Goal: Find specific page/section: Find specific page/section

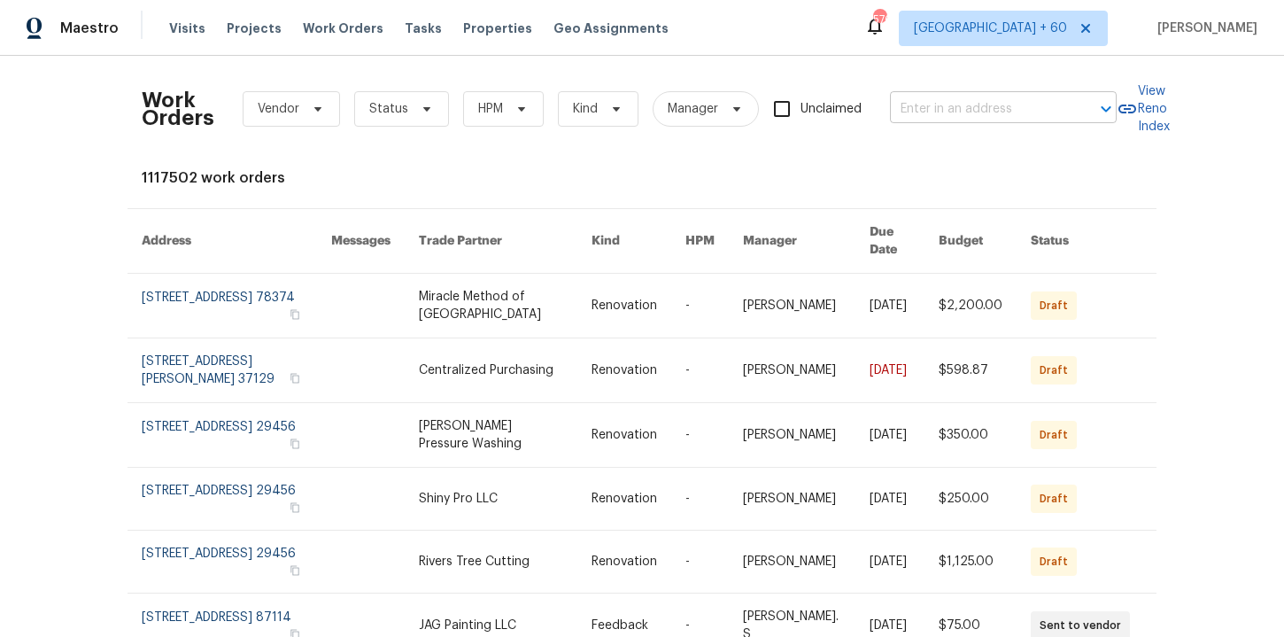
click at [918, 110] on input "text" at bounding box center [978, 109] width 177 height 27
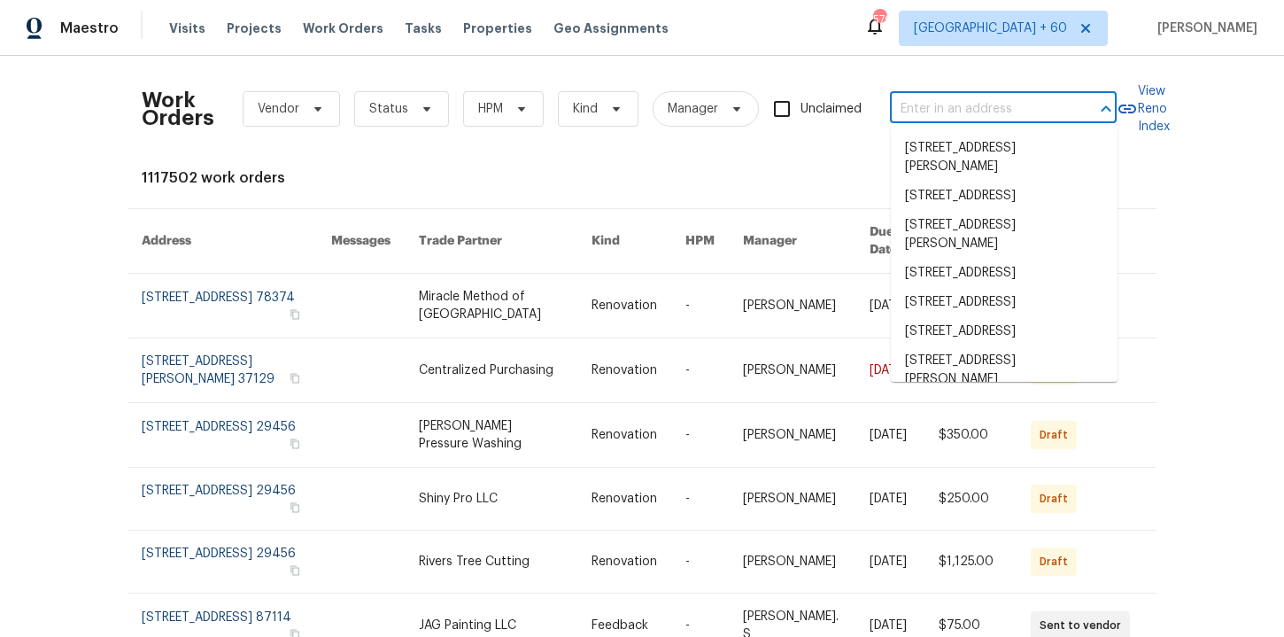
paste input "[STREET_ADDRESS]"
type input "[STREET_ADDRESS]"
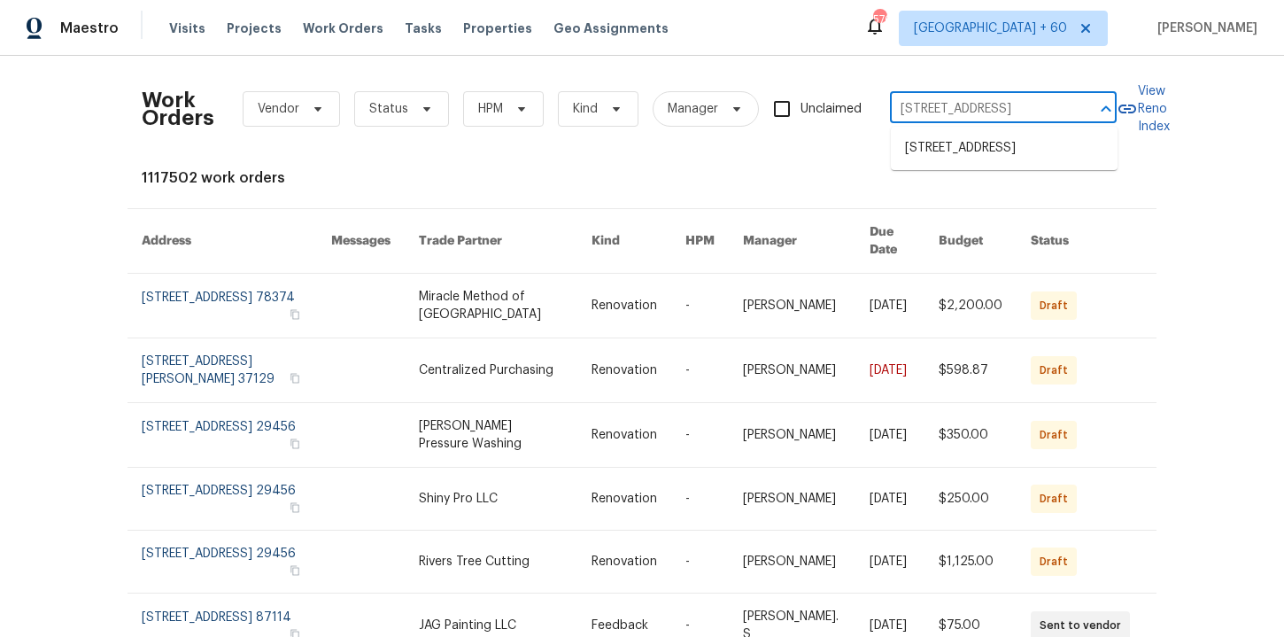
click at [951, 163] on li "[STREET_ADDRESS]" at bounding box center [1004, 148] width 227 height 29
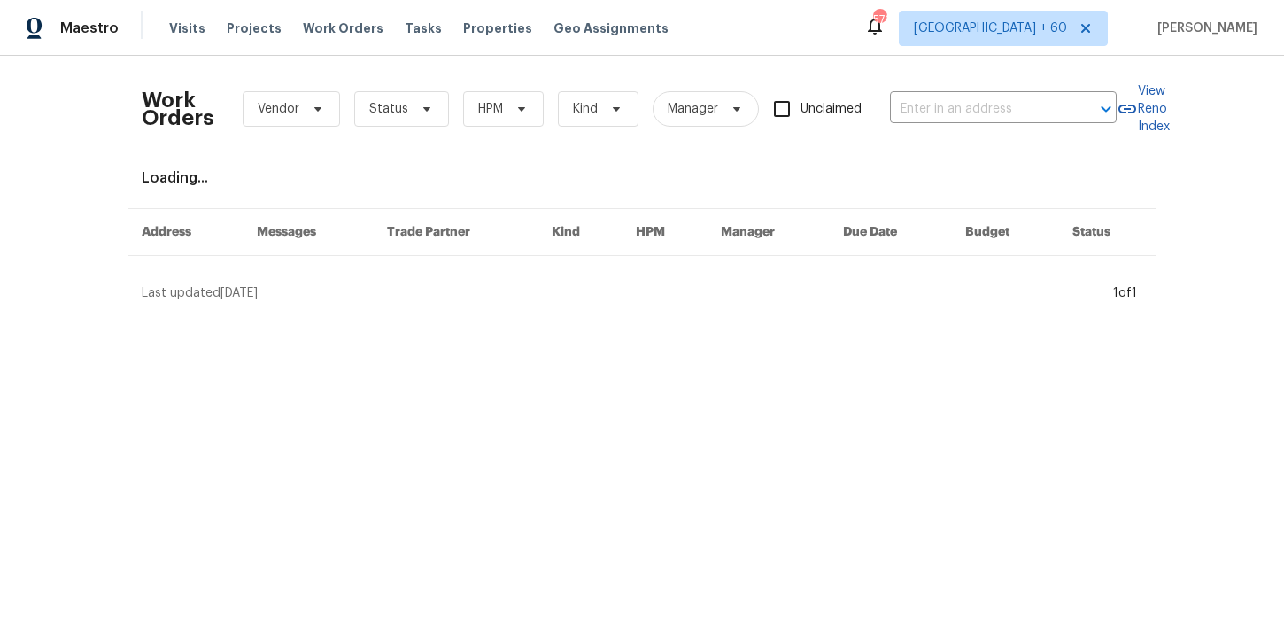
type input "[STREET_ADDRESS]"
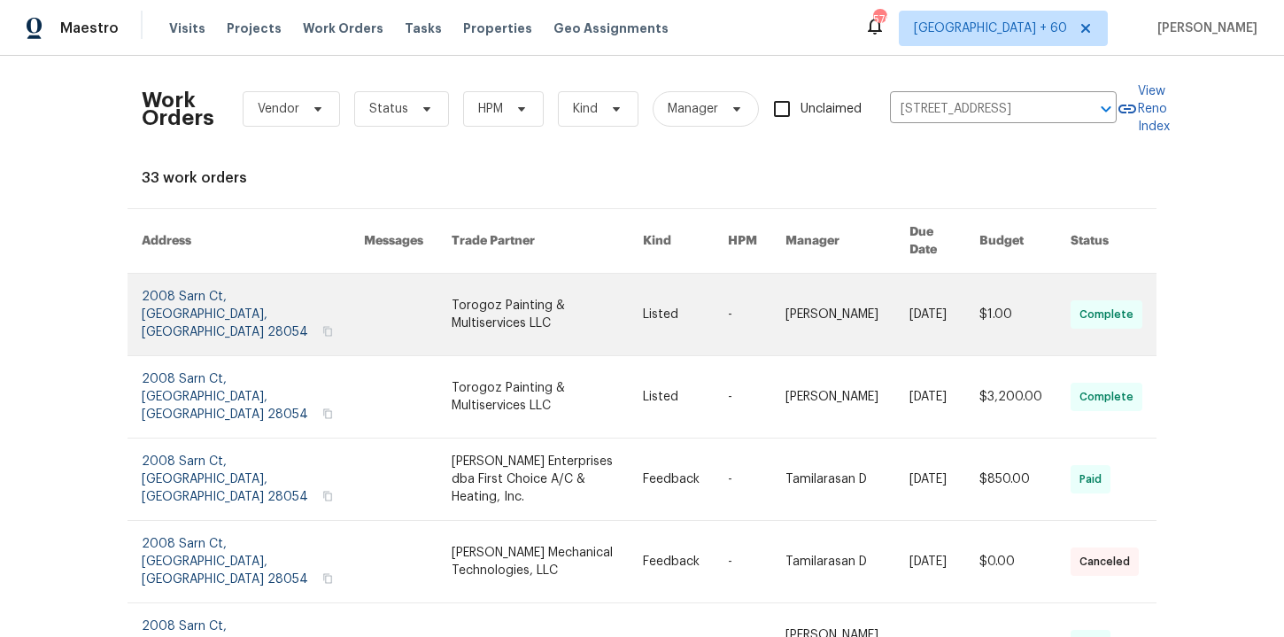
click at [222, 284] on link at bounding box center [253, 314] width 222 height 81
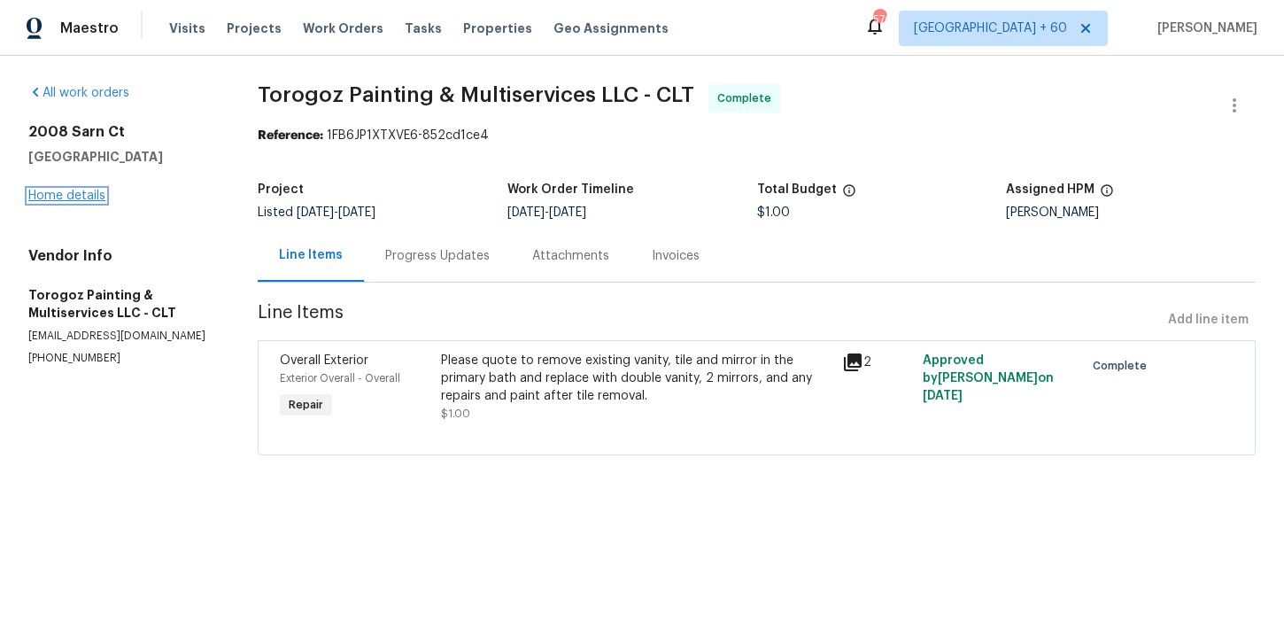
click at [89, 193] on link "Home details" at bounding box center [66, 196] width 77 height 12
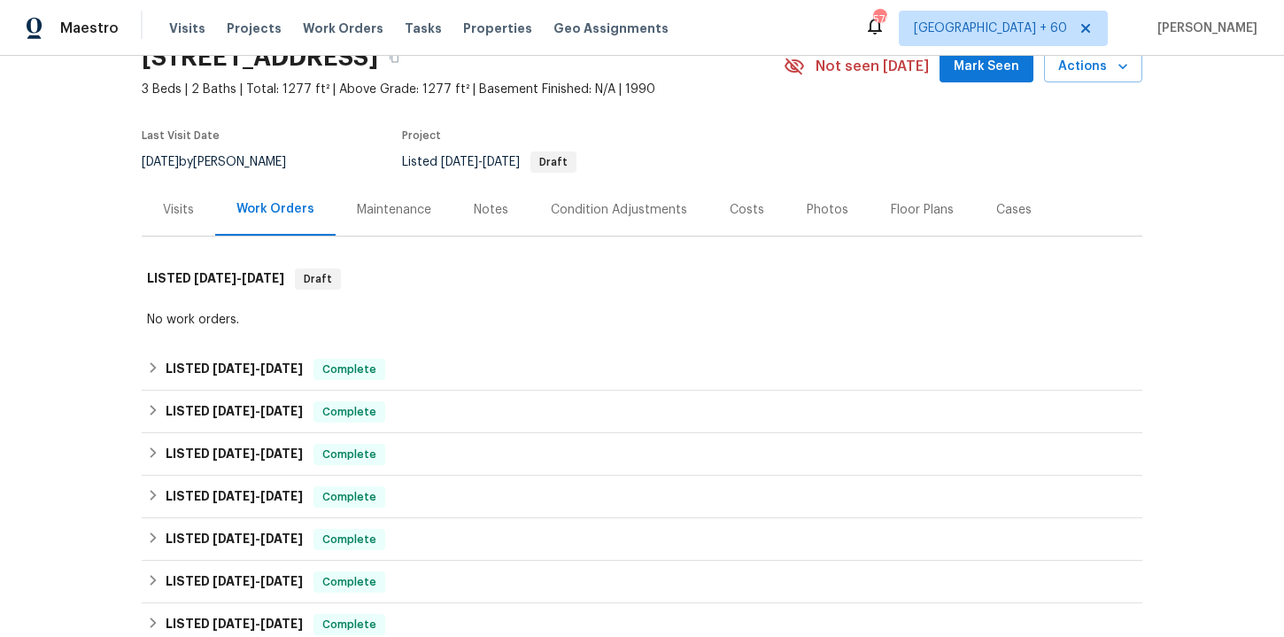
scroll to position [182, 0]
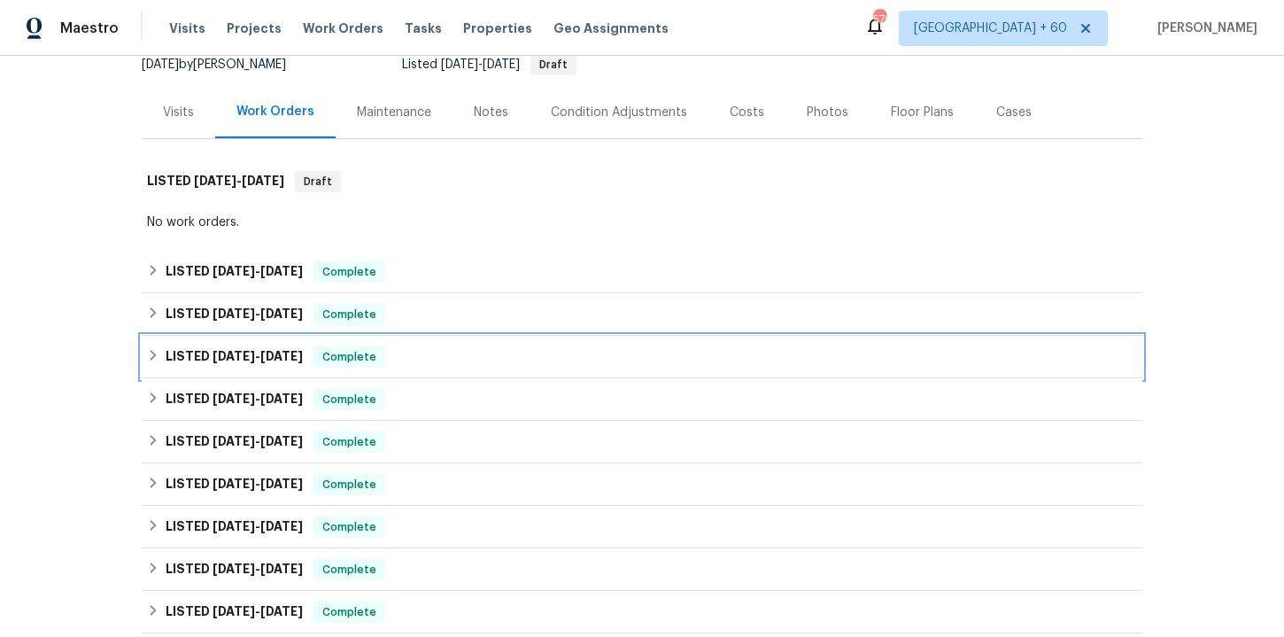
click at [457, 361] on div "LISTED [DATE] - [DATE] Complete" at bounding box center [642, 356] width 990 height 21
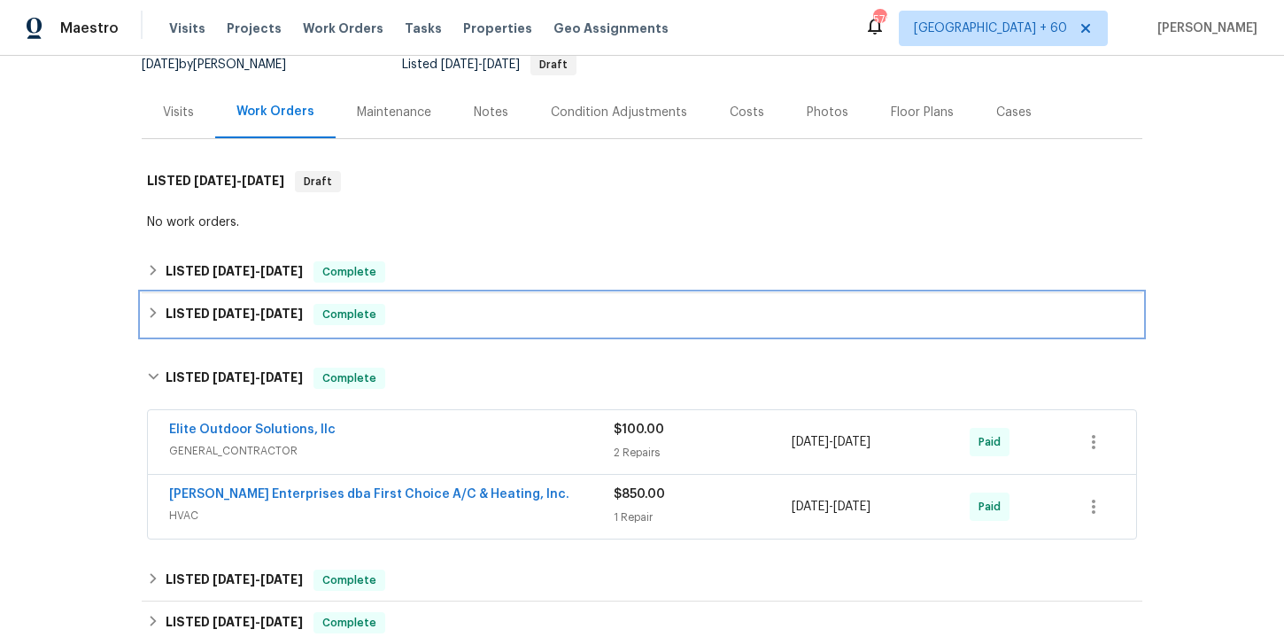
click at [457, 311] on div "LISTED [DATE] - [DATE] Complete" at bounding box center [642, 314] width 990 height 21
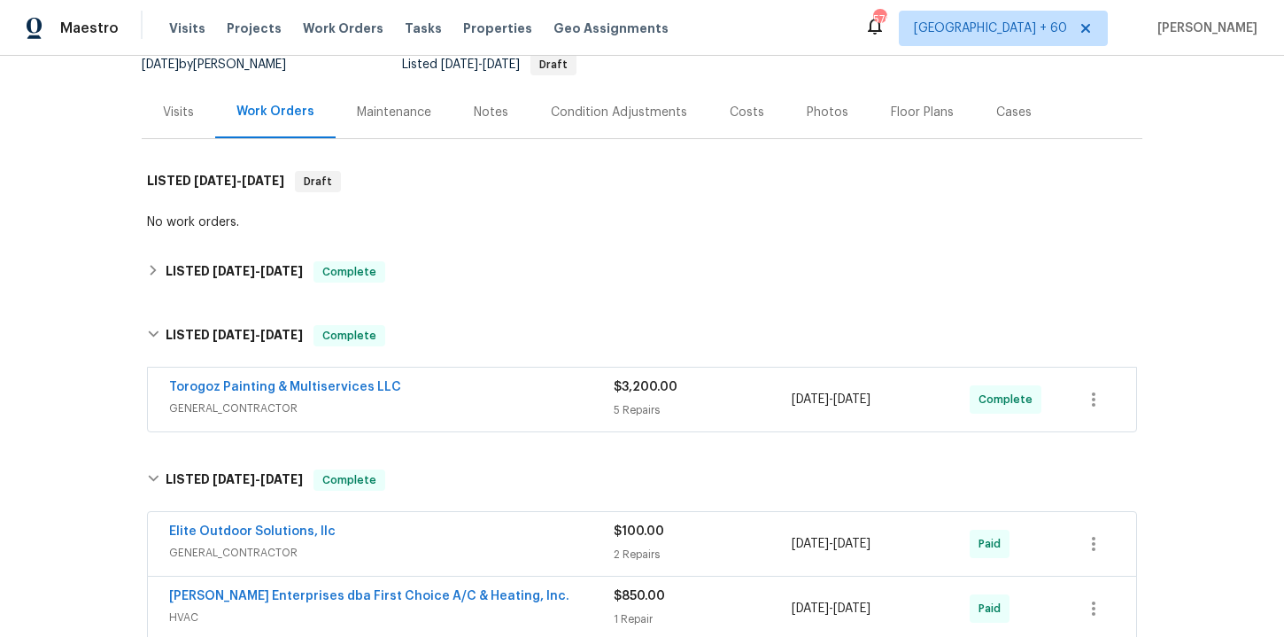
click at [461, 398] on div "Torogoz Painting & Multiservices LLC" at bounding box center [391, 388] width 445 height 21
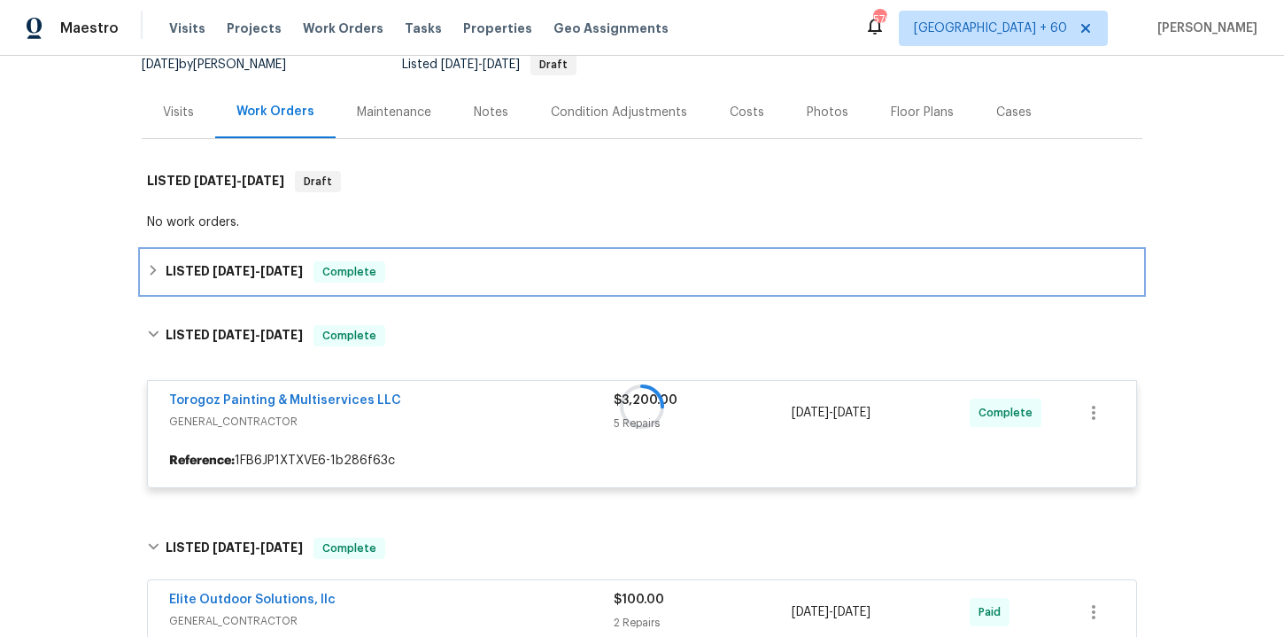
click at [466, 277] on div "LISTED [DATE] - [DATE] Complete" at bounding box center [642, 271] width 990 height 21
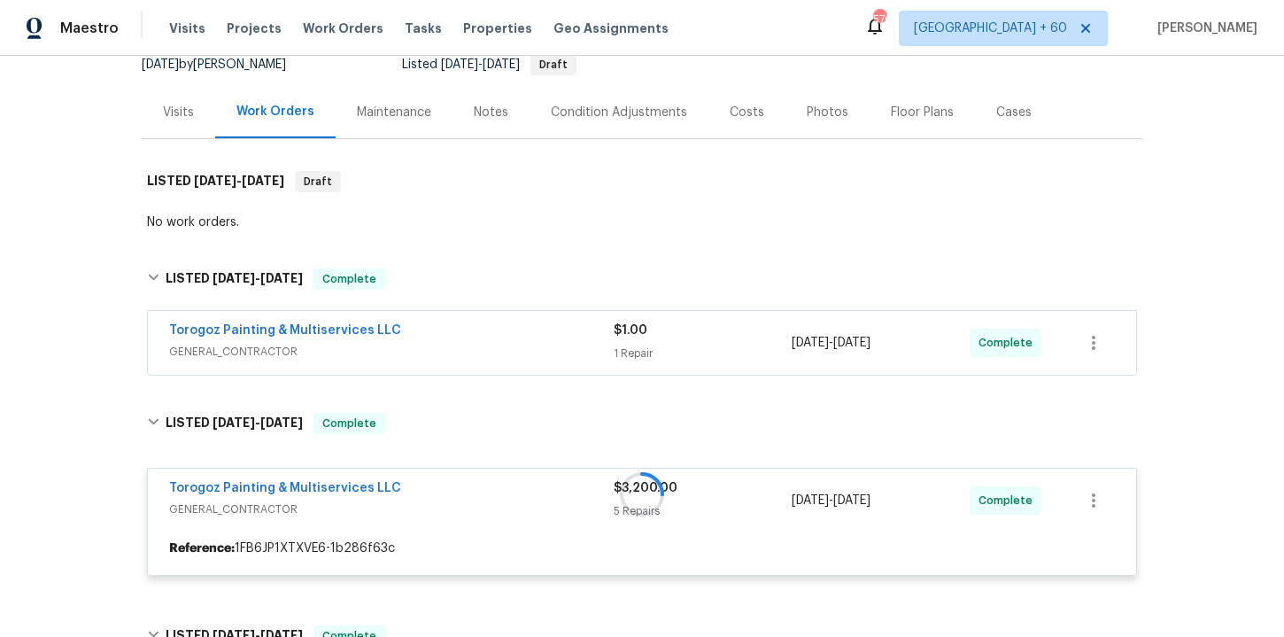
click at [474, 355] on span "GENERAL_CONTRACTOR" at bounding box center [391, 352] width 445 height 18
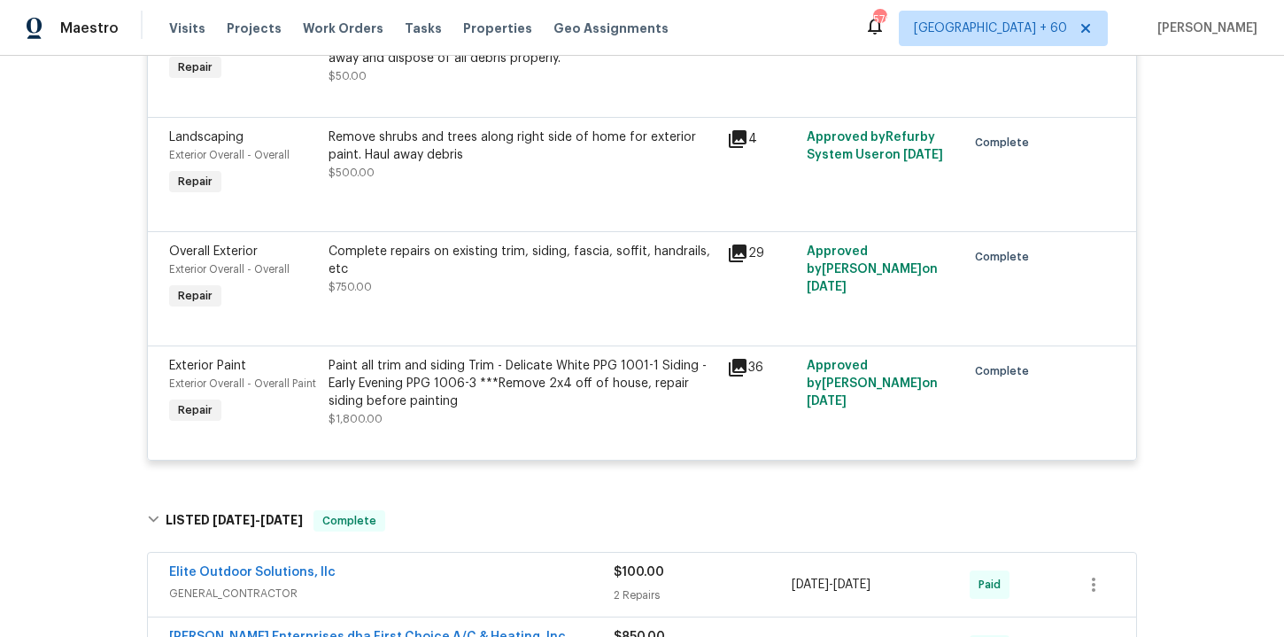
scroll to position [1378, 0]
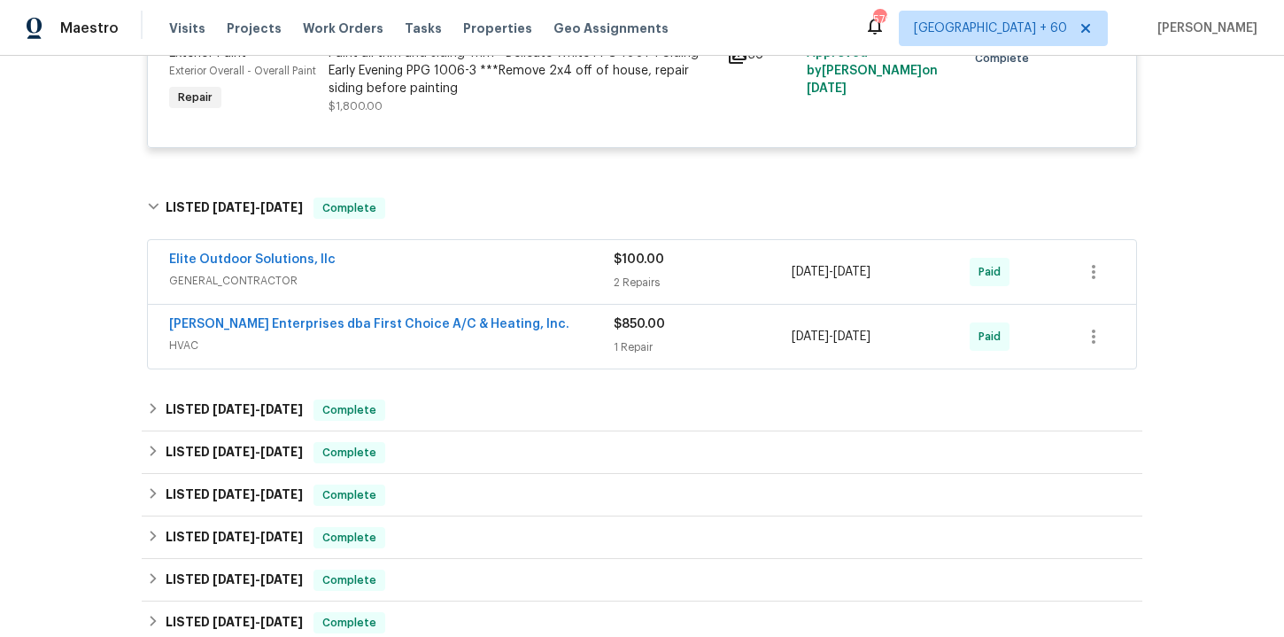
click at [485, 347] on span "HVAC" at bounding box center [391, 346] width 445 height 18
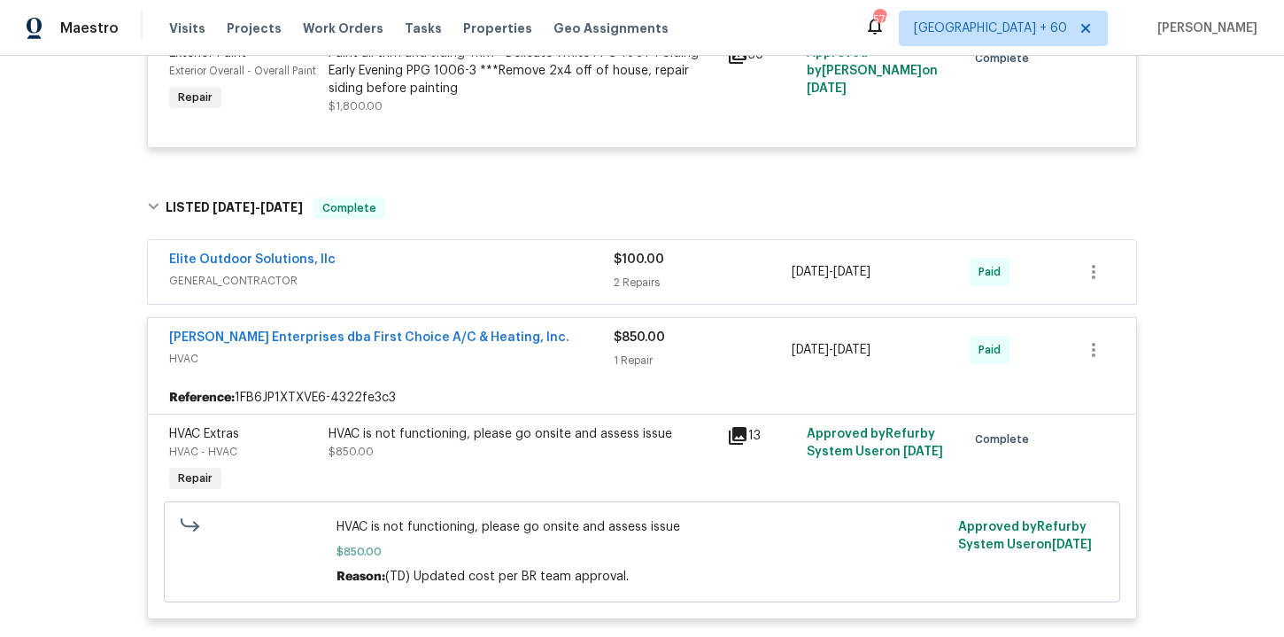
click at [478, 265] on div "Elite Outdoor Solutions, llc" at bounding box center [391, 261] width 445 height 21
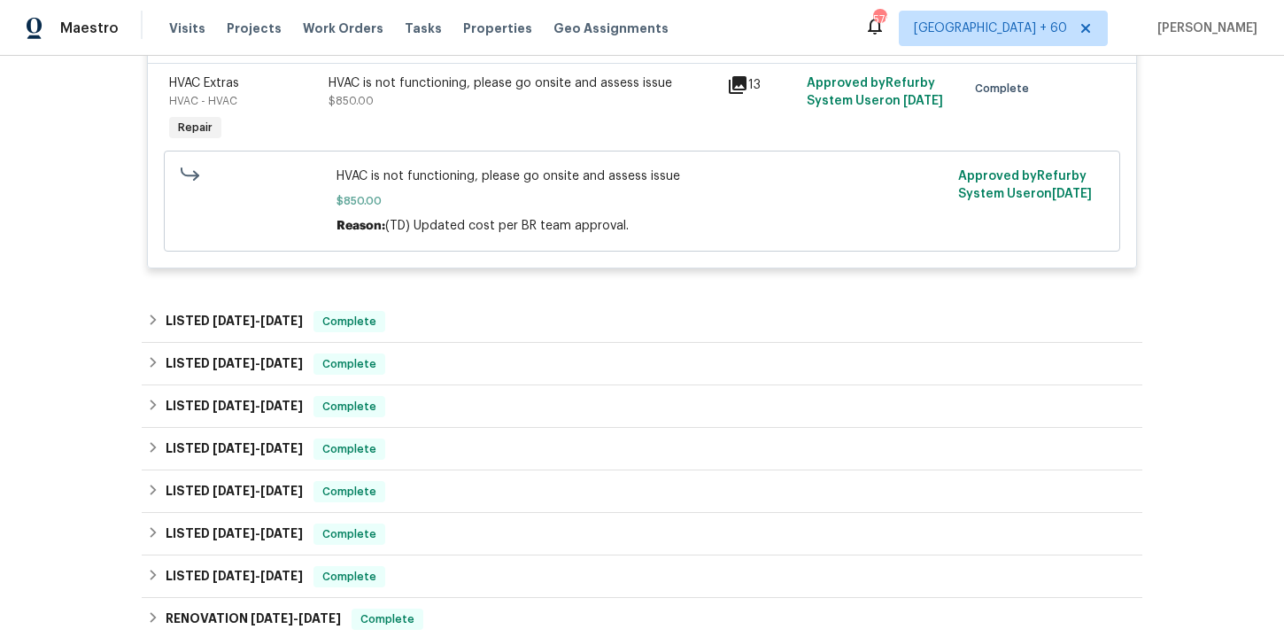
scroll to position [2208, 0]
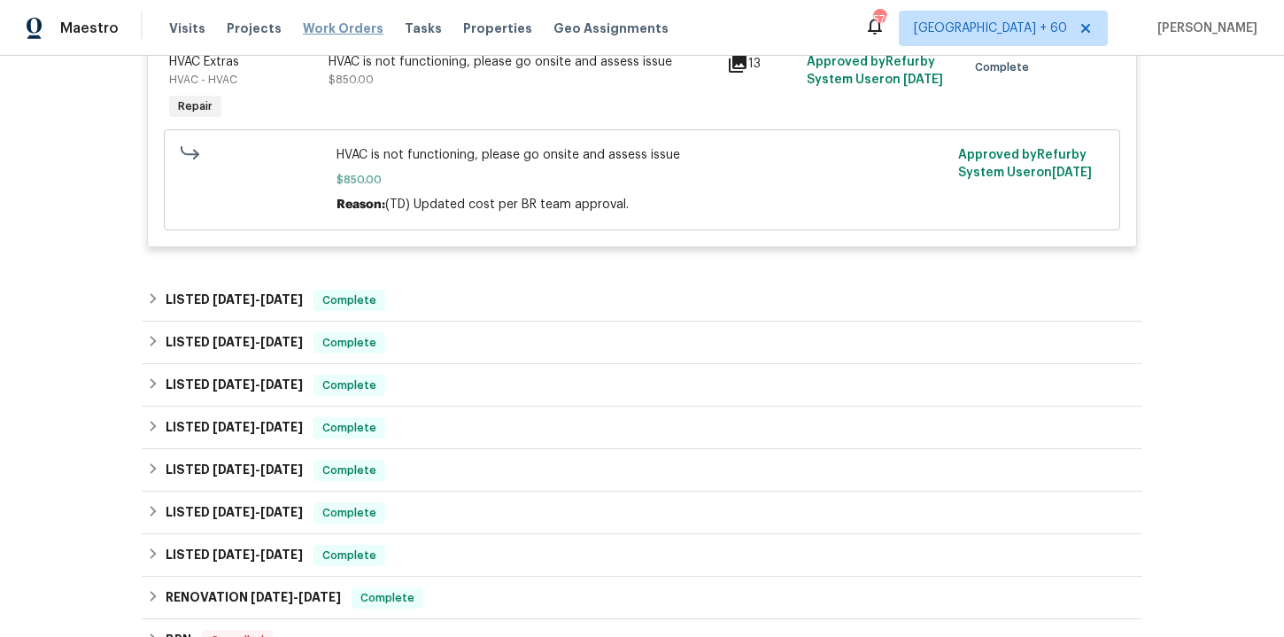
click at [323, 27] on span "Work Orders" at bounding box center [343, 28] width 81 height 18
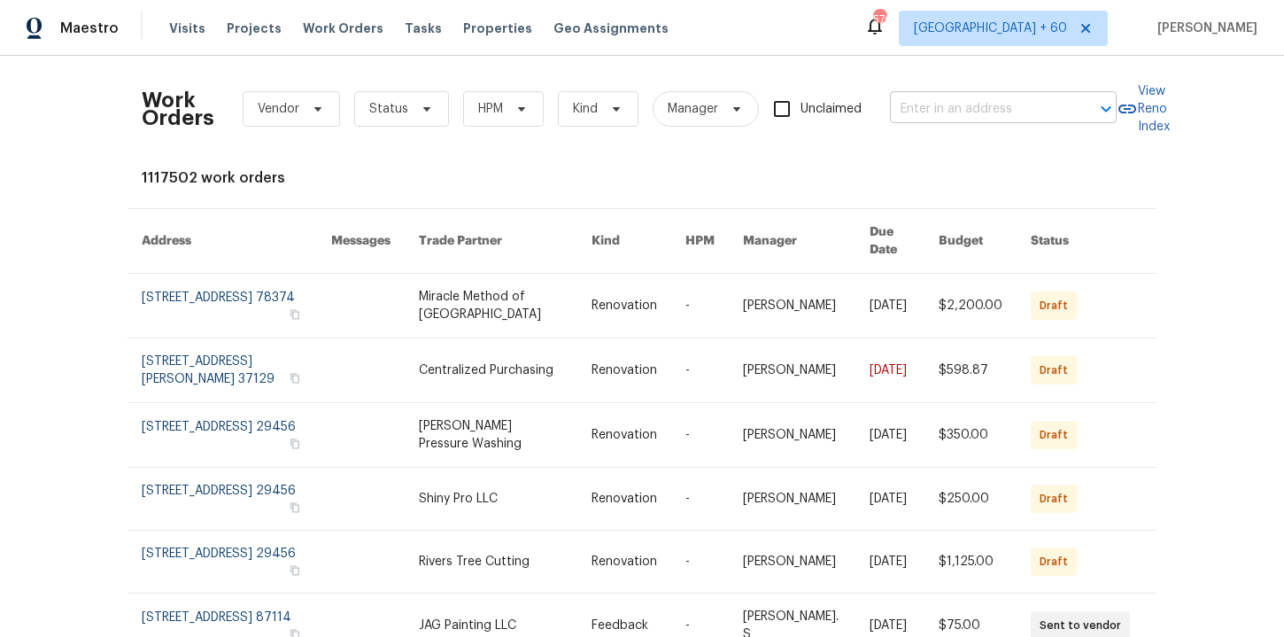
click at [943, 118] on input "text" at bounding box center [978, 109] width 177 height 27
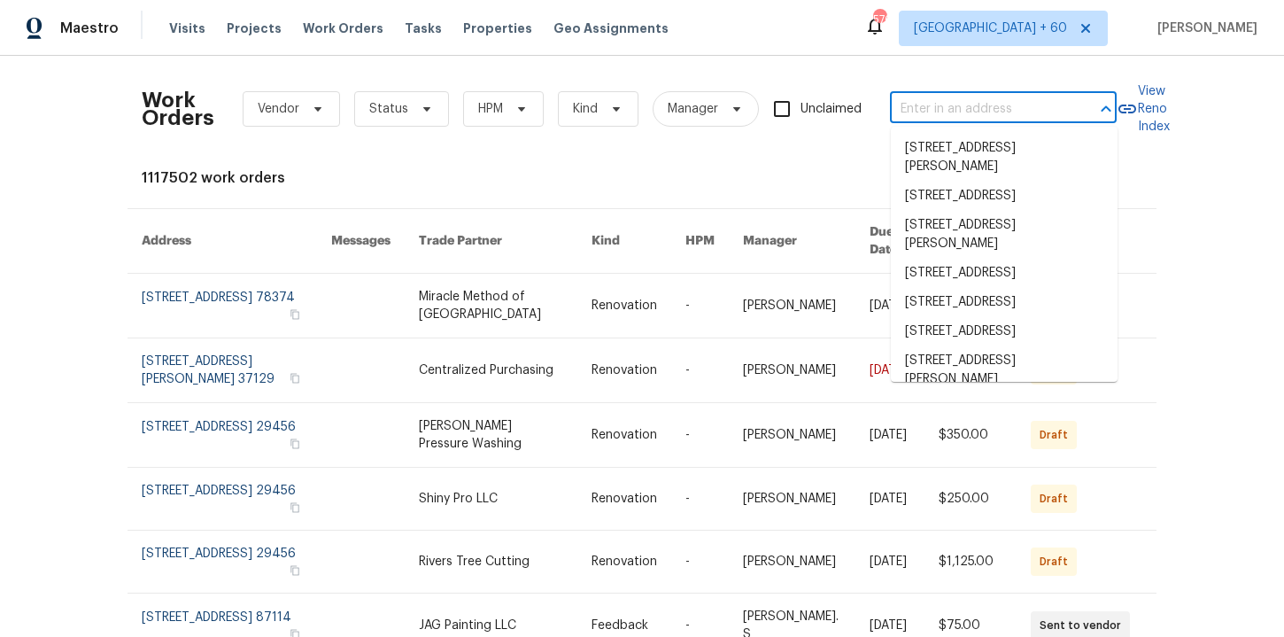
paste input "[STREET_ADDRESS][PERSON_NAME]"
type input "[STREET_ADDRESS][PERSON_NAME]"
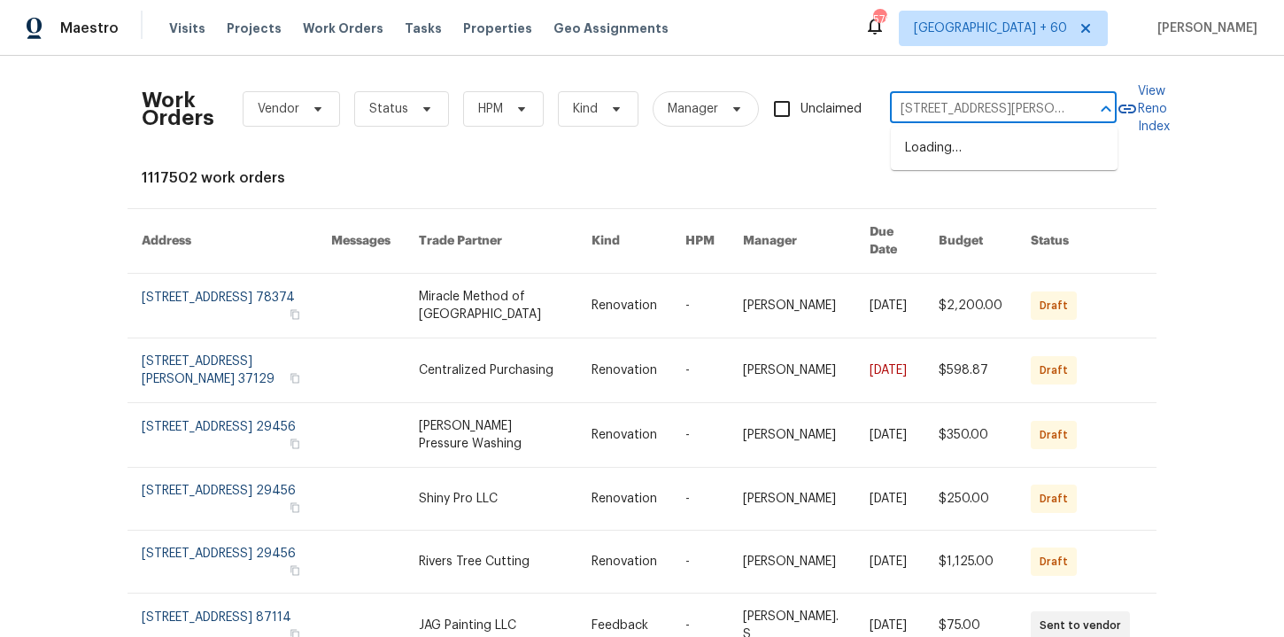
scroll to position [0, 19]
click at [944, 147] on li "[STREET_ADDRESS][PERSON_NAME]" at bounding box center [1004, 158] width 227 height 48
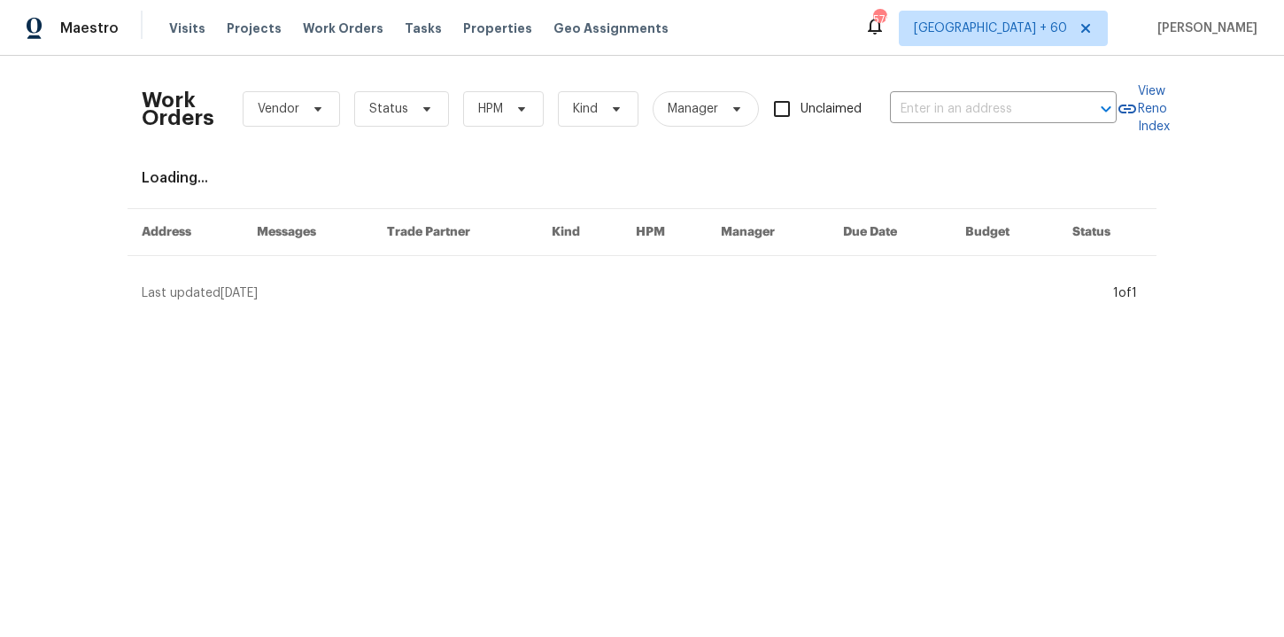
type input "[STREET_ADDRESS][PERSON_NAME]"
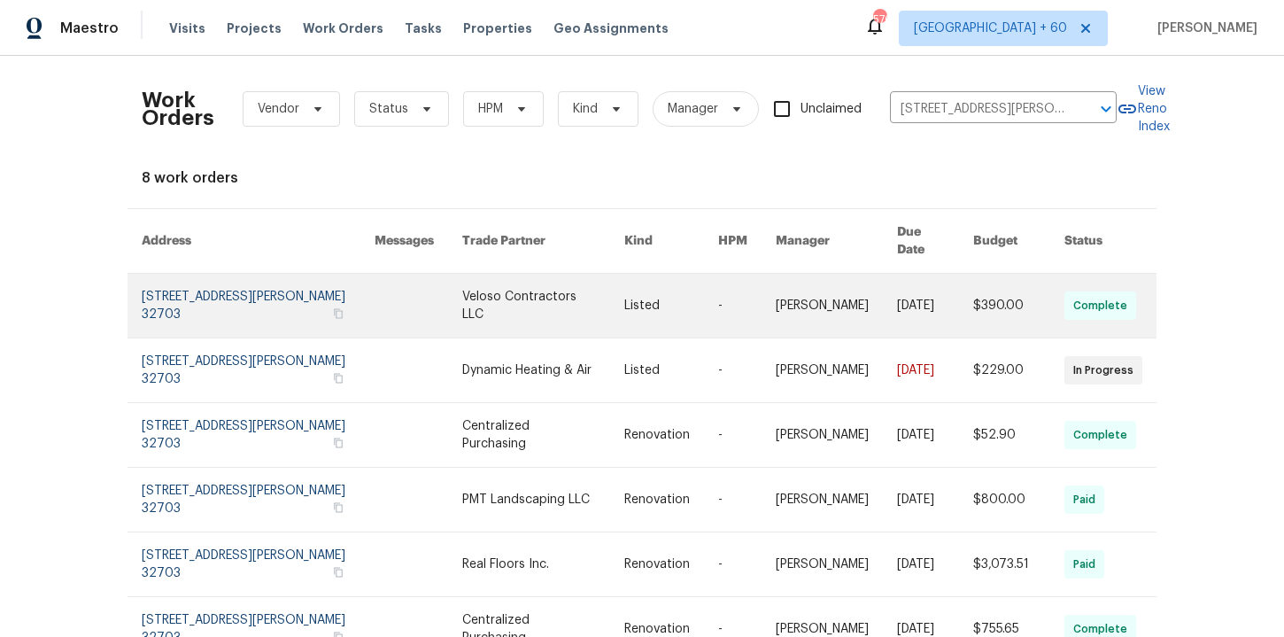
click at [212, 283] on link at bounding box center [258, 306] width 233 height 64
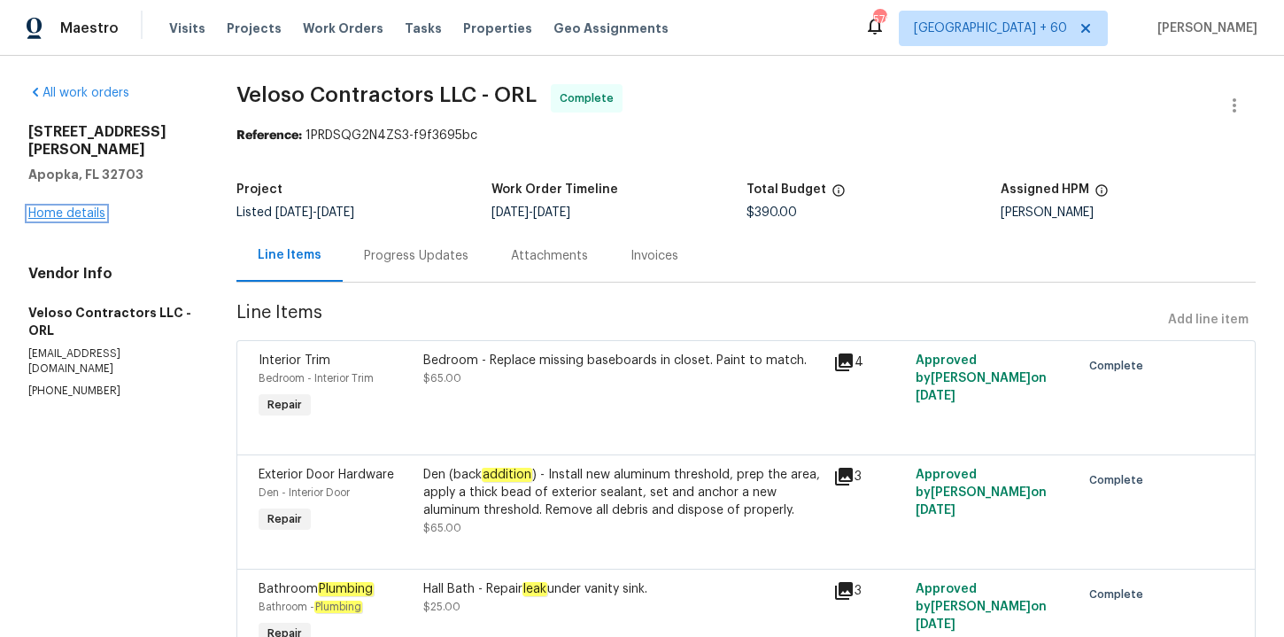
click at [89, 207] on link "Home details" at bounding box center [66, 213] width 77 height 12
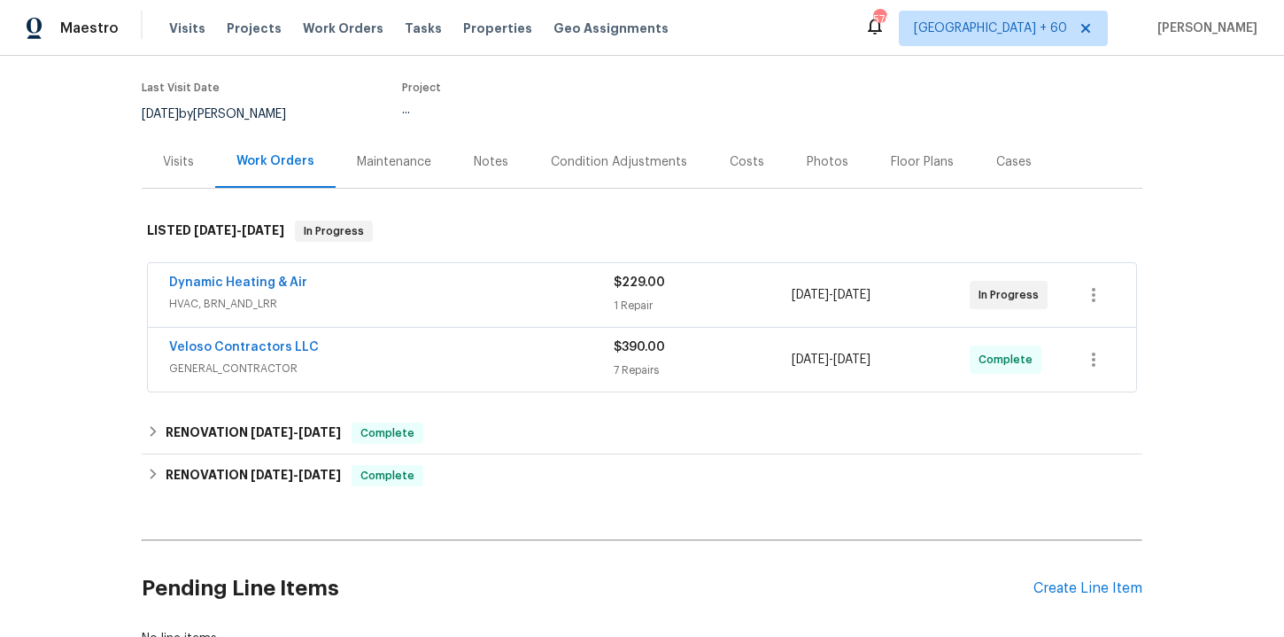
scroll to position [152, 0]
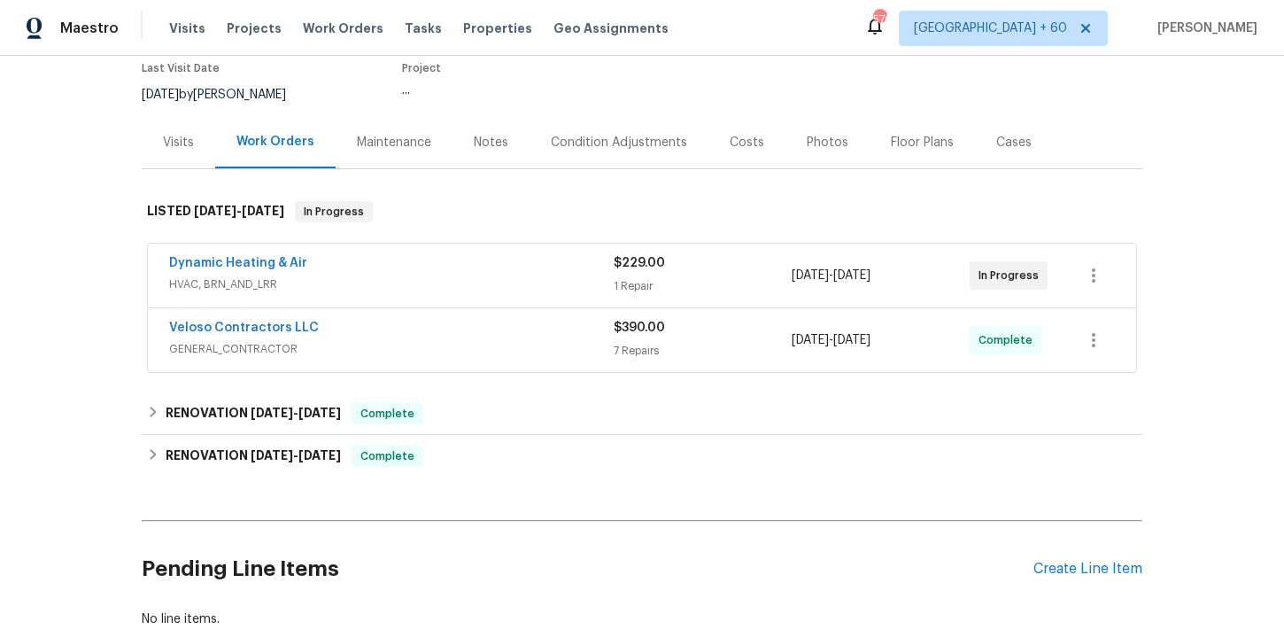
click at [451, 338] on div "Veloso Contractors LLC" at bounding box center [391, 329] width 445 height 21
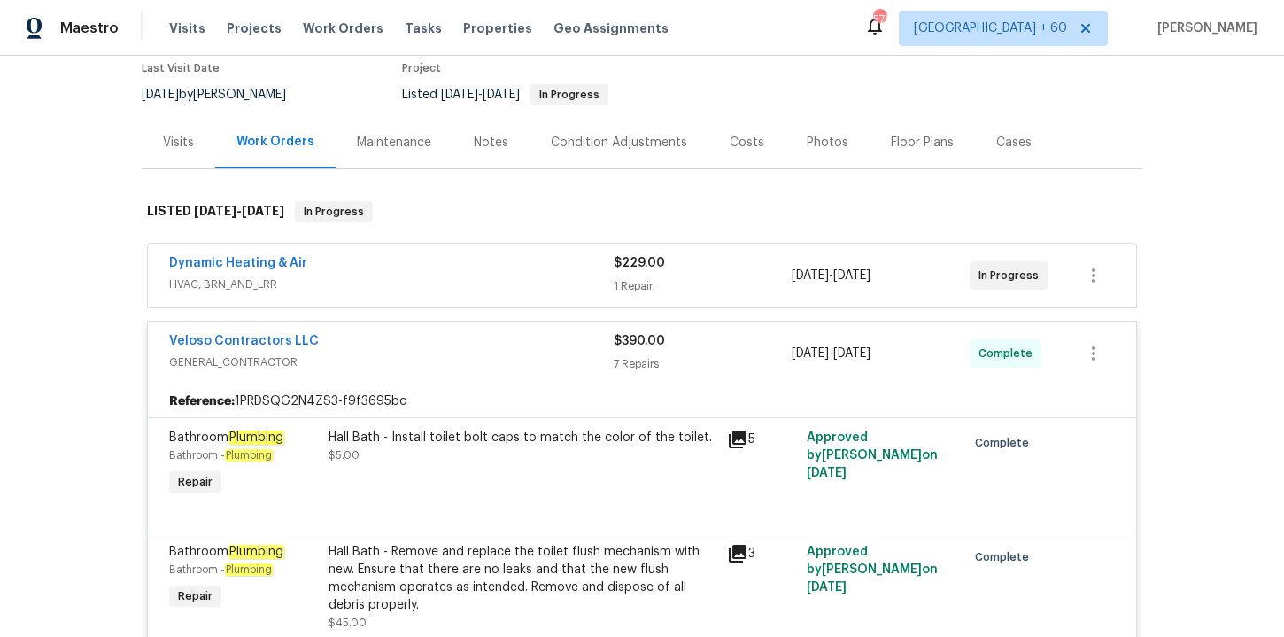
click at [429, 277] on span "HVAC, BRN_AND_LRR" at bounding box center [391, 284] width 445 height 18
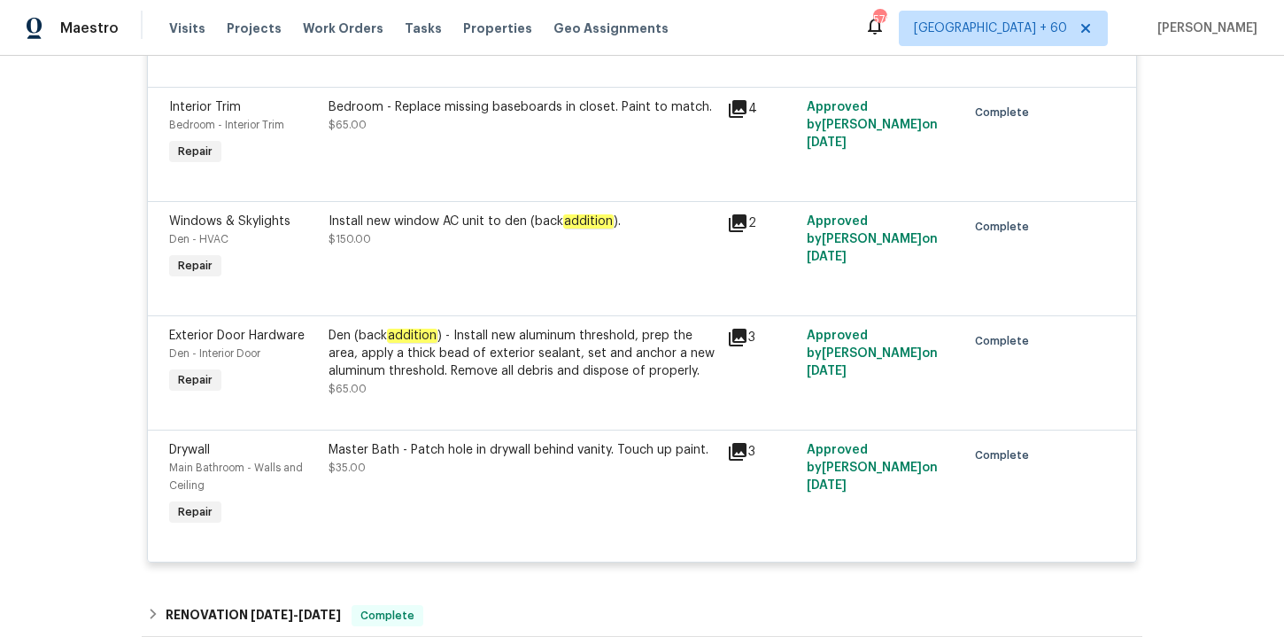
scroll to position [1348, 0]
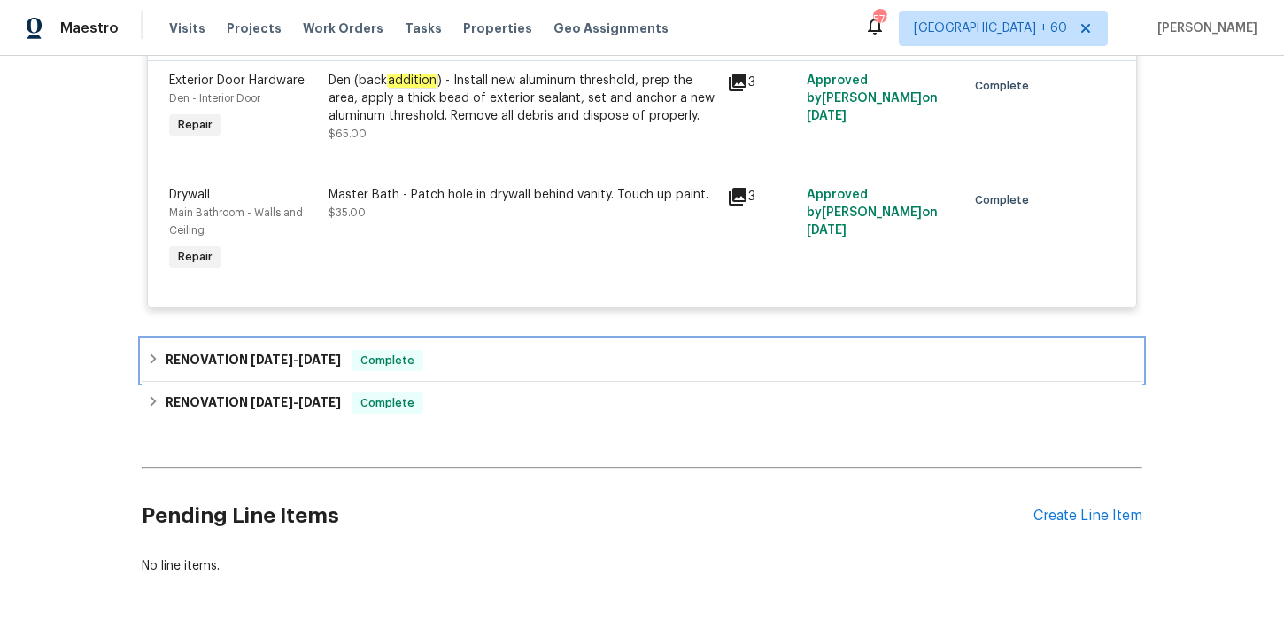
click at [453, 369] on div "RENOVATION [DATE] - [DATE] Complete" at bounding box center [642, 360] width 990 height 21
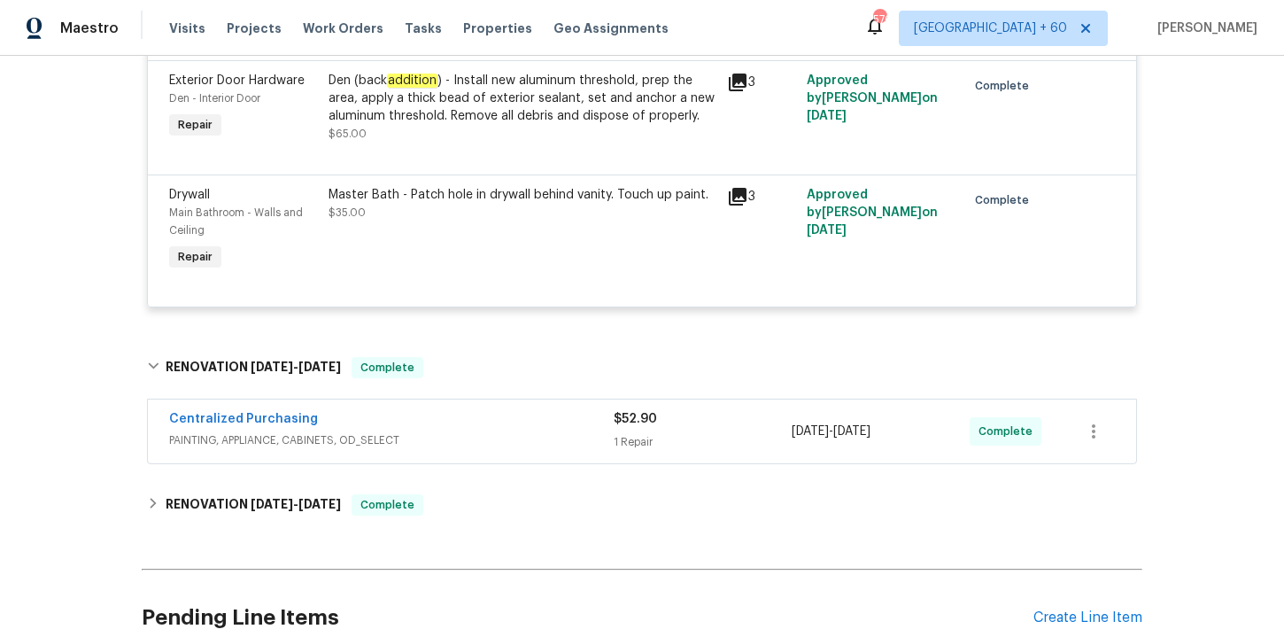
click at [487, 439] on span "PAINTING, APPLIANCE, CABINETS, OD_SELECT" at bounding box center [391, 440] width 445 height 18
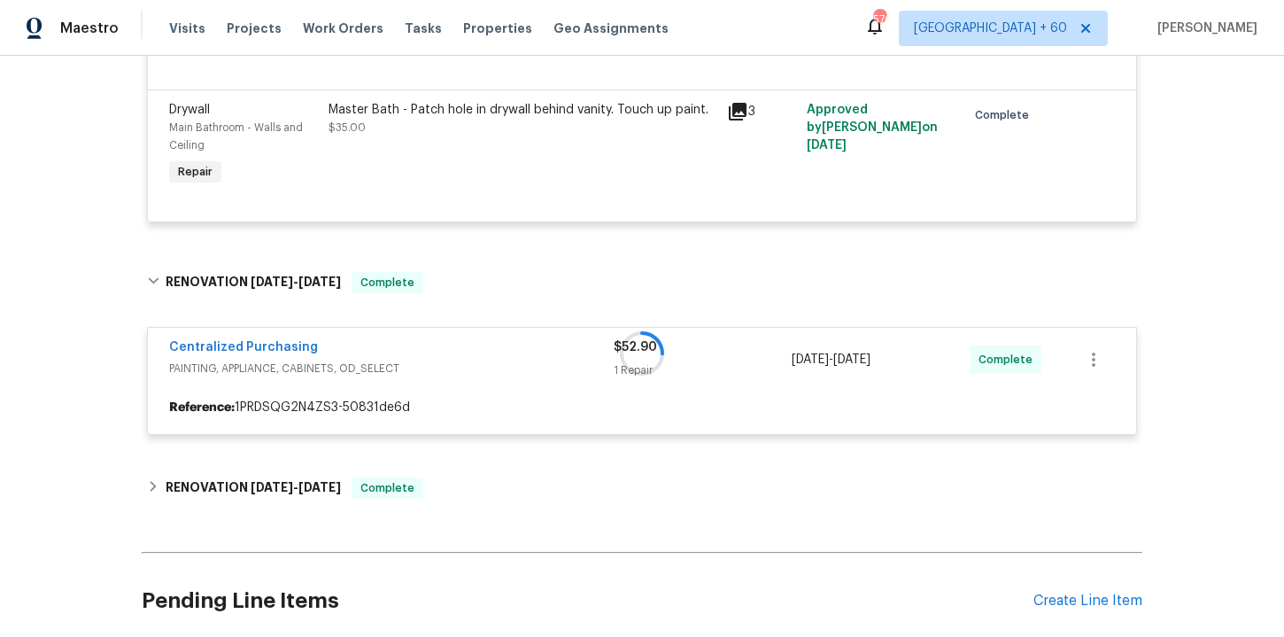
scroll to position [1558, 0]
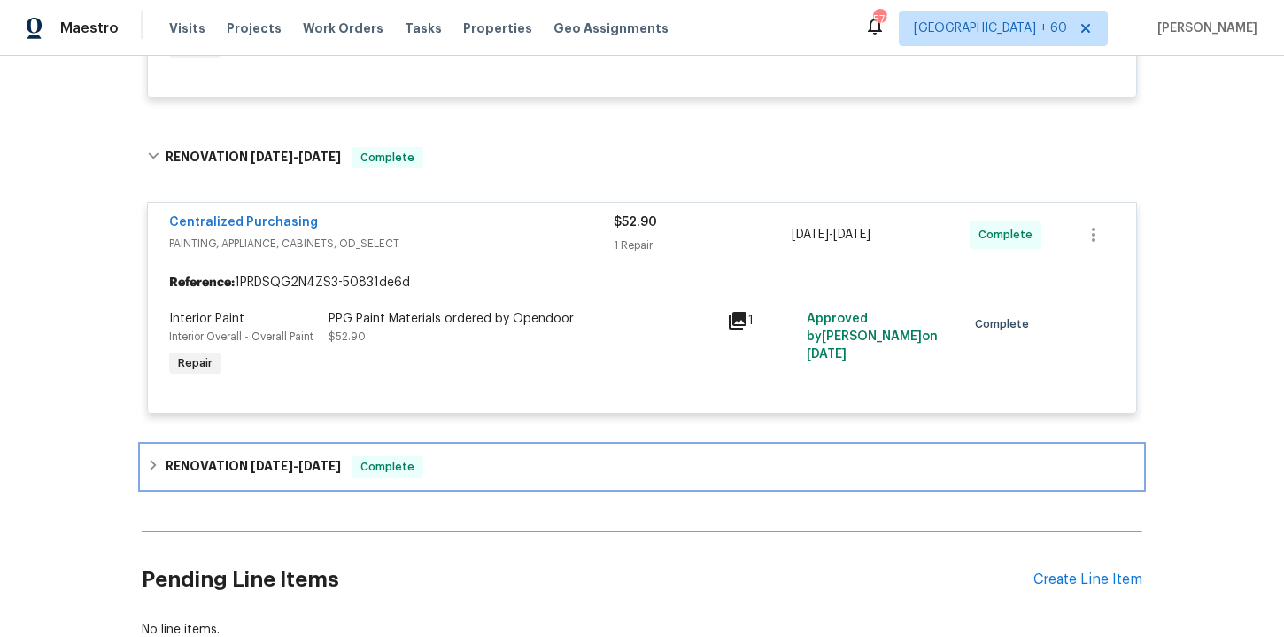
click at [481, 475] on div "RENOVATION [DATE] - [DATE] Complete" at bounding box center [642, 466] width 990 height 21
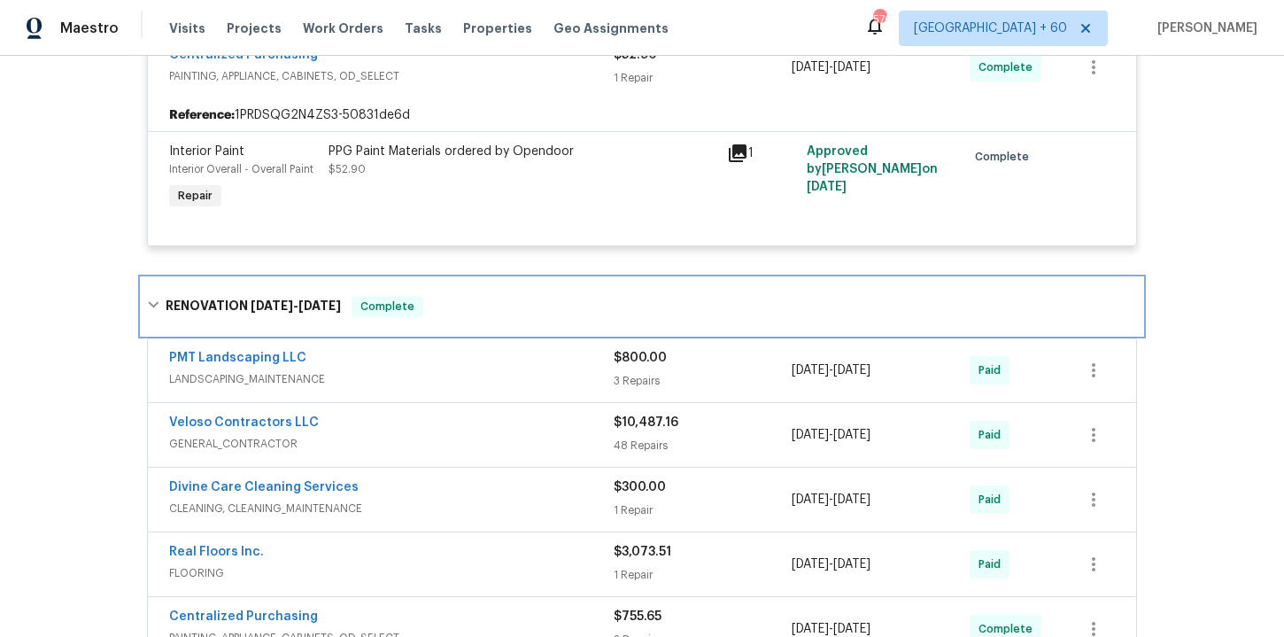
scroll to position [1934, 0]
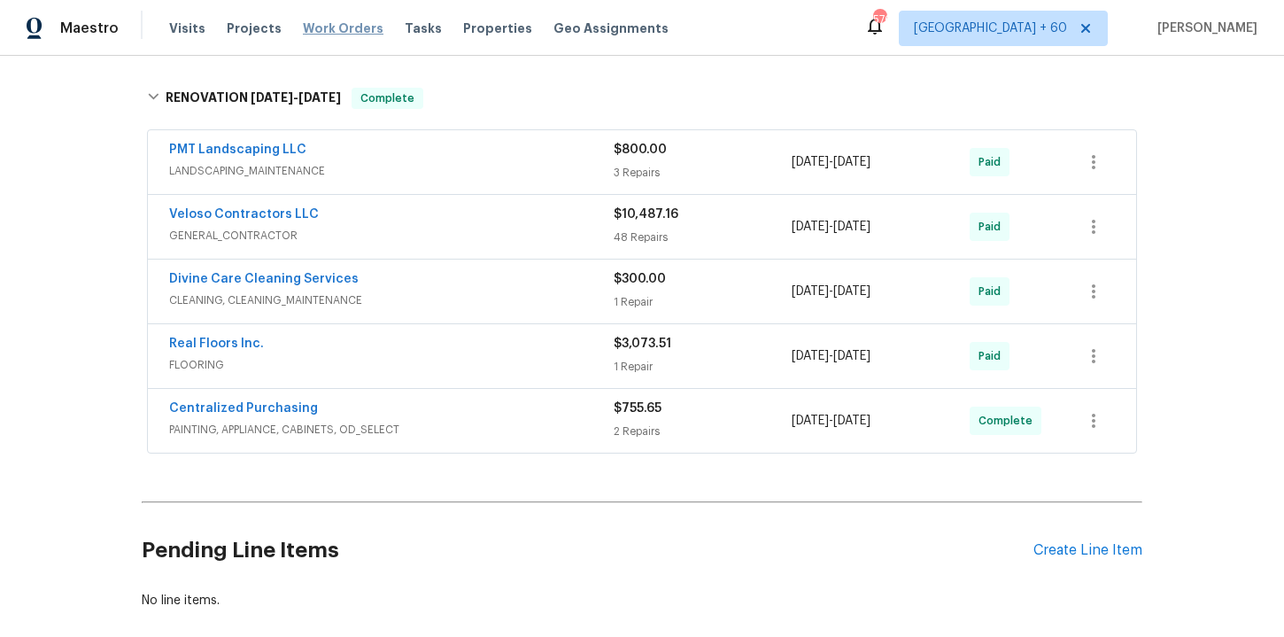
click at [331, 26] on span "Work Orders" at bounding box center [343, 28] width 81 height 18
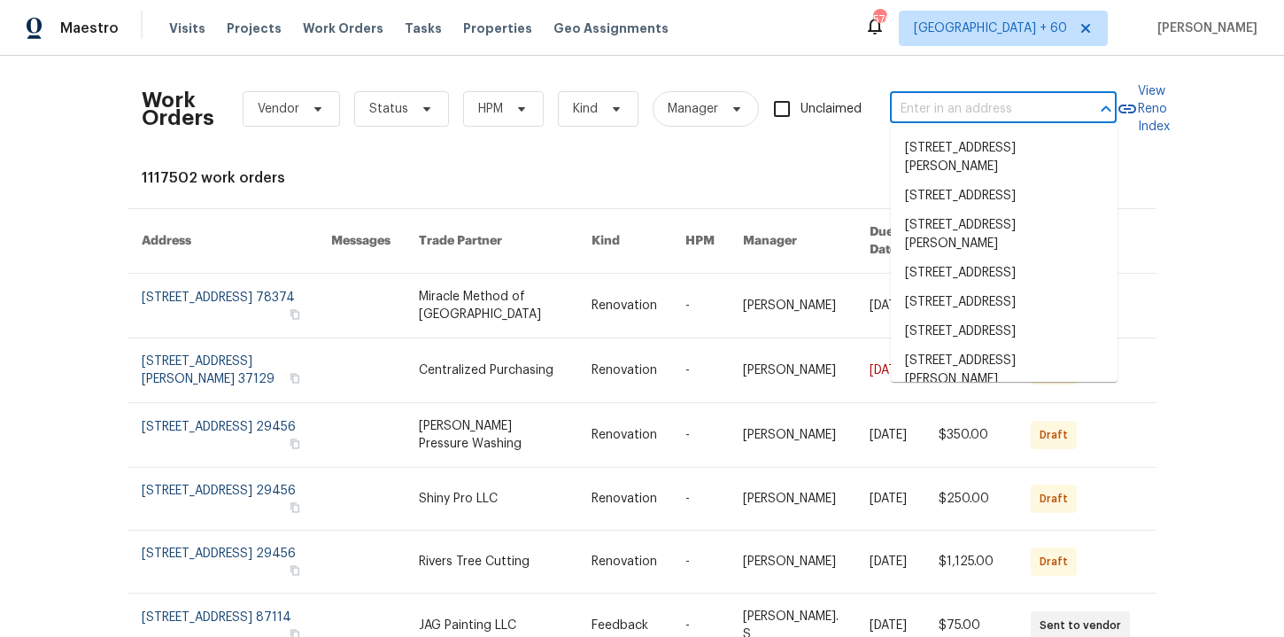
click at [970, 102] on input "text" at bounding box center [978, 109] width 177 height 27
paste input "[STREET_ADDRESS][PERSON_NAME]"
type input "[STREET_ADDRESS][PERSON_NAME]"
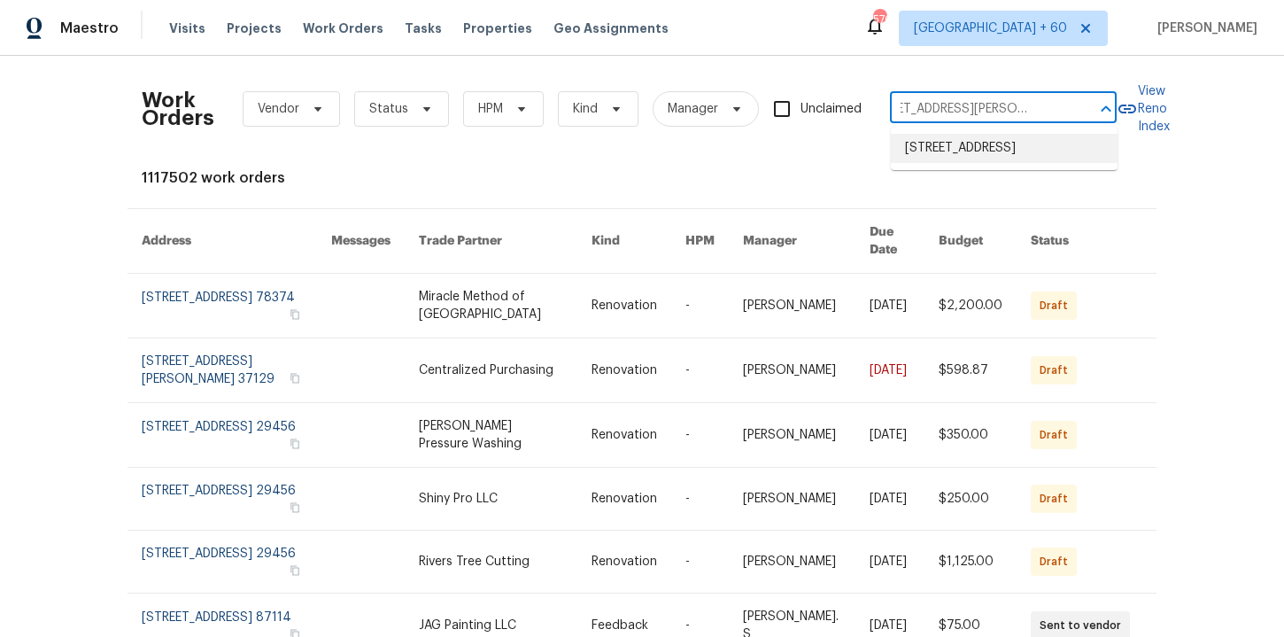
click at [980, 154] on li "[STREET_ADDRESS]" at bounding box center [1004, 148] width 227 height 29
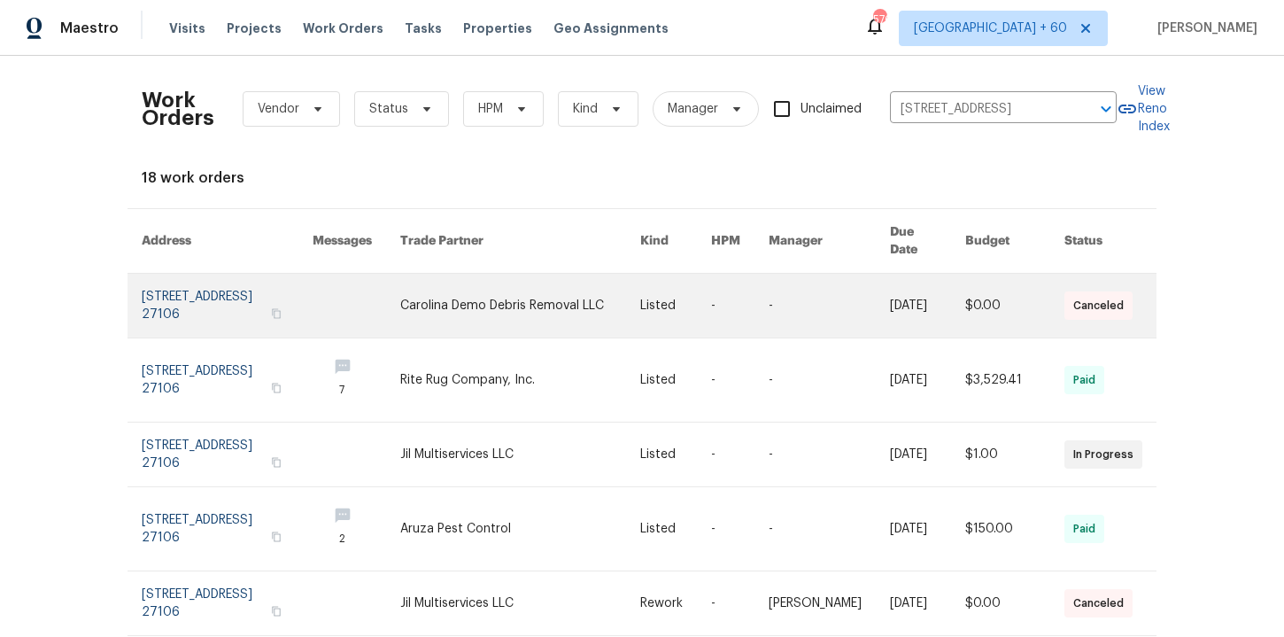
click at [234, 299] on link at bounding box center [227, 306] width 171 height 64
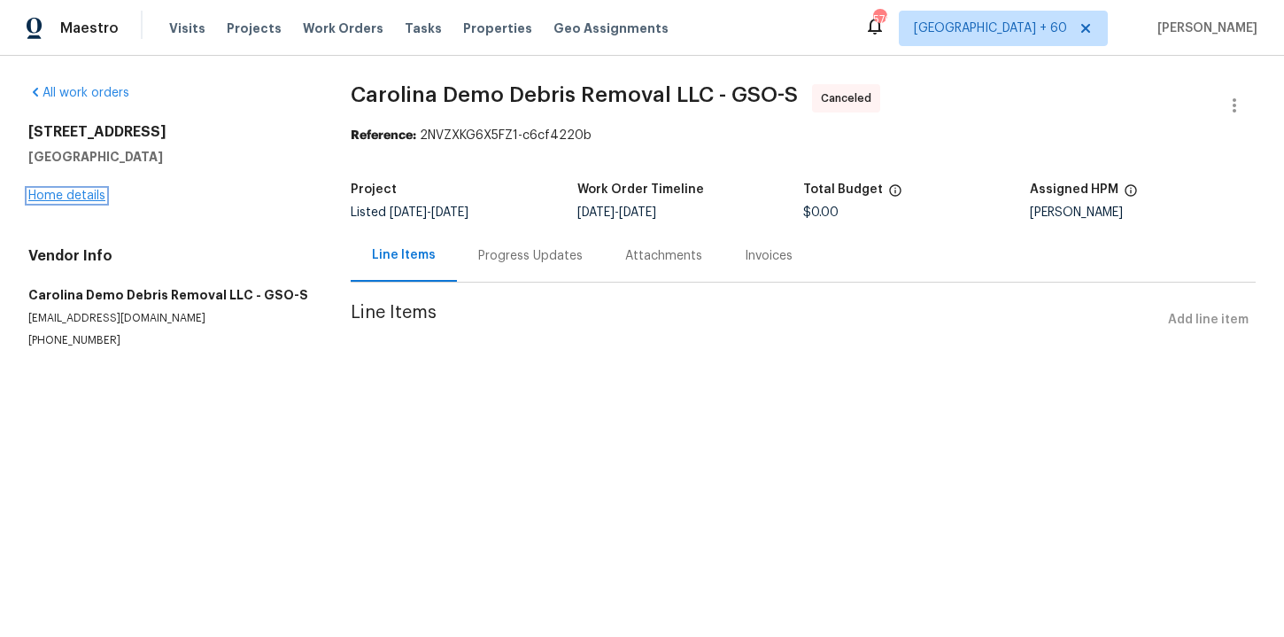
click at [74, 195] on link "Home details" at bounding box center [66, 196] width 77 height 12
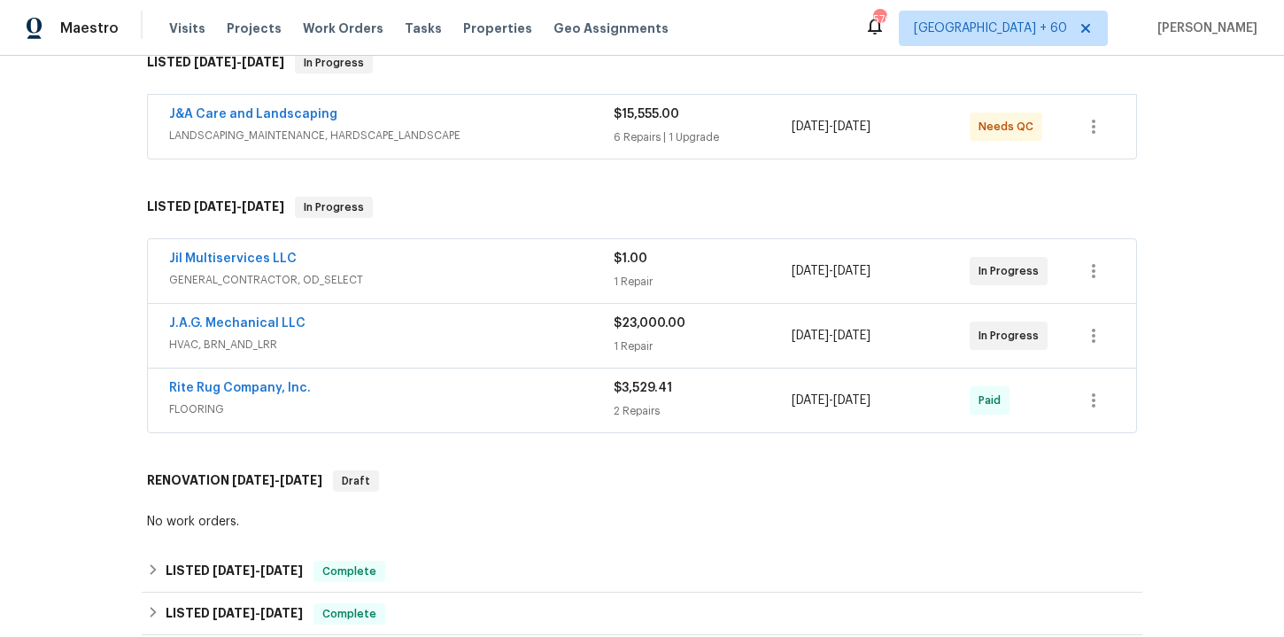
scroll to position [392, 0]
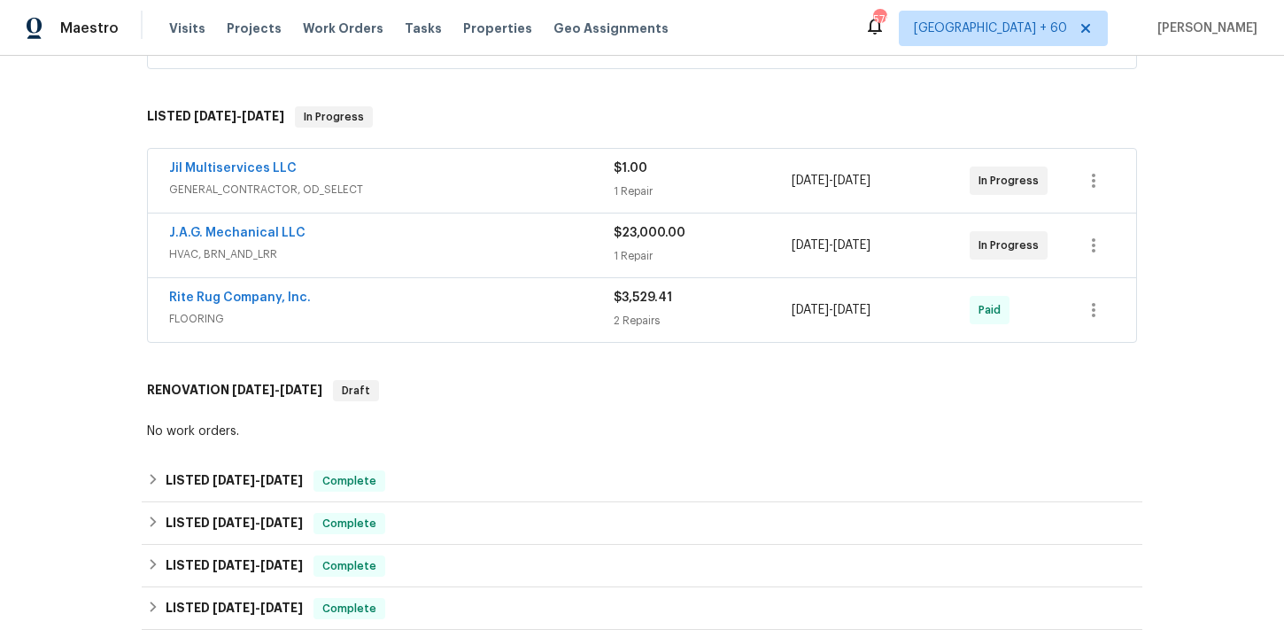
click at [487, 175] on div "Jil Multiservices LLC" at bounding box center [391, 169] width 445 height 21
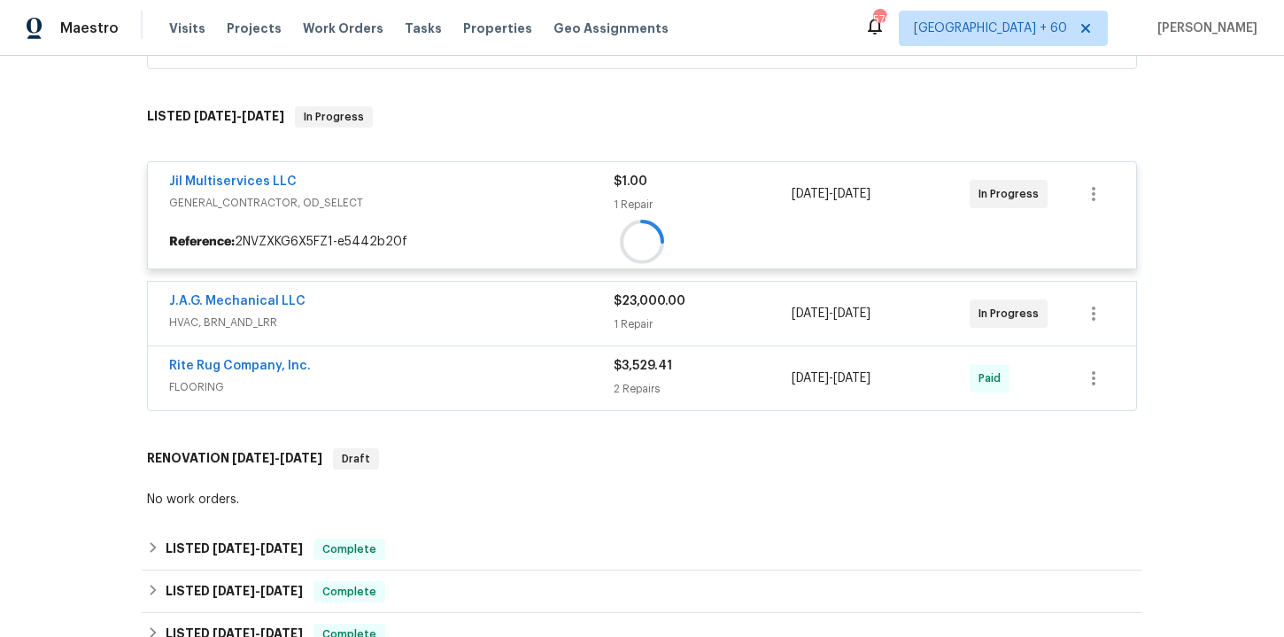
scroll to position [234, 0]
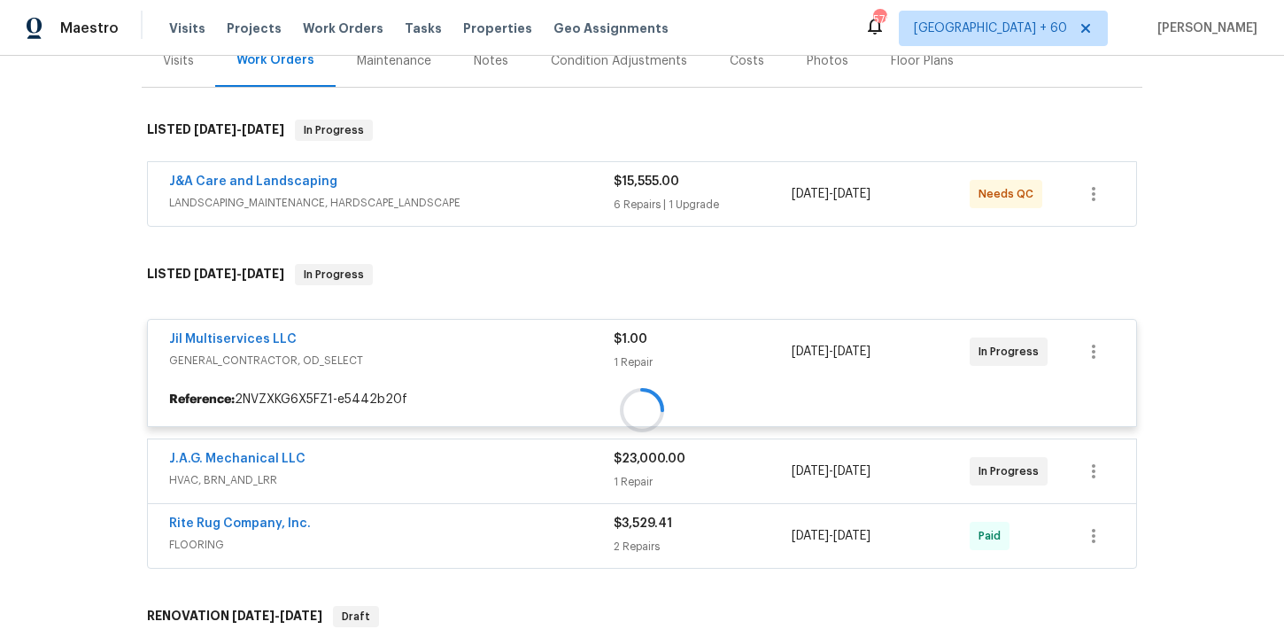
click at [481, 193] on div "J&A Care and Landscaping" at bounding box center [391, 183] width 445 height 21
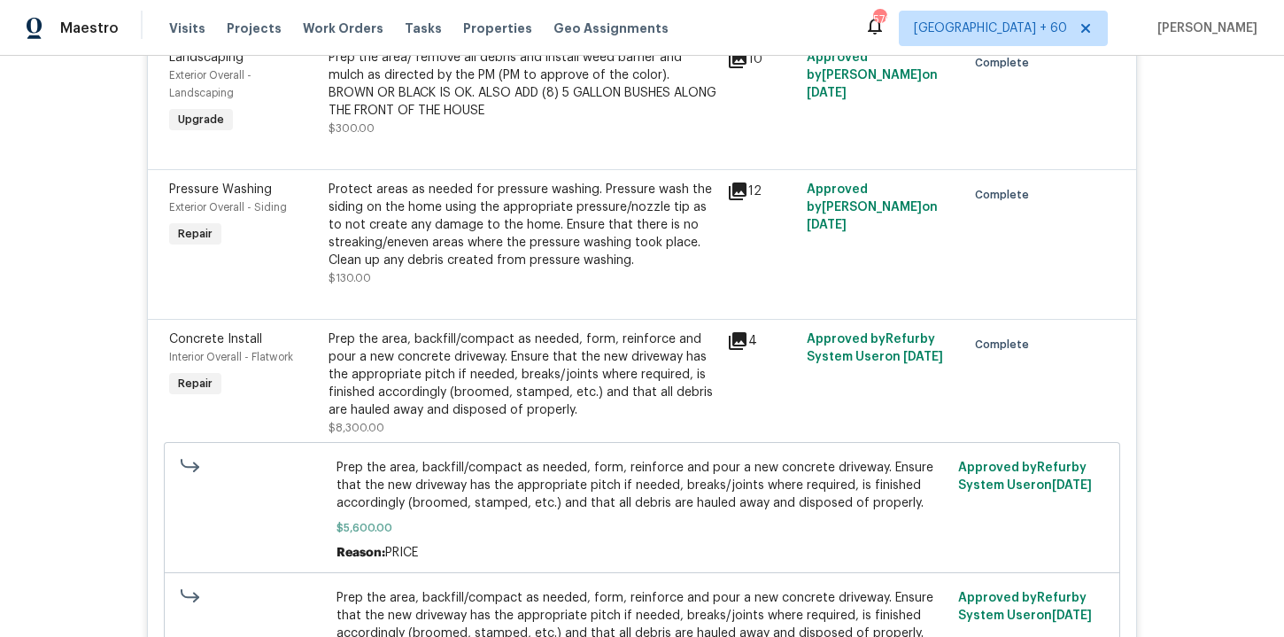
scroll to position [1305, 0]
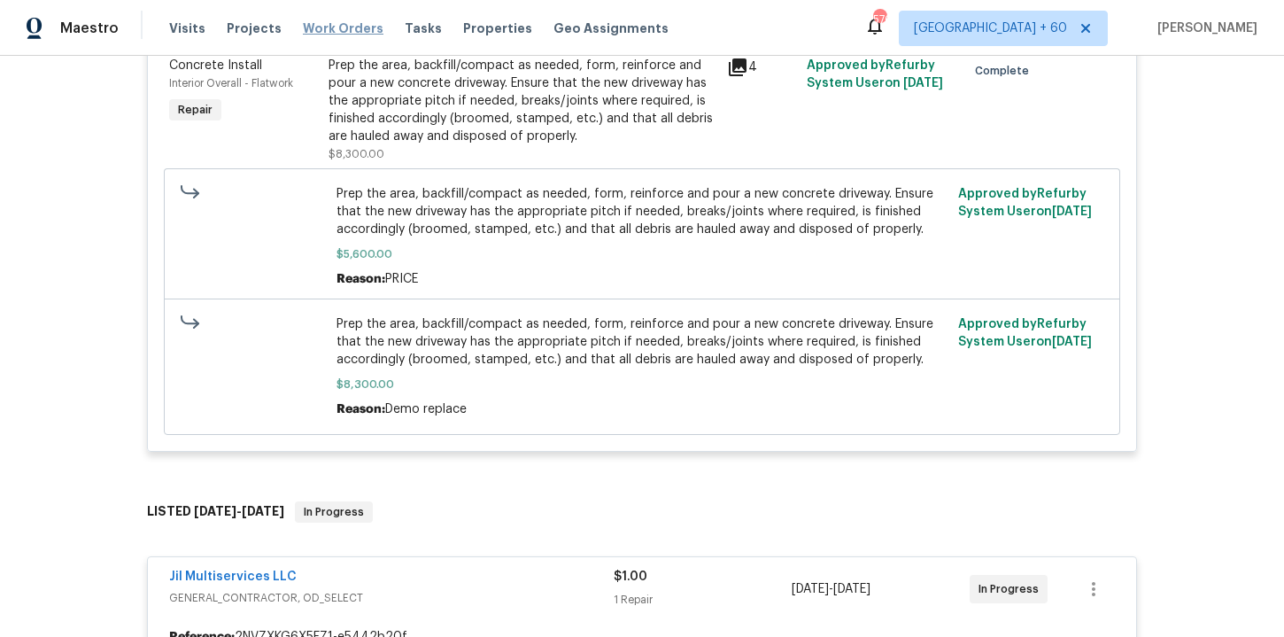
click at [354, 19] on span "Work Orders" at bounding box center [343, 28] width 81 height 18
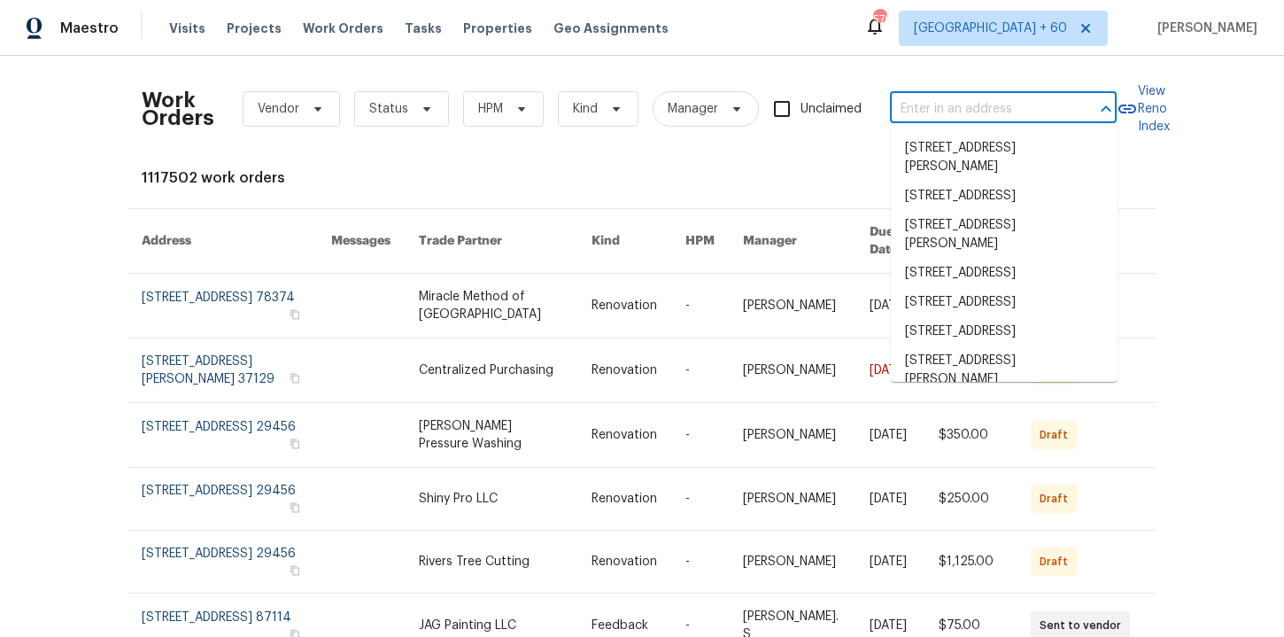
click at [950, 101] on input "text" at bounding box center [978, 109] width 177 height 27
paste input "[STREET_ADDRESS][PERSON_NAME]"
type input "[STREET_ADDRESS][PERSON_NAME]"
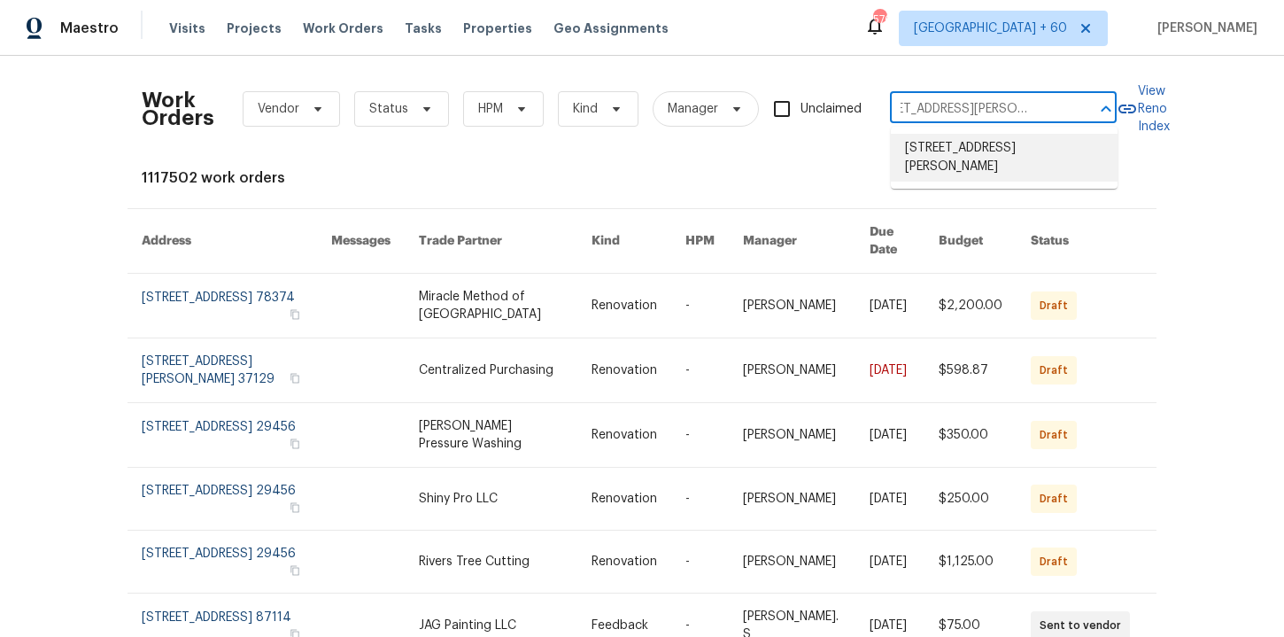
click at [965, 158] on li "[STREET_ADDRESS][PERSON_NAME]" at bounding box center [1004, 158] width 227 height 48
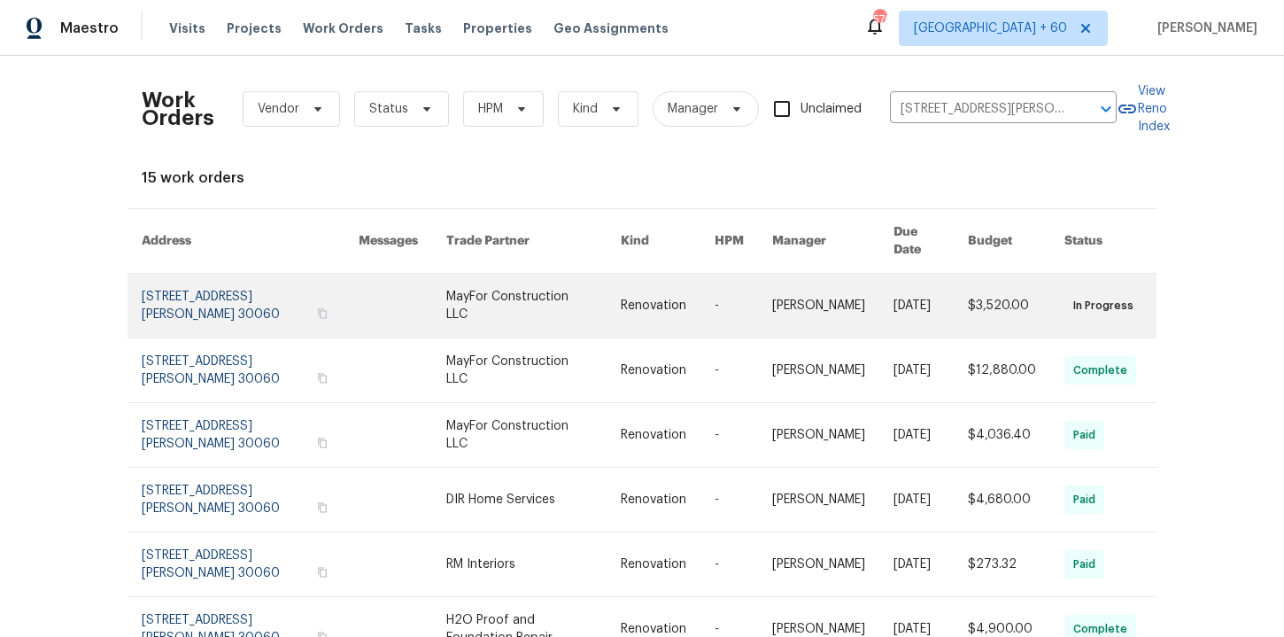
click at [217, 290] on link at bounding box center [250, 306] width 217 height 64
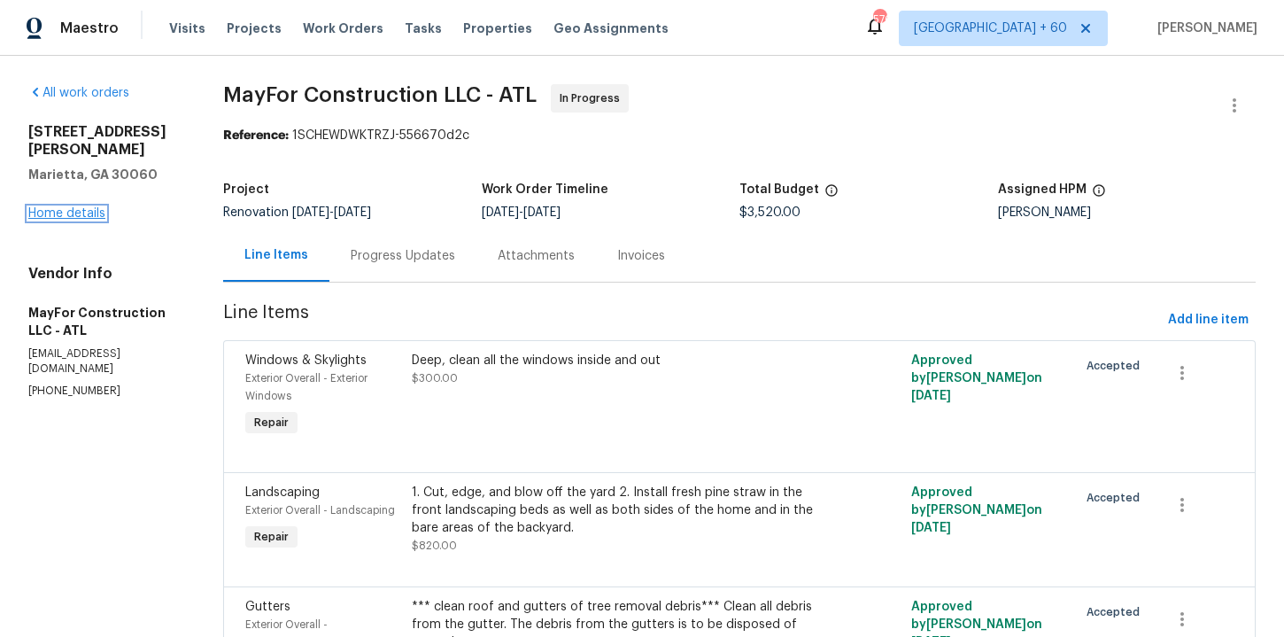
click at [88, 207] on link "Home details" at bounding box center [66, 213] width 77 height 12
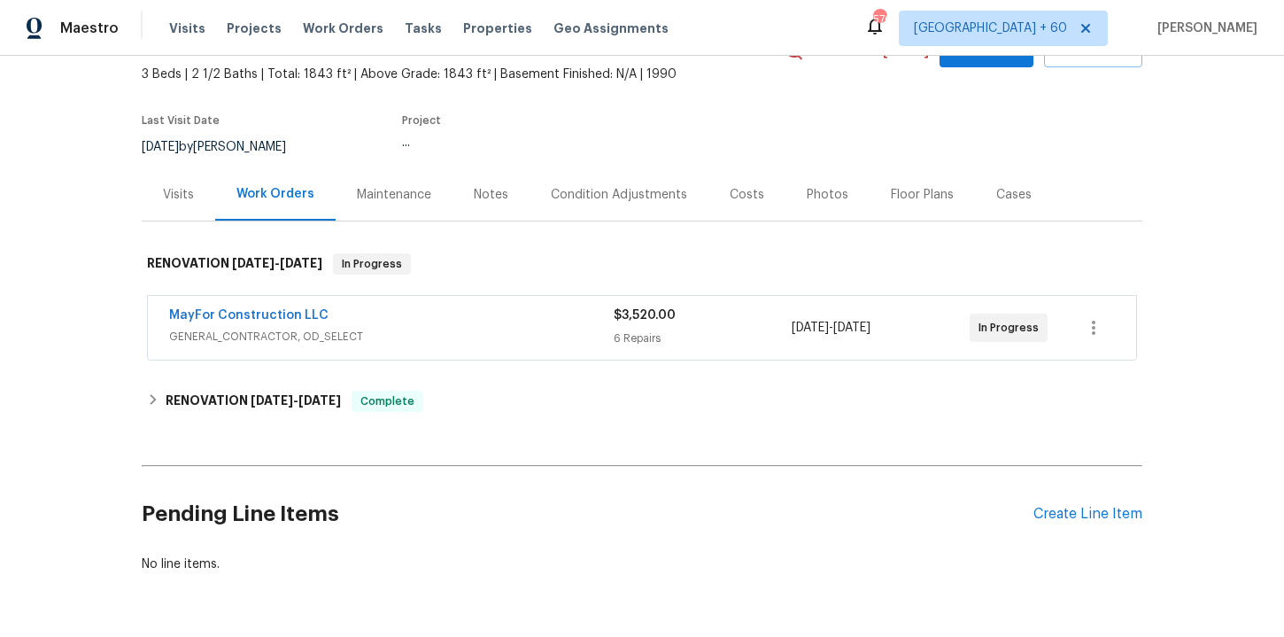
scroll to position [101, 0]
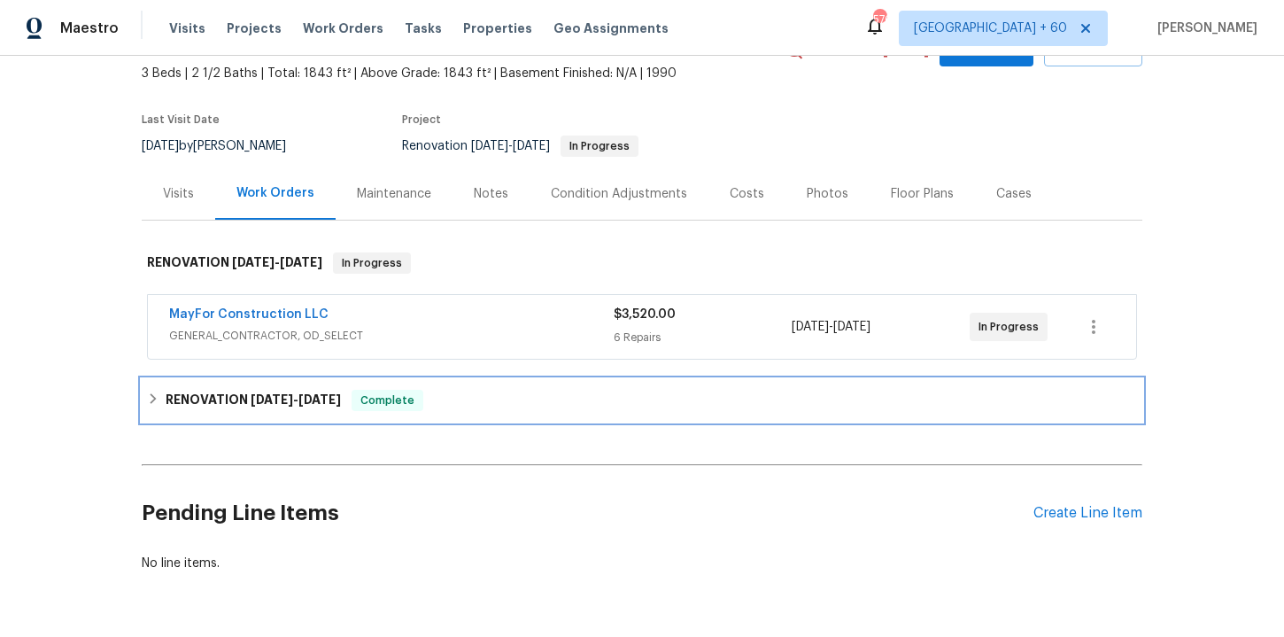
click at [473, 403] on div "RENOVATION [DATE] - [DATE] Complete" at bounding box center [642, 400] width 990 height 21
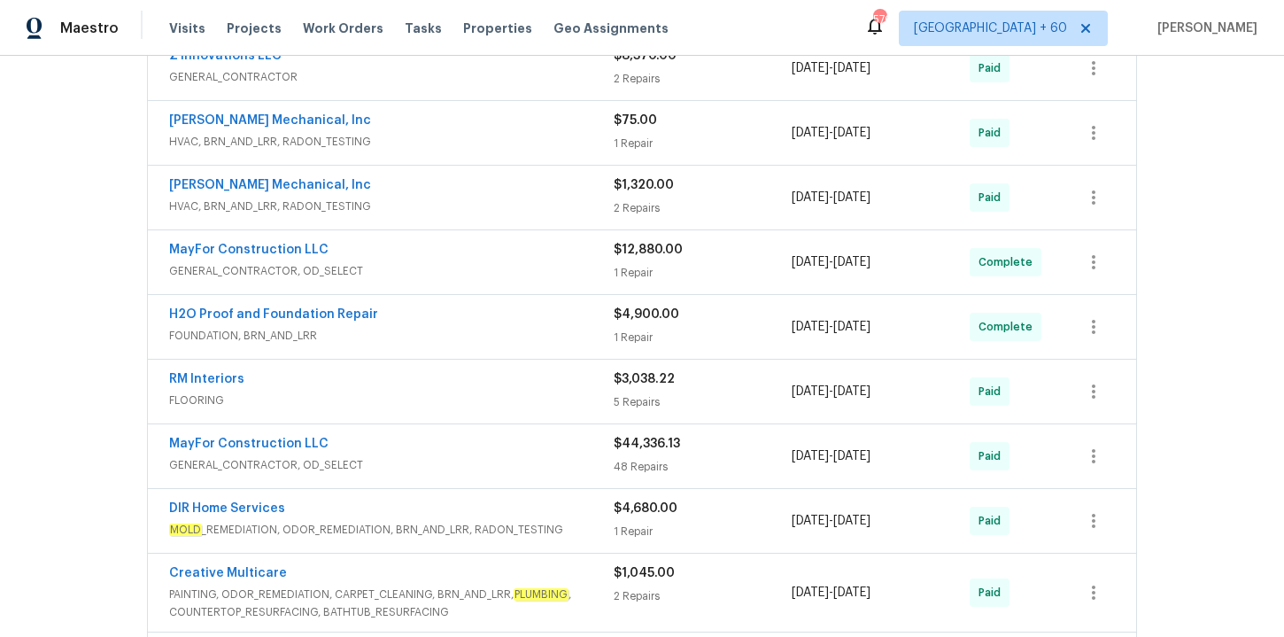
scroll to position [778, 0]
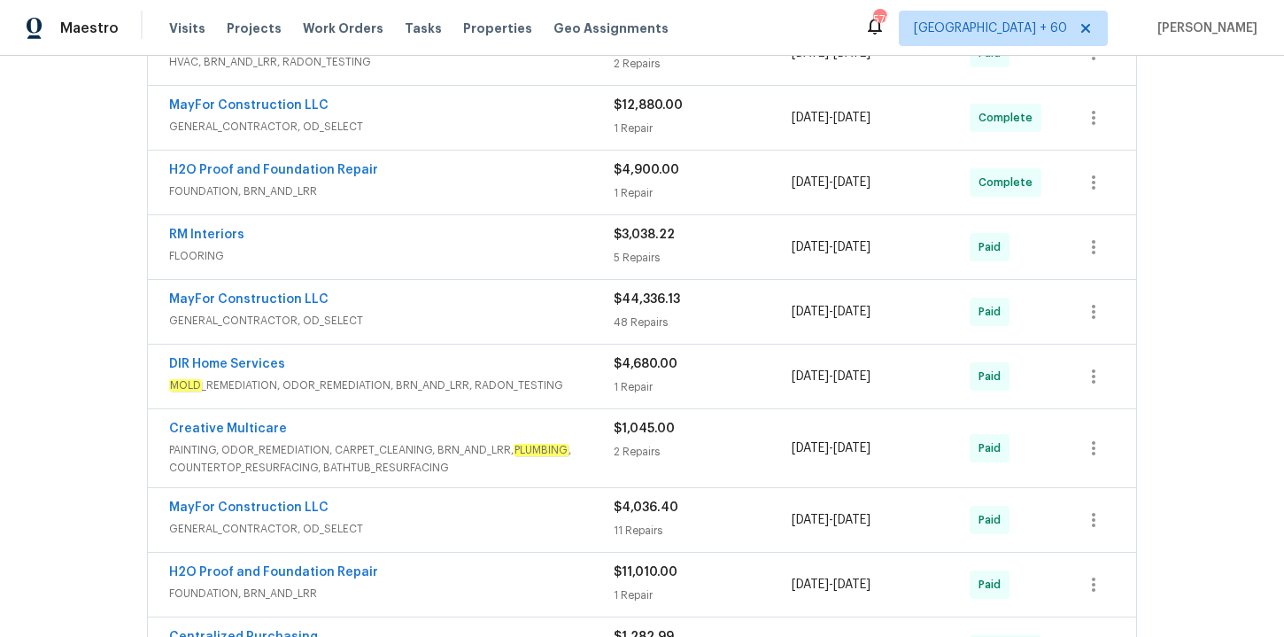
click at [465, 378] on span "MOLD _REMEDIATION, ODOR_REMEDIATION, BRN_AND_LRR, RADON_TESTING" at bounding box center [391, 385] width 445 height 18
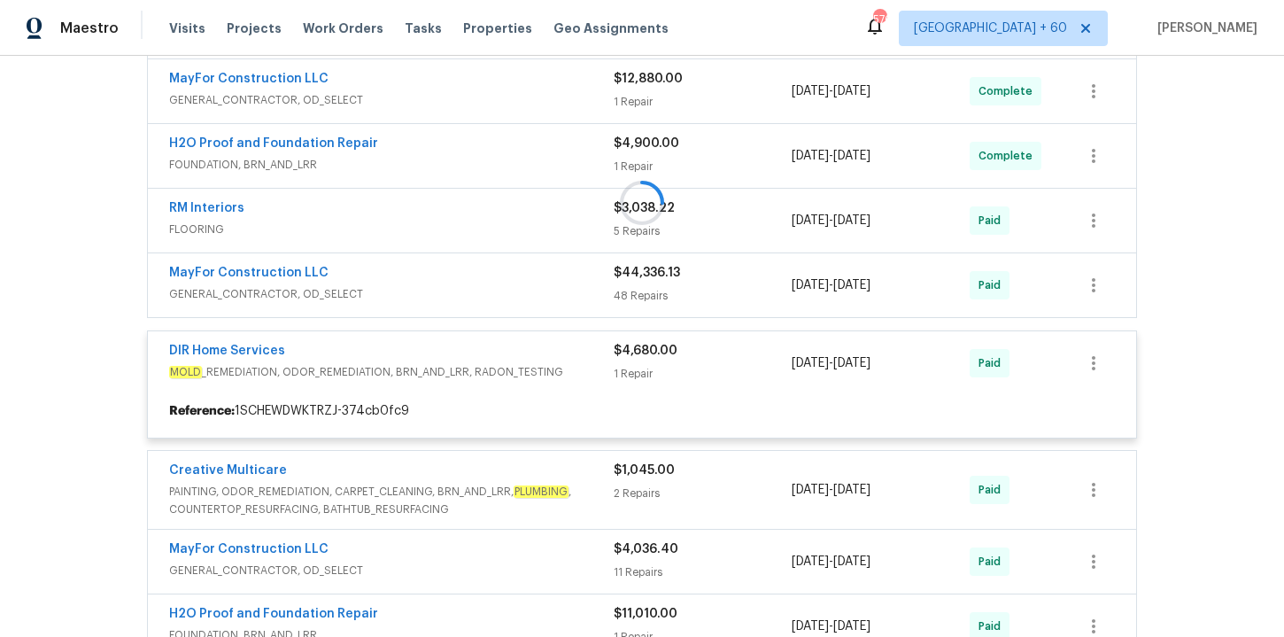
scroll to position [809, 0]
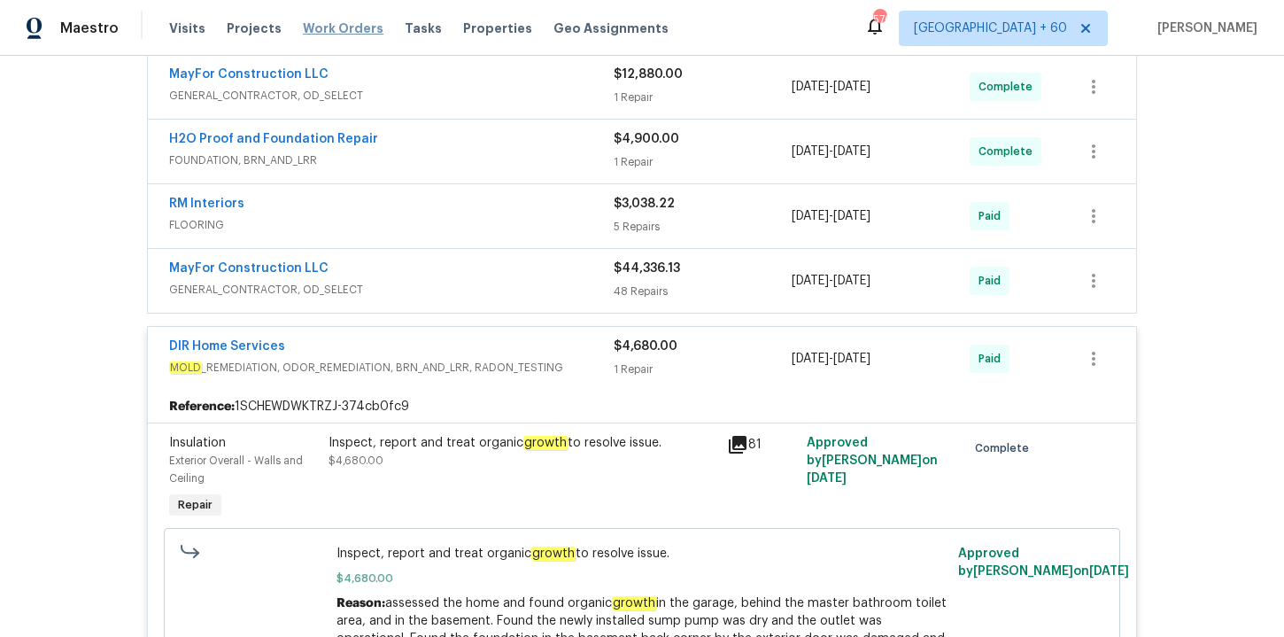
click at [358, 23] on span "Work Orders" at bounding box center [343, 28] width 81 height 18
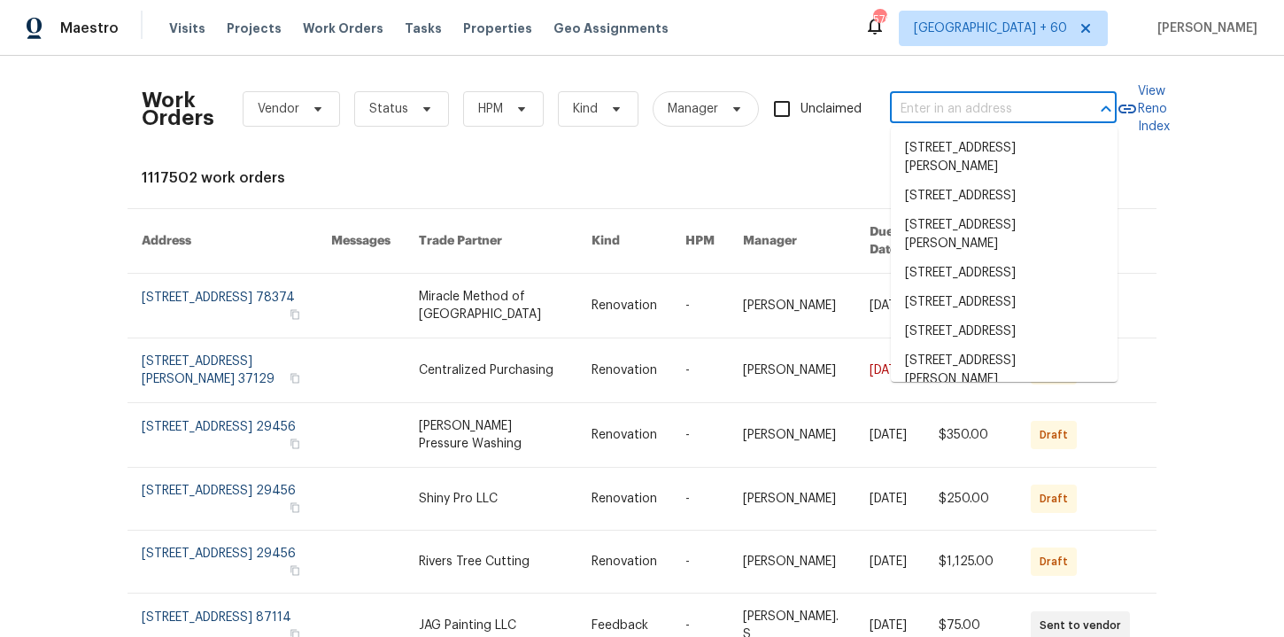
click at [953, 105] on input "text" at bounding box center [978, 109] width 177 height 27
paste input "[STREET_ADDRESS][PERSON_NAME]"
type input "[STREET_ADDRESS][PERSON_NAME]"
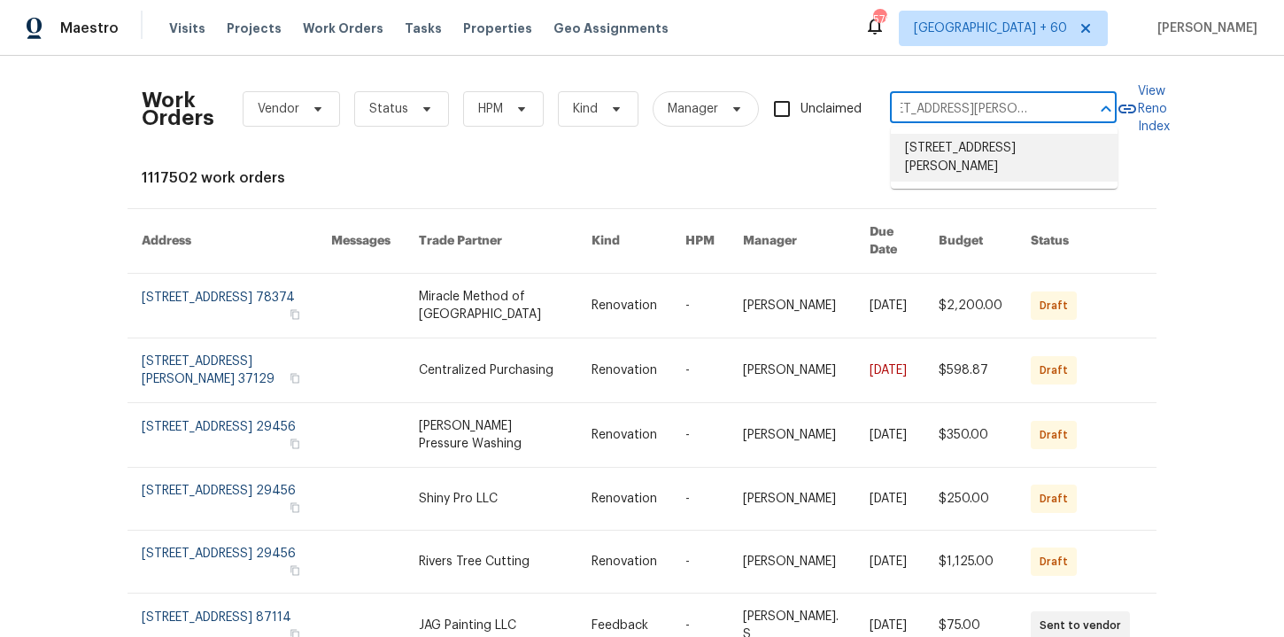
click at [968, 156] on li "[STREET_ADDRESS][PERSON_NAME]" at bounding box center [1004, 158] width 227 height 48
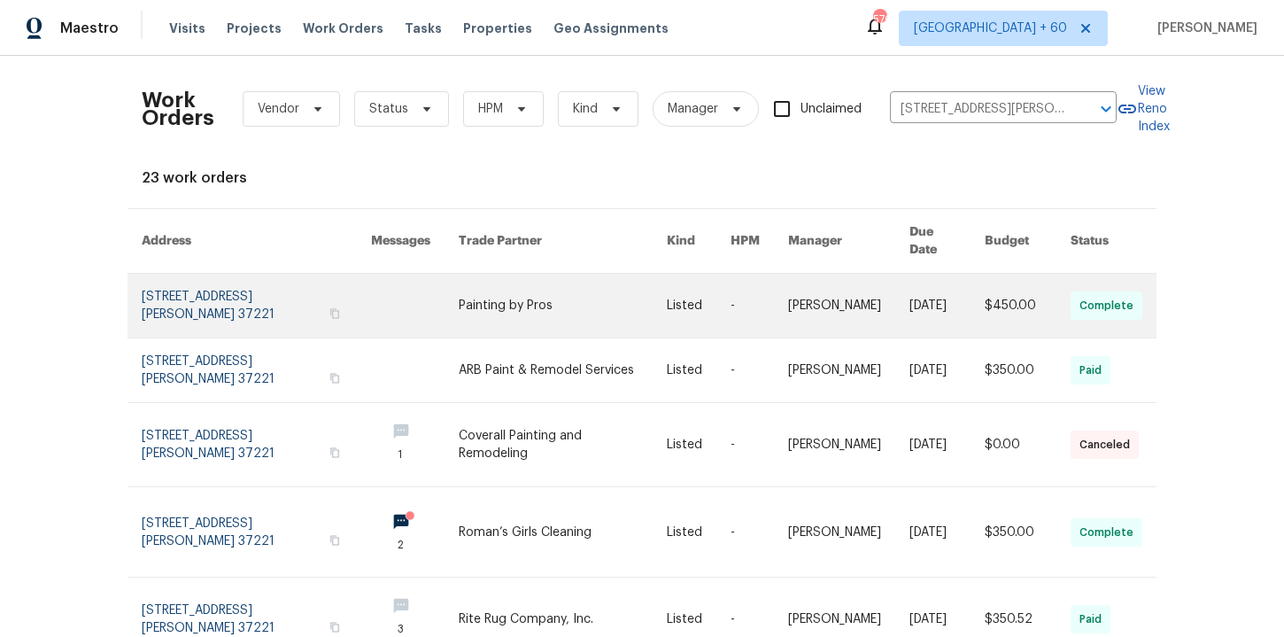
click at [218, 279] on link at bounding box center [256, 306] width 229 height 64
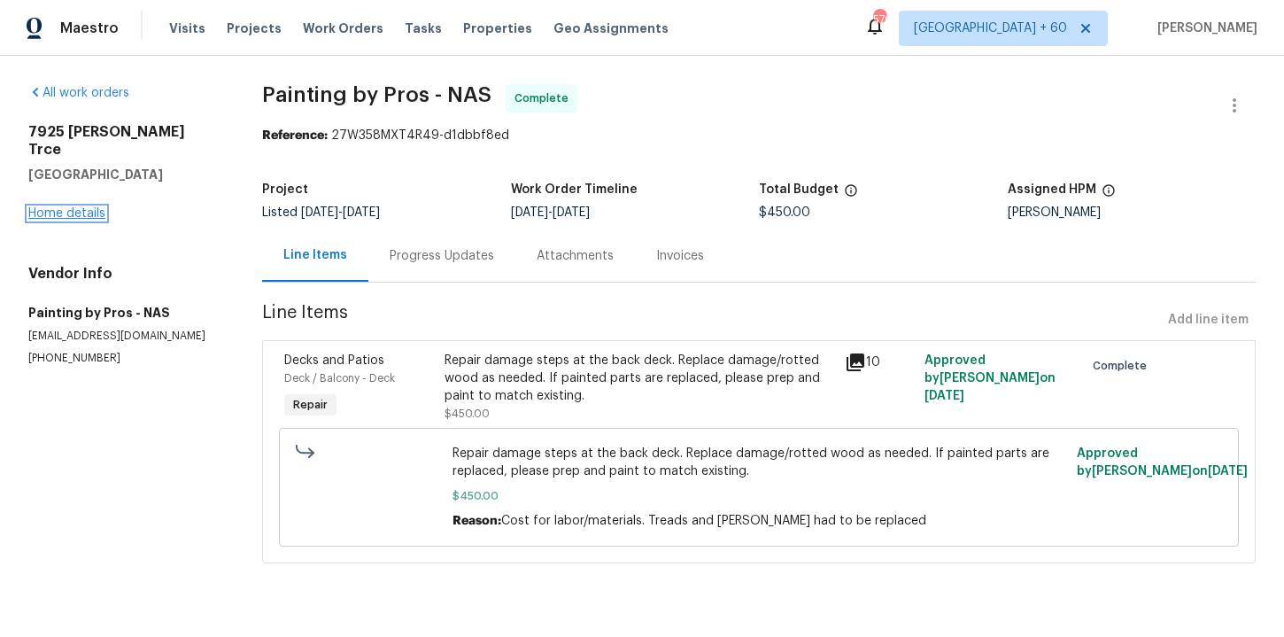
click at [83, 207] on link "Home details" at bounding box center [66, 213] width 77 height 12
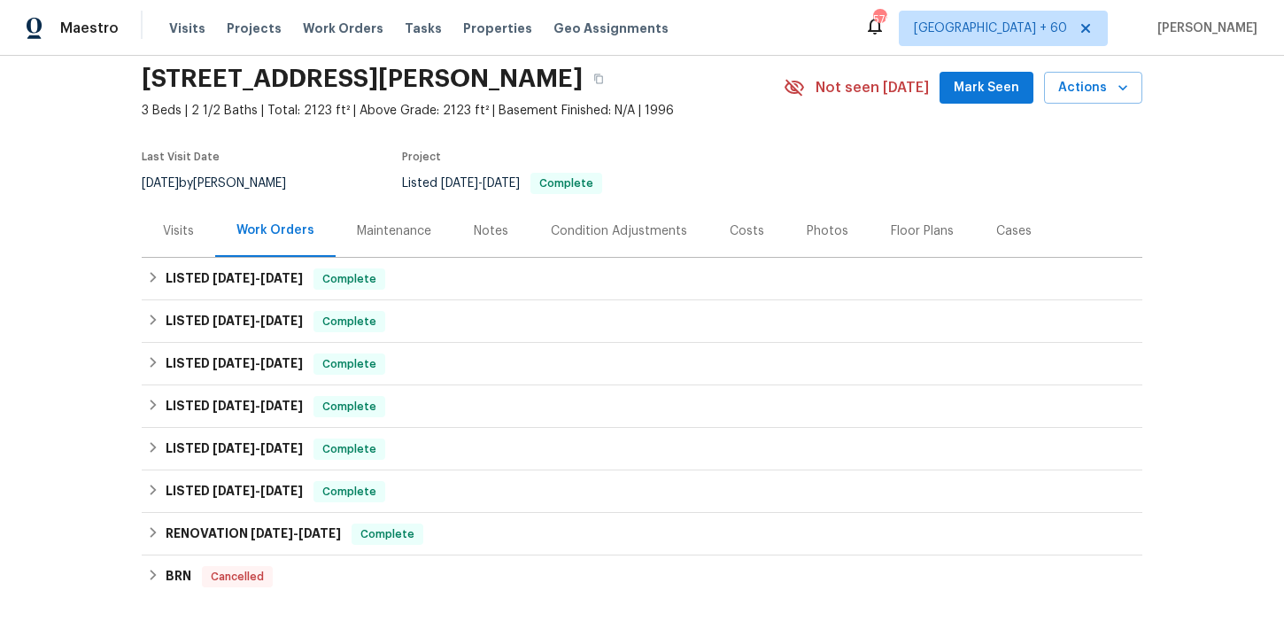
scroll to position [68, 0]
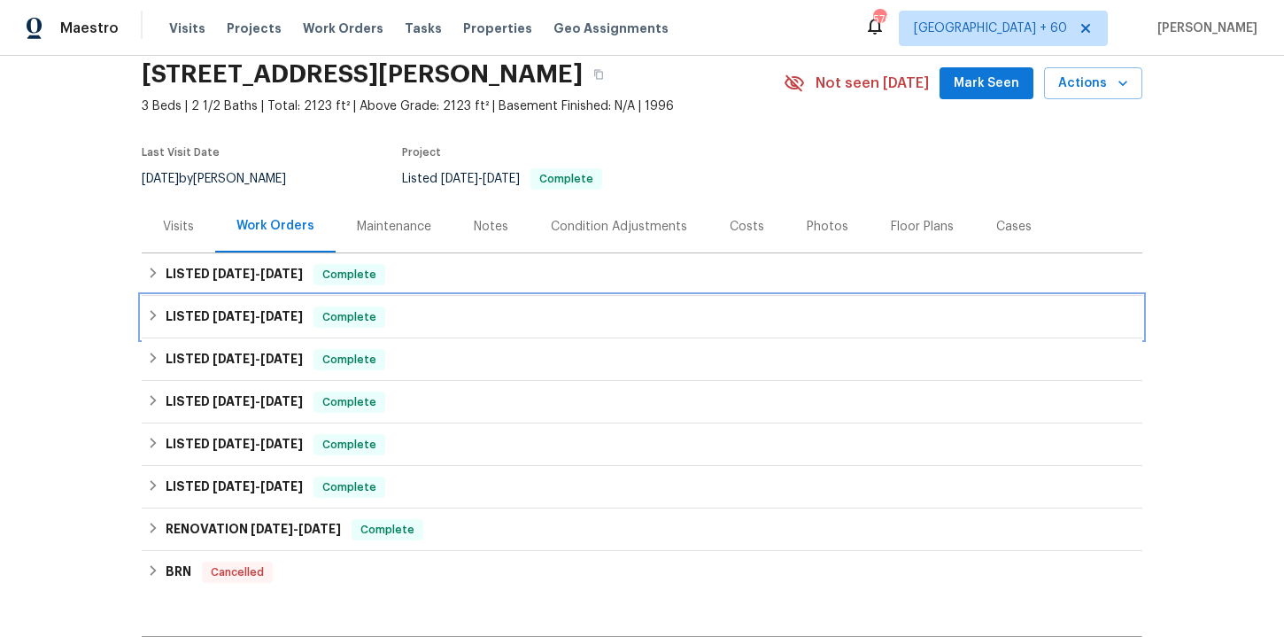
click at [442, 325] on div "LISTED [DATE] - [DATE] Complete" at bounding box center [642, 316] width 990 height 21
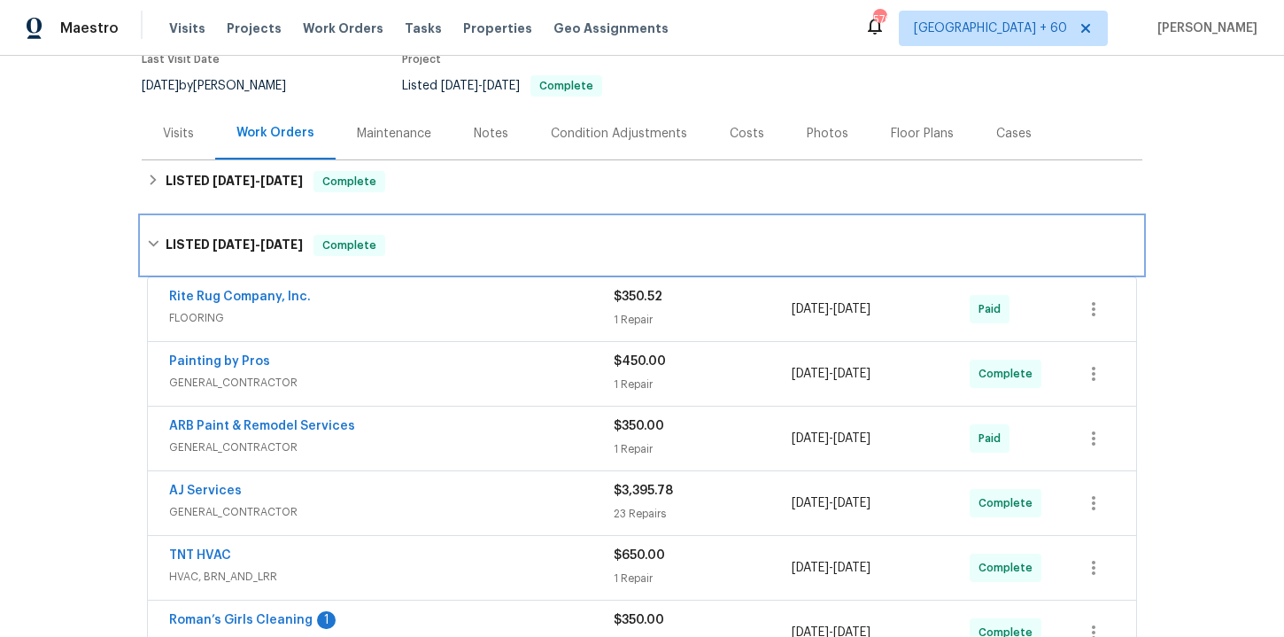
scroll to position [219, 0]
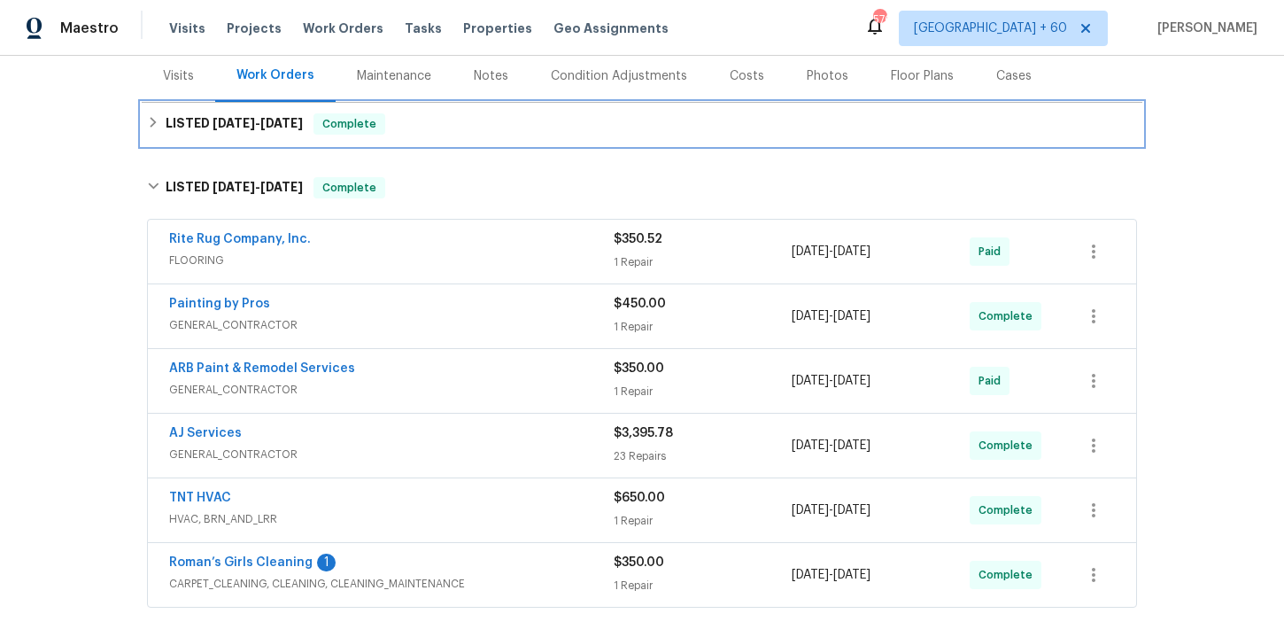
click at [428, 125] on div "LISTED [DATE] - [DATE] Complete" at bounding box center [642, 123] width 990 height 21
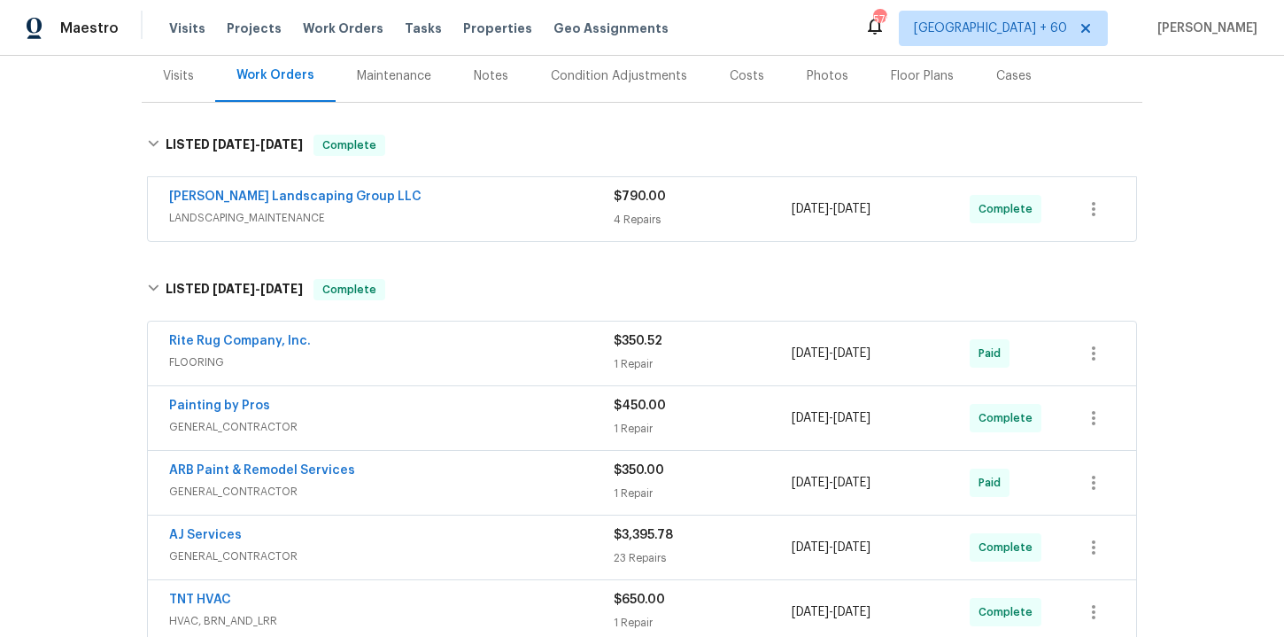
click at [438, 189] on div "[PERSON_NAME] Landscaping Group LLC" at bounding box center [391, 198] width 445 height 21
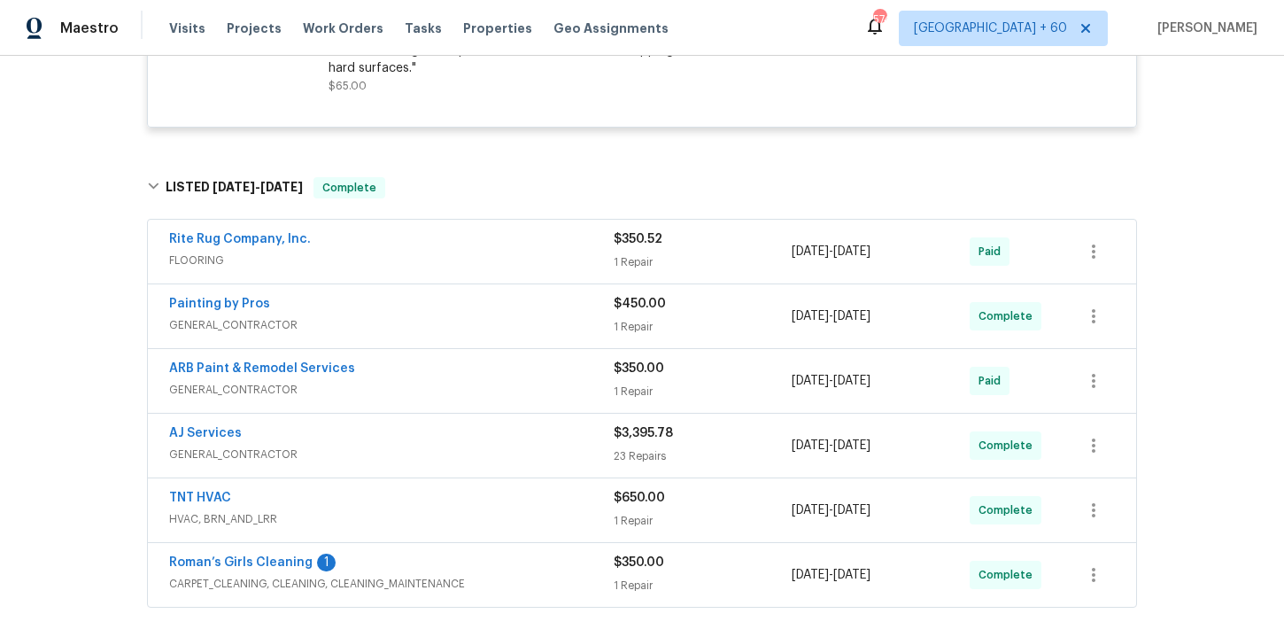
scroll to position [1184, 0]
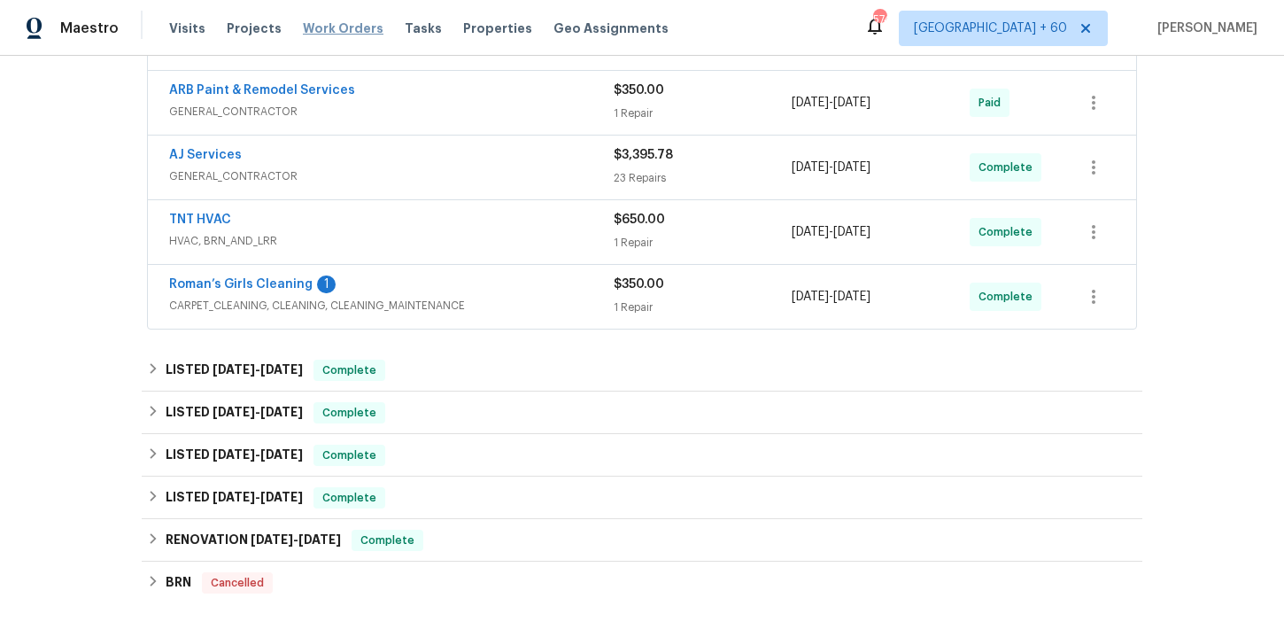
click at [342, 24] on span "Work Orders" at bounding box center [343, 28] width 81 height 18
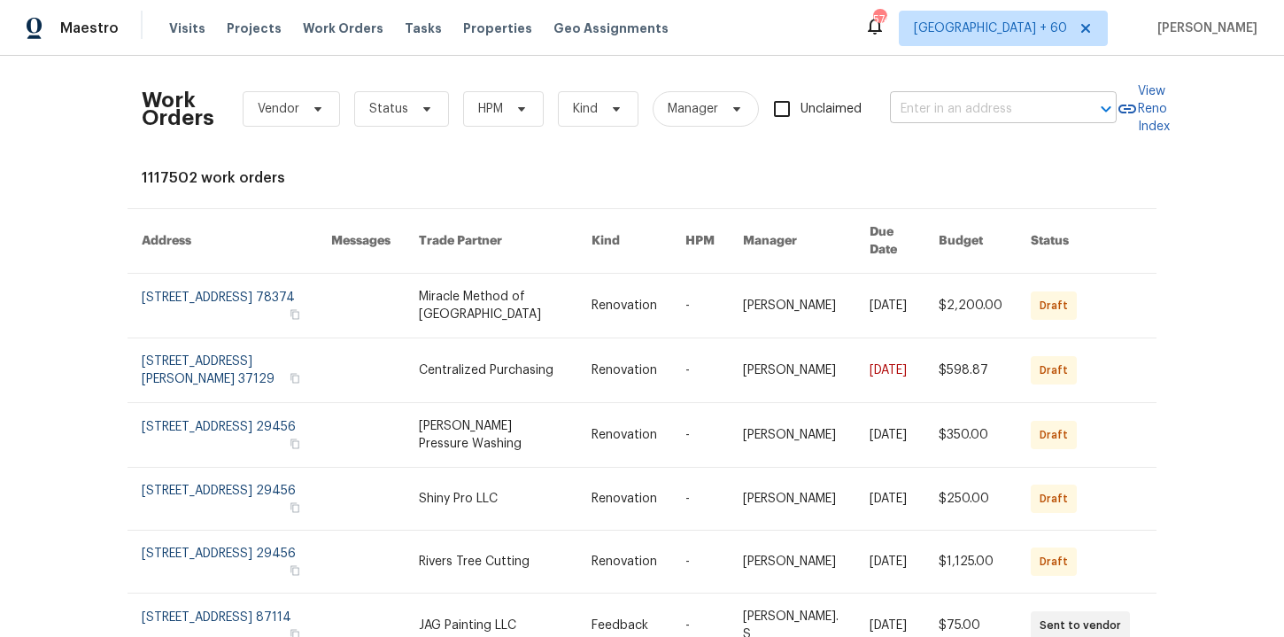
click at [1008, 111] on input "text" at bounding box center [978, 109] width 177 height 27
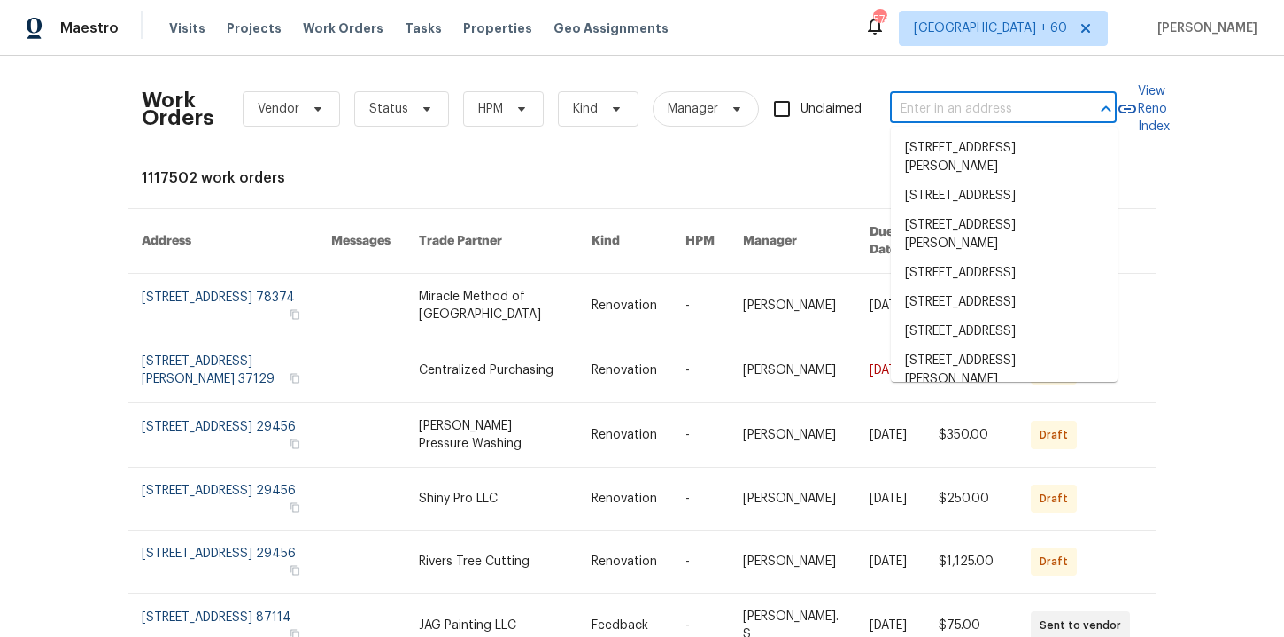
paste input "[STREET_ADDRESS]"
type input "[STREET_ADDRESS]"
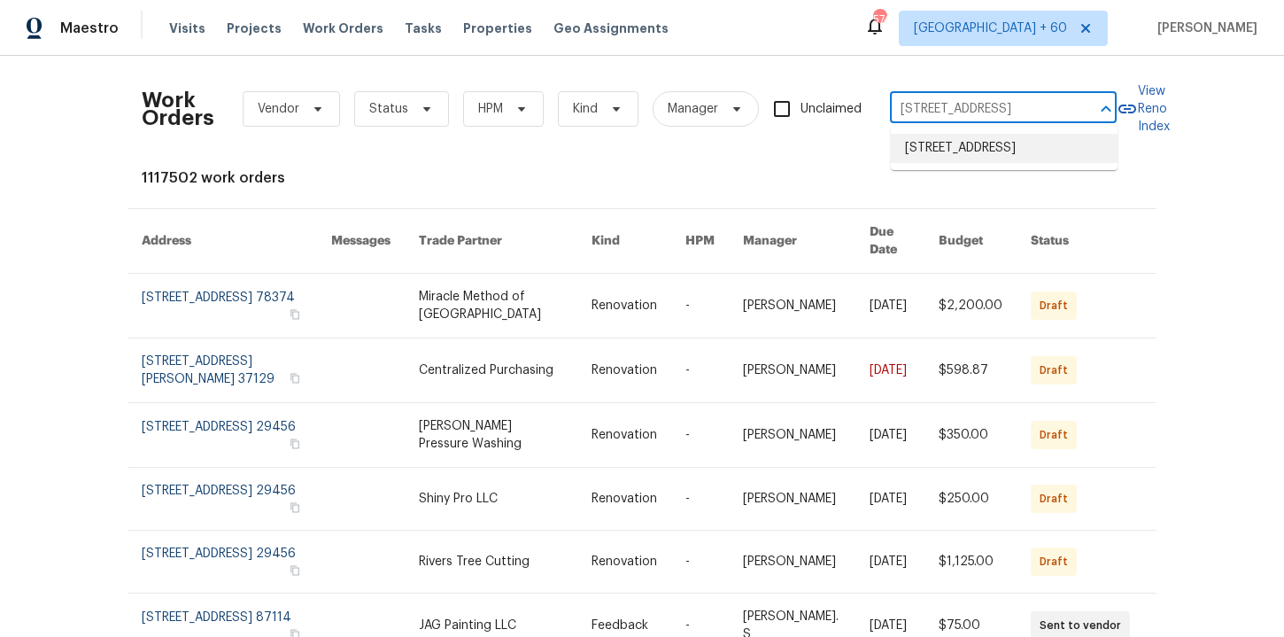
click at [1061, 163] on li "[STREET_ADDRESS]" at bounding box center [1004, 148] width 227 height 29
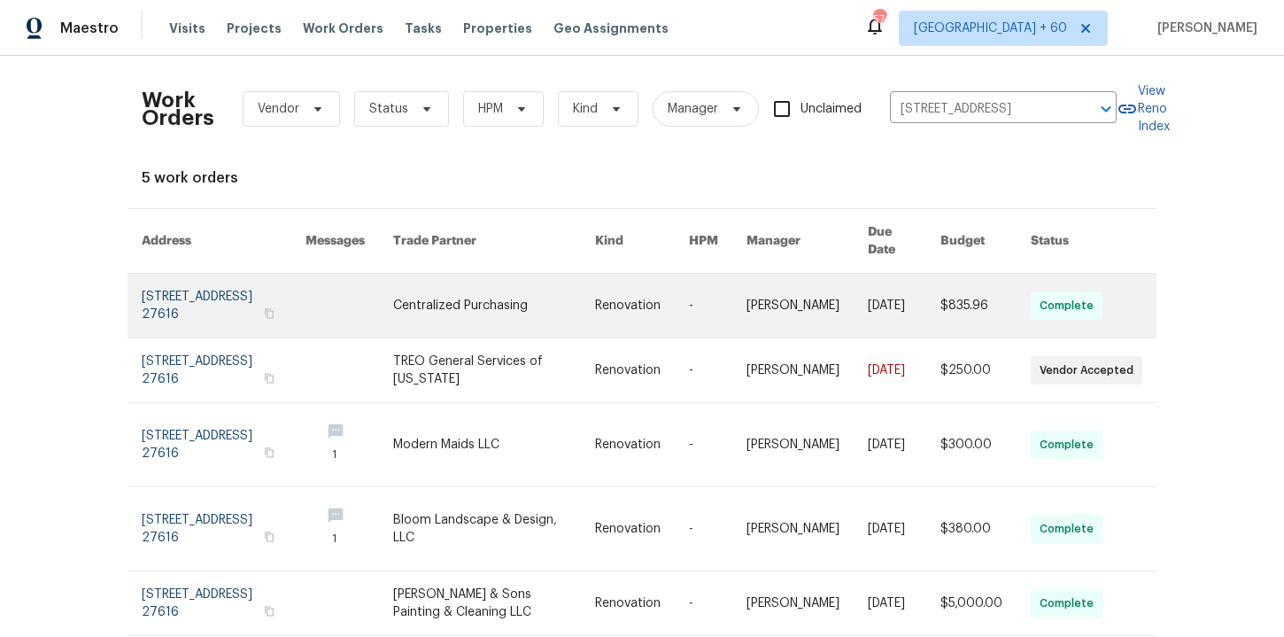
click at [229, 292] on link at bounding box center [224, 306] width 164 height 64
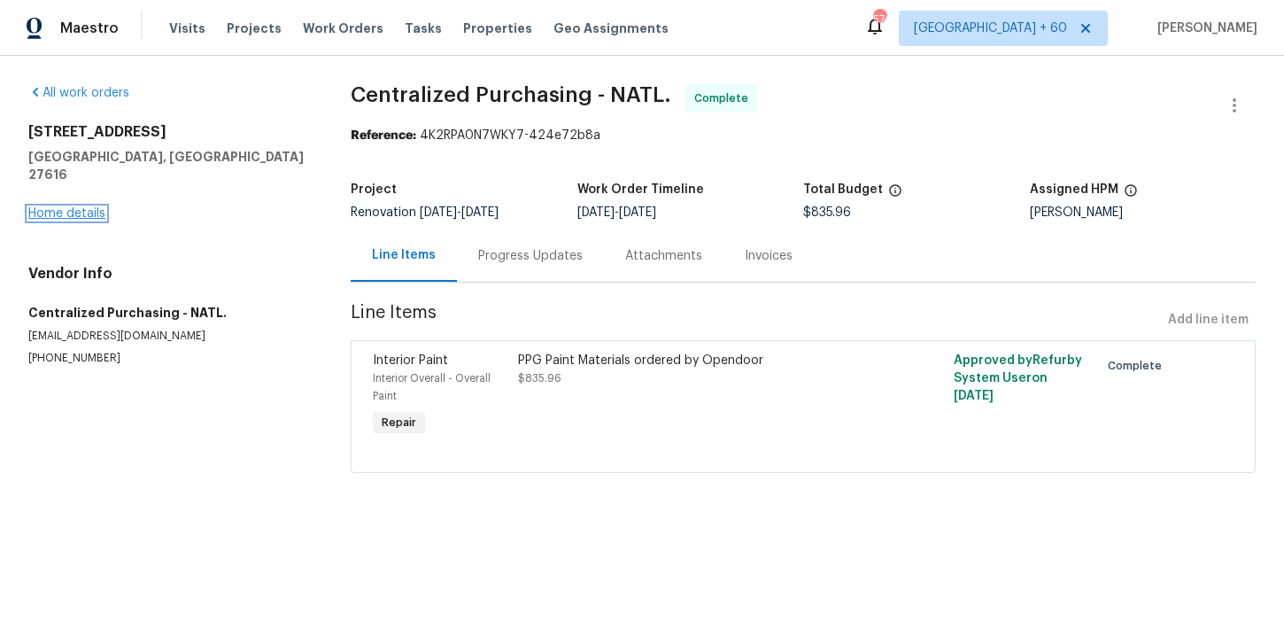
click at [84, 207] on link "Home details" at bounding box center [66, 213] width 77 height 12
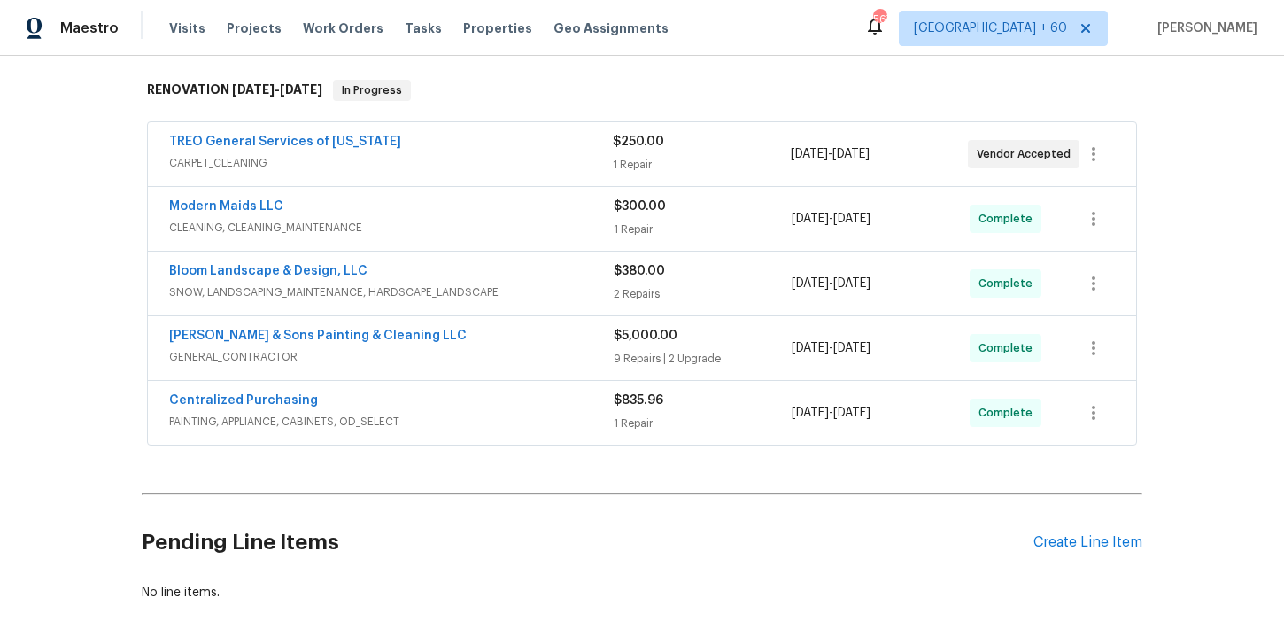
scroll to position [359, 0]
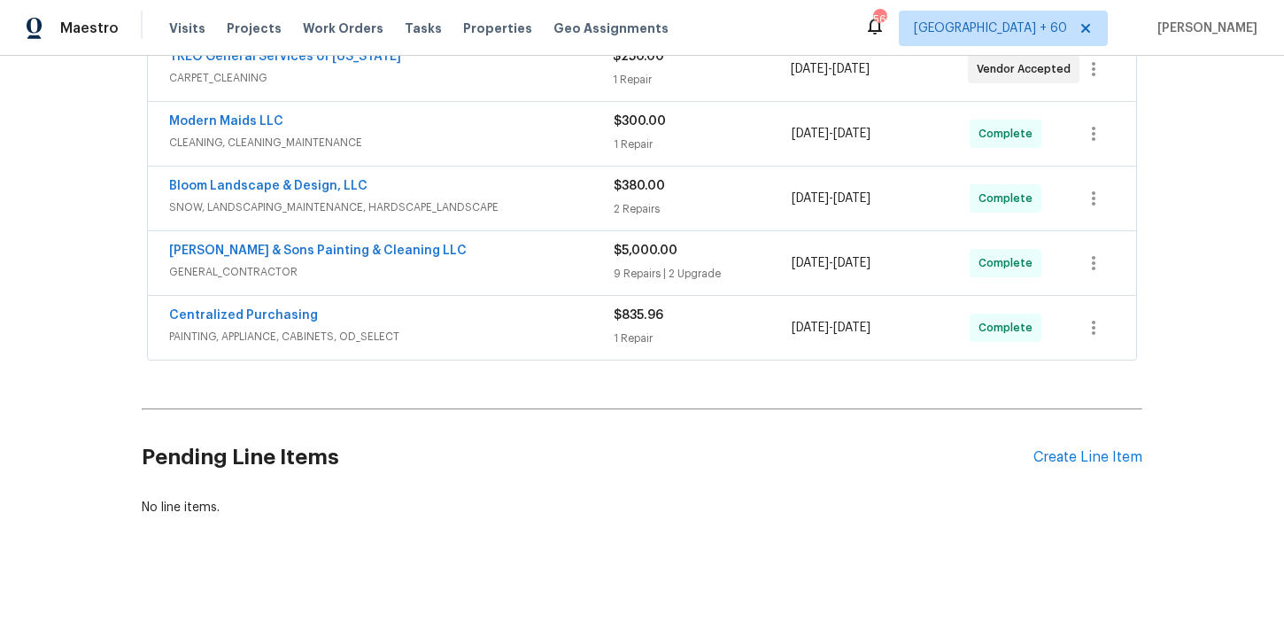
click at [544, 347] on div "Centralized Purchasing PAINTING, APPLIANCE, CABINETS, OD_SELECT" at bounding box center [391, 327] width 445 height 43
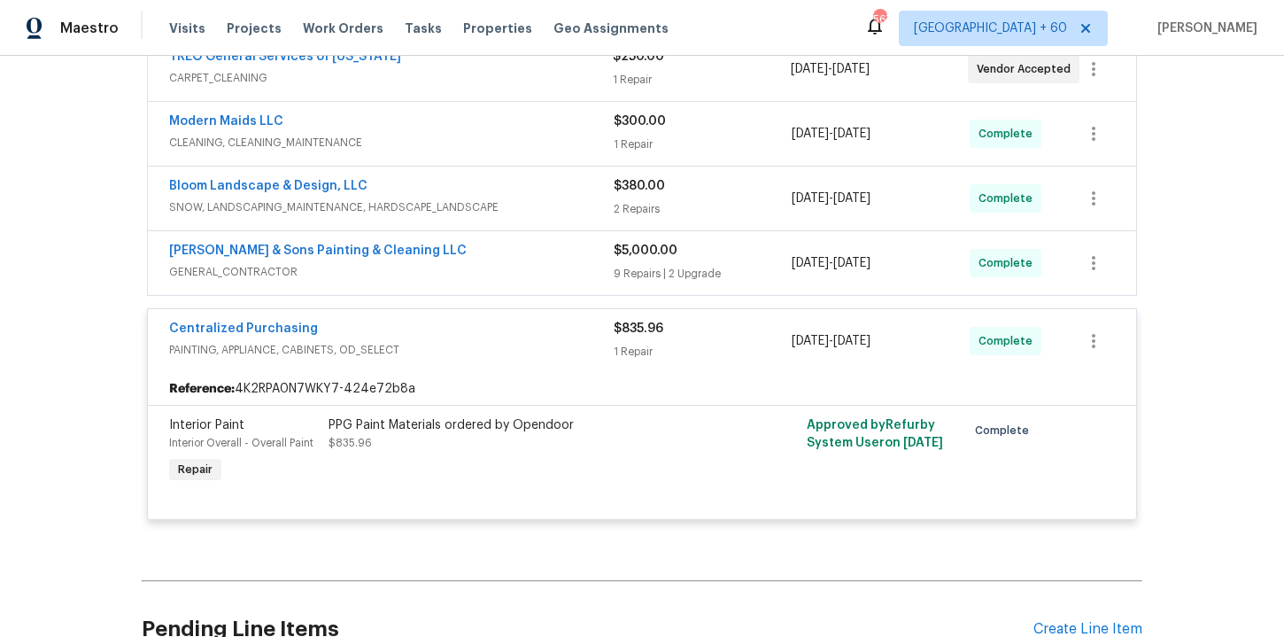
click at [477, 273] on span "GENERAL_CONTRACTOR" at bounding box center [391, 272] width 445 height 18
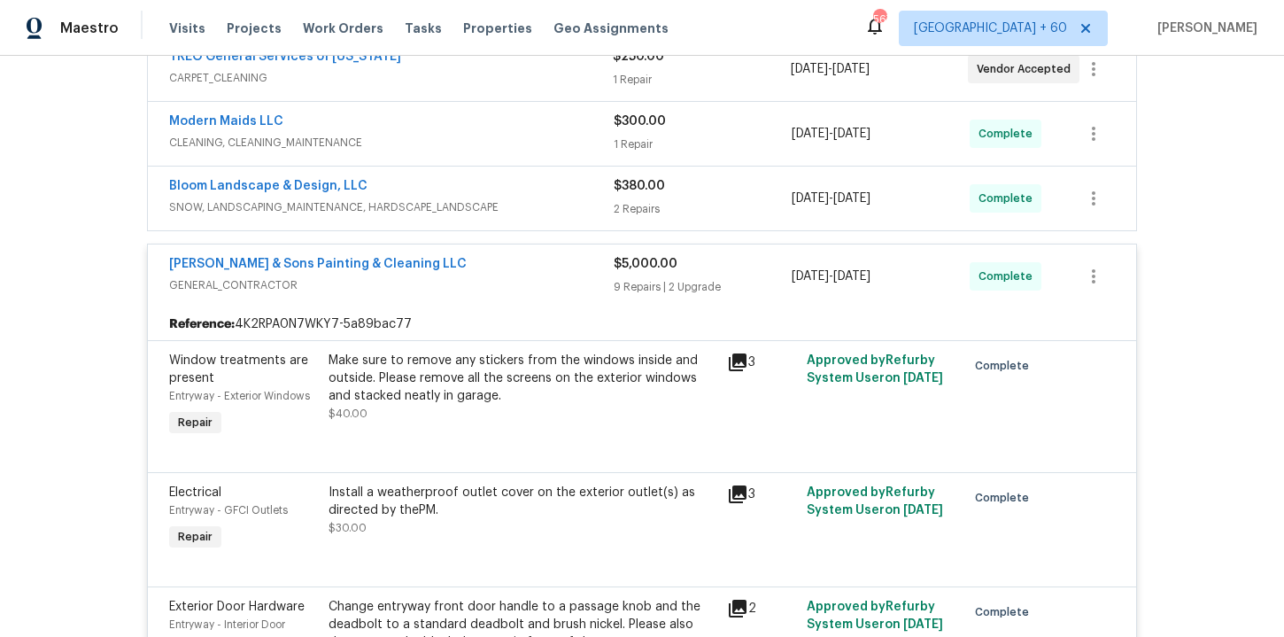
click at [516, 211] on span "SNOW, LANDSCAPING_MAINTENANCE, HARDSCAPE_LANDSCAPE" at bounding box center [391, 207] width 445 height 18
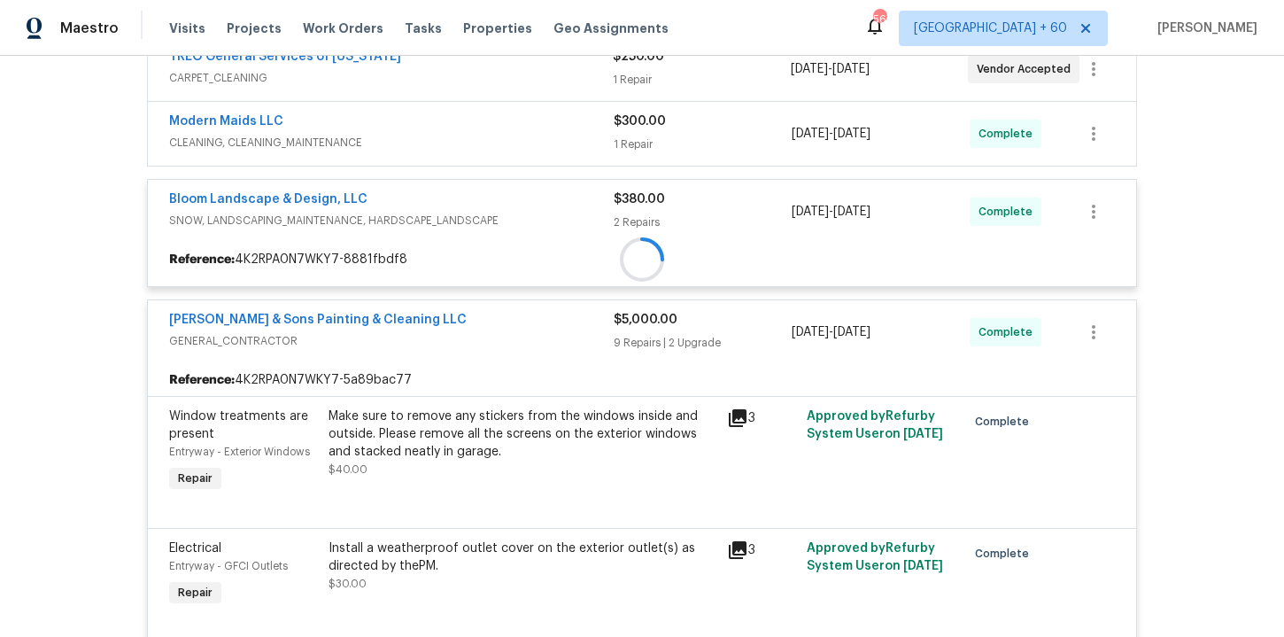
scroll to position [228, 0]
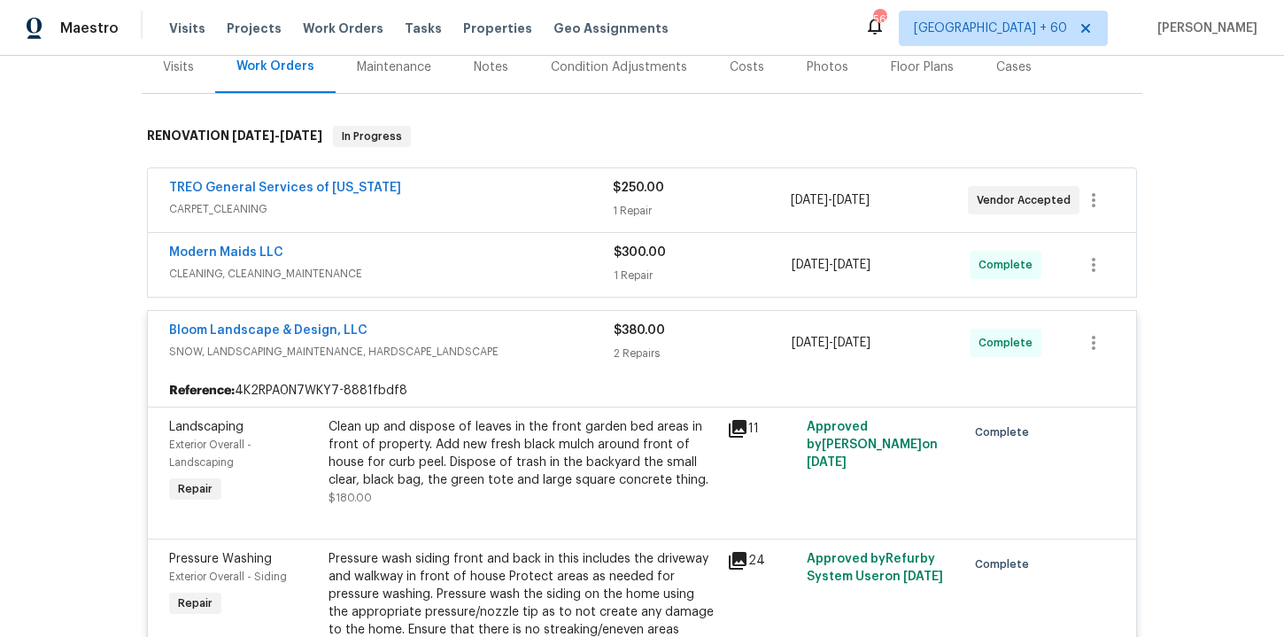
click at [493, 269] on span "CLEANING, CLEANING_MAINTENANCE" at bounding box center [391, 274] width 445 height 18
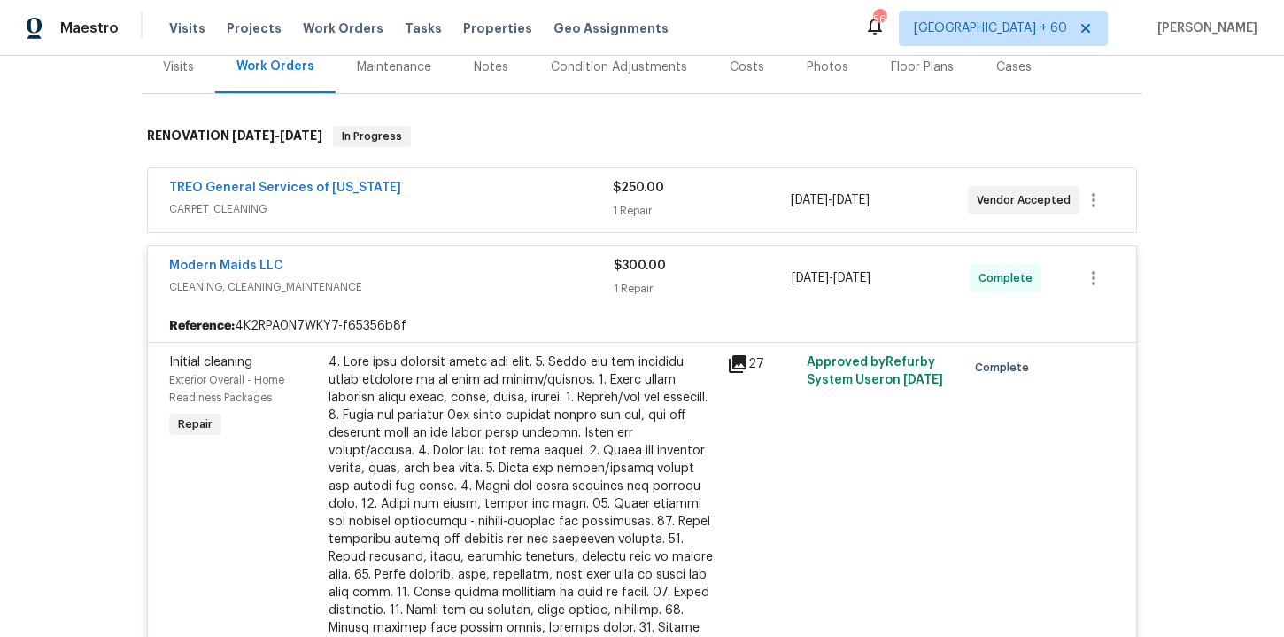
click at [501, 205] on span "CARPET_CLEANING" at bounding box center [391, 209] width 444 height 18
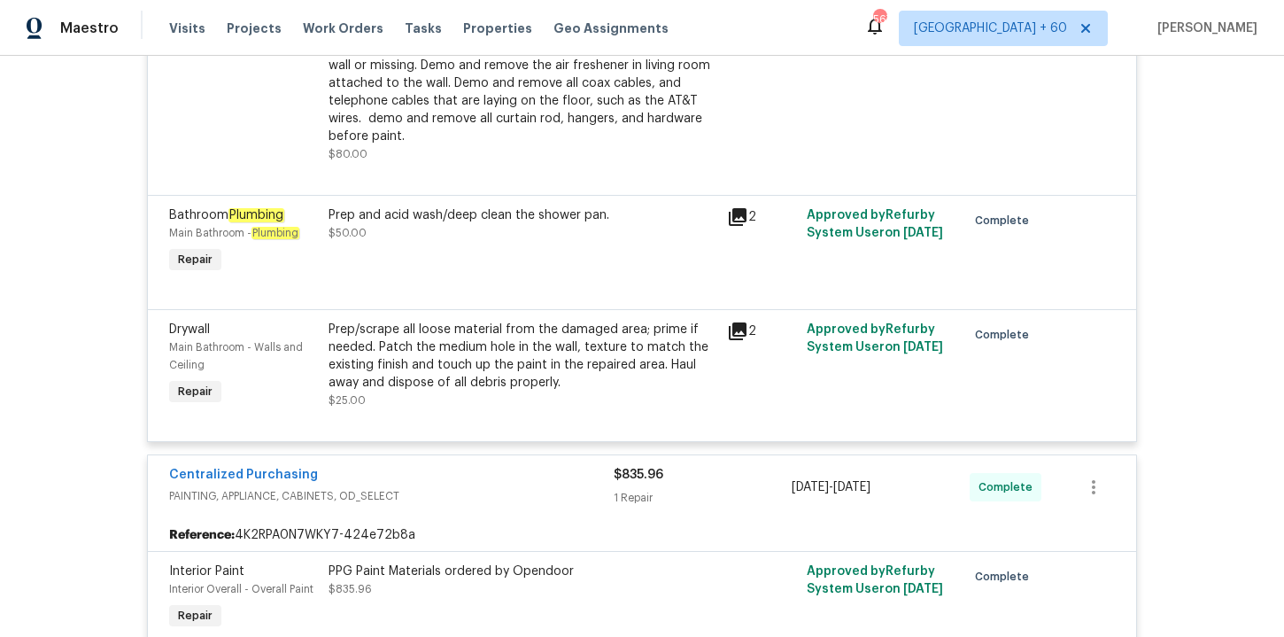
scroll to position [3305, 0]
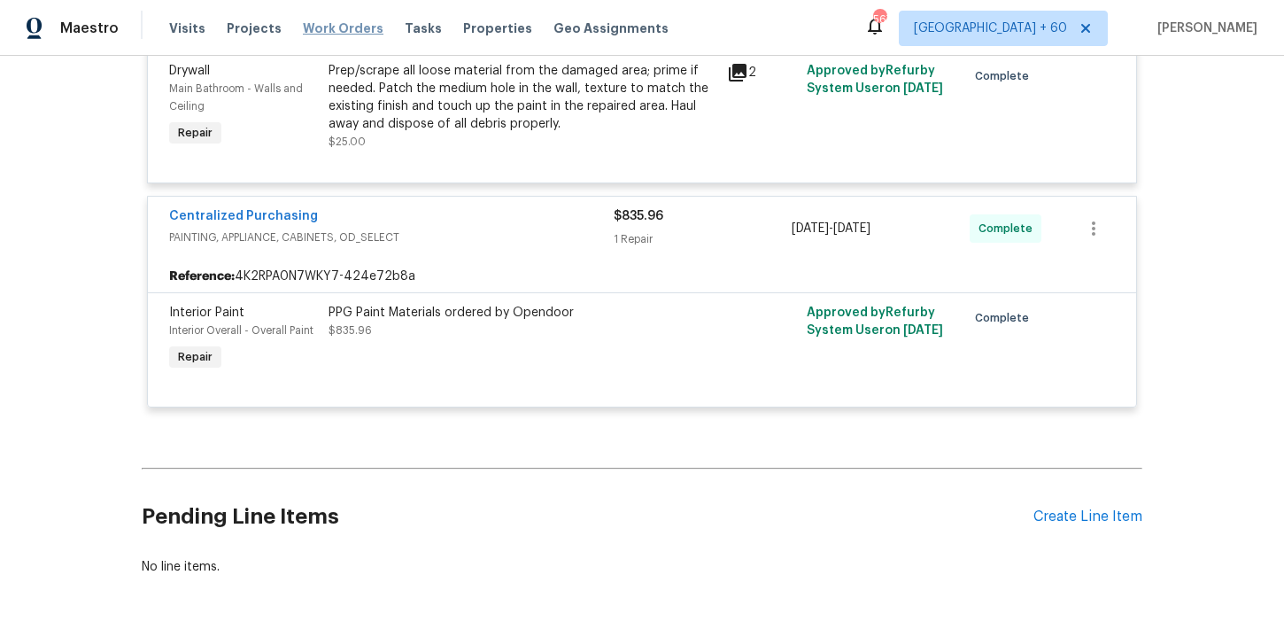
click at [326, 23] on span "Work Orders" at bounding box center [343, 28] width 81 height 18
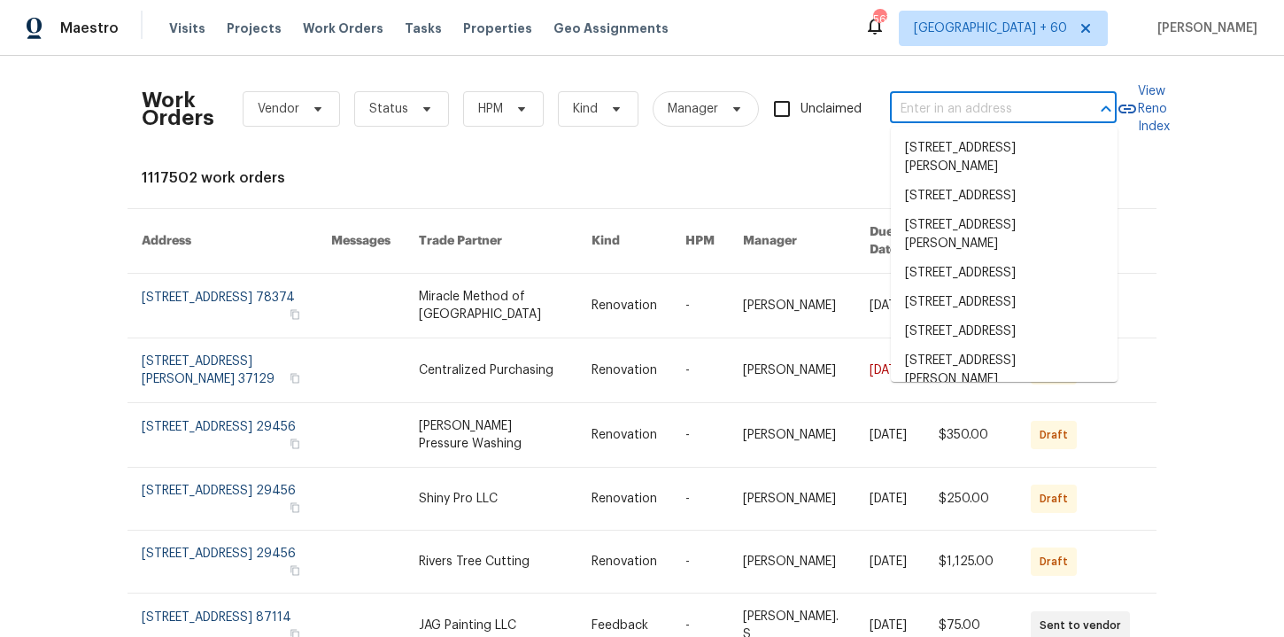
click at [939, 98] on input "text" at bounding box center [978, 109] width 177 height 27
paste input "[STREET_ADDRESS]"
type input "[STREET_ADDRESS]"
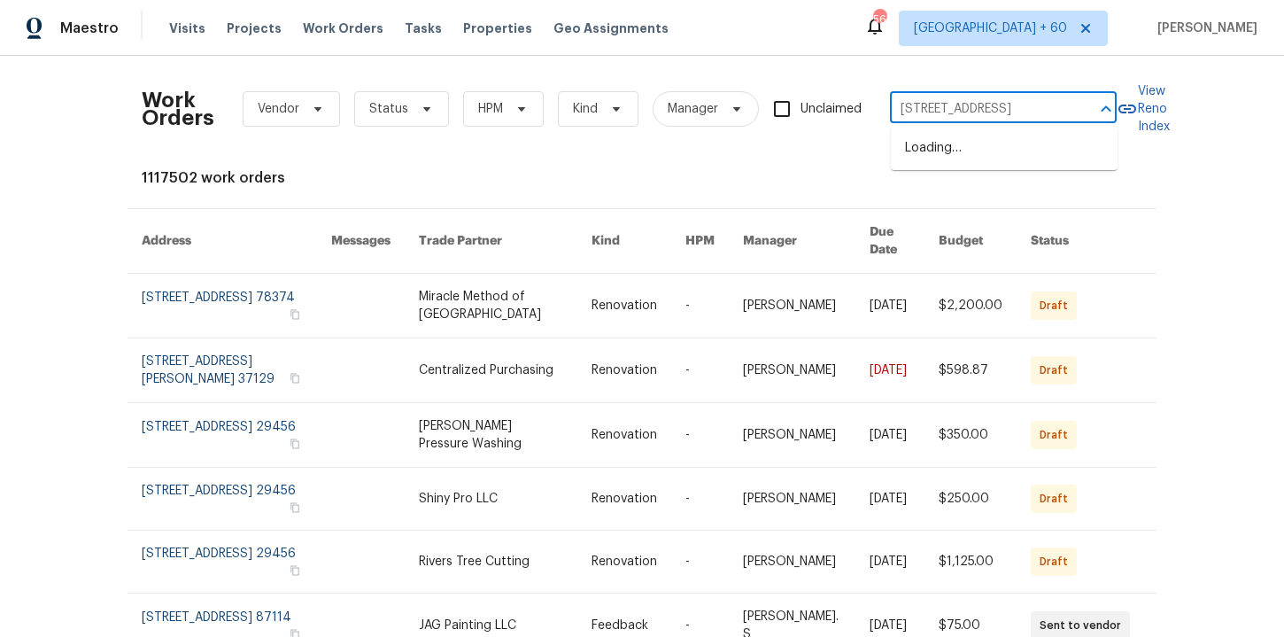
scroll to position [0, 76]
click at [963, 145] on li "[STREET_ADDRESS]" at bounding box center [1004, 148] width 227 height 29
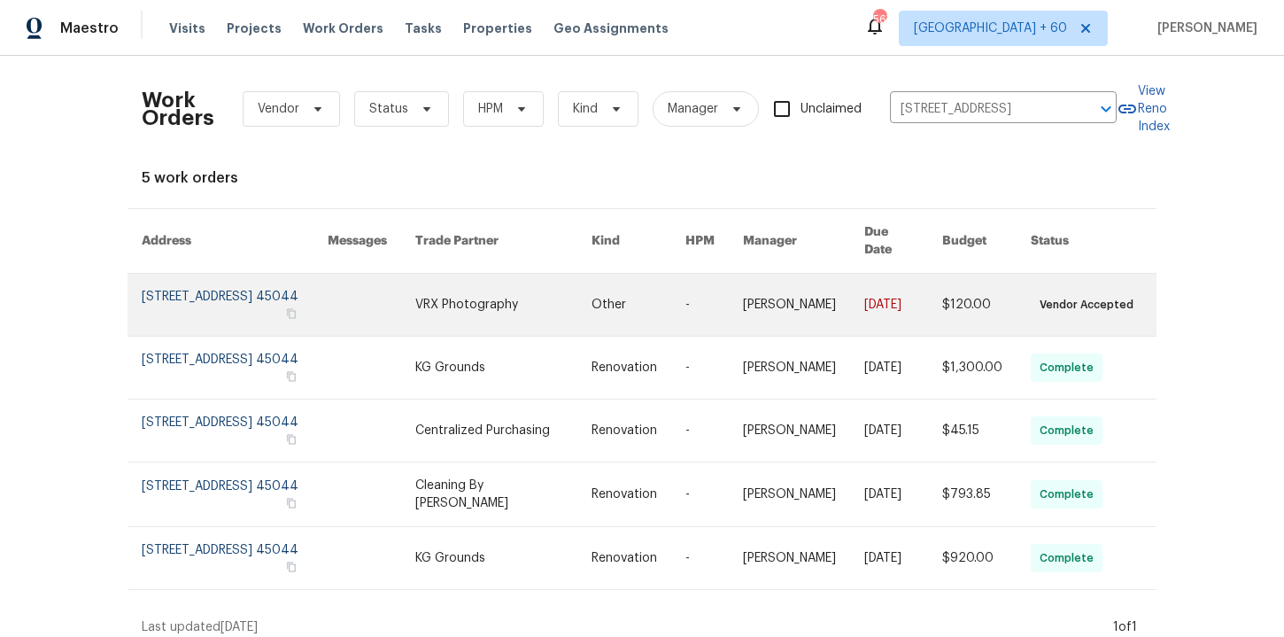
click at [206, 299] on link at bounding box center [235, 305] width 186 height 62
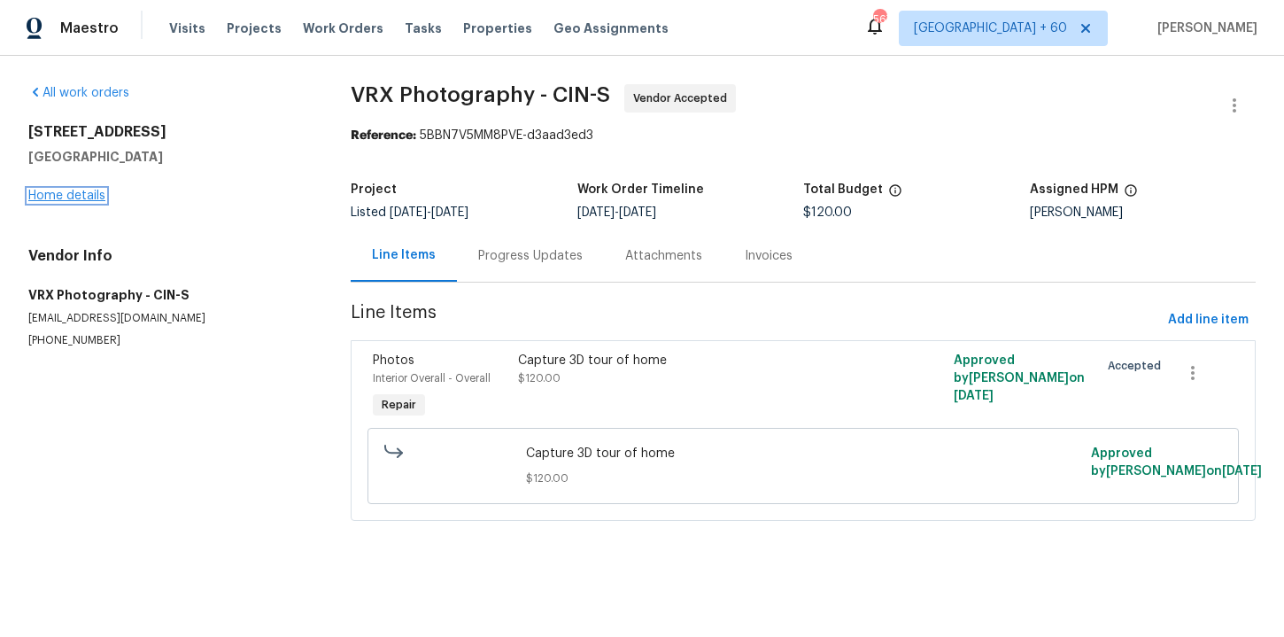
click at [84, 198] on link "Home details" at bounding box center [66, 196] width 77 height 12
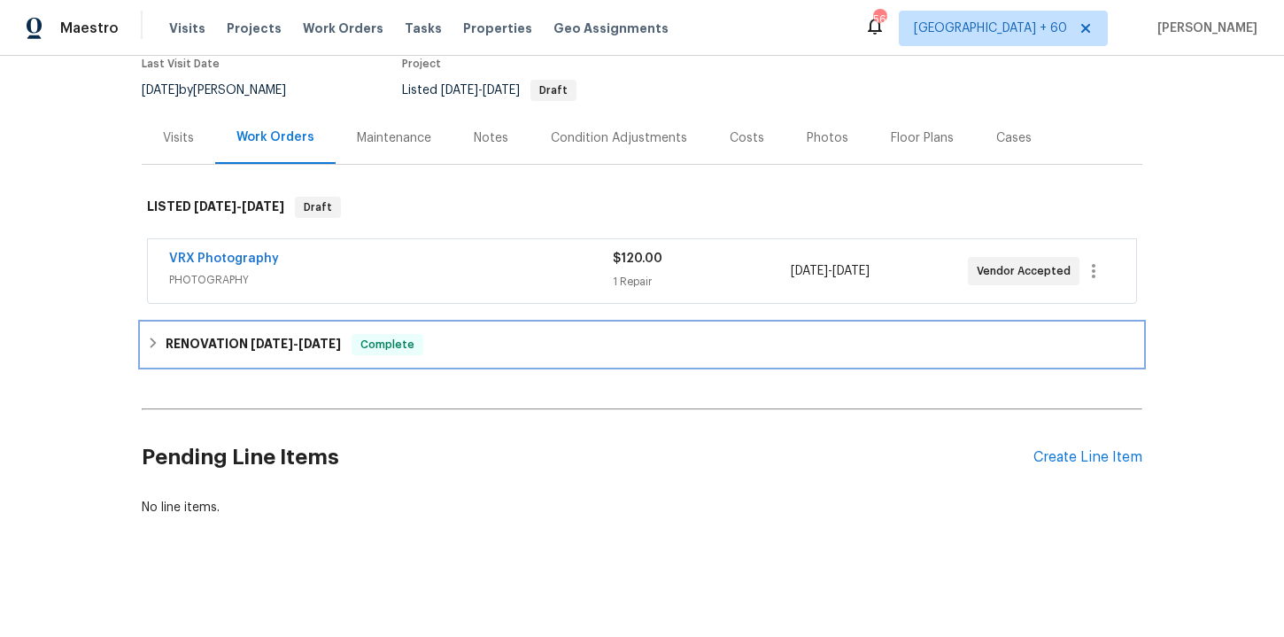
click at [449, 354] on div "RENOVATION [DATE] - [DATE] Complete" at bounding box center [642, 344] width 990 height 21
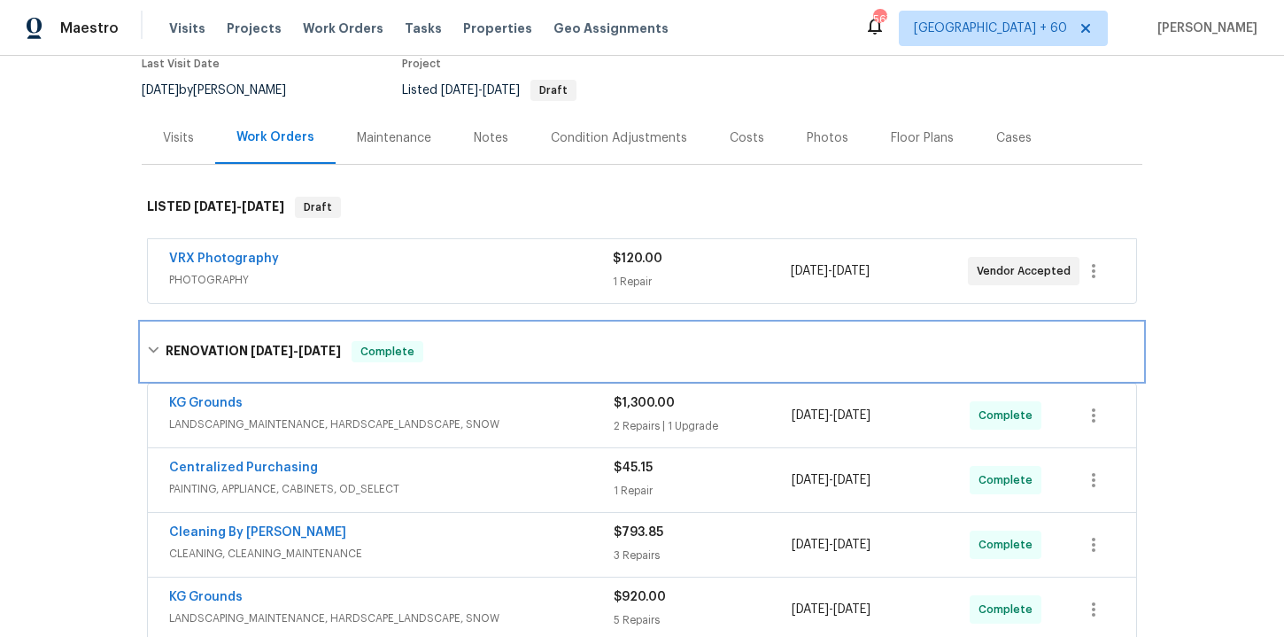
scroll to position [346, 0]
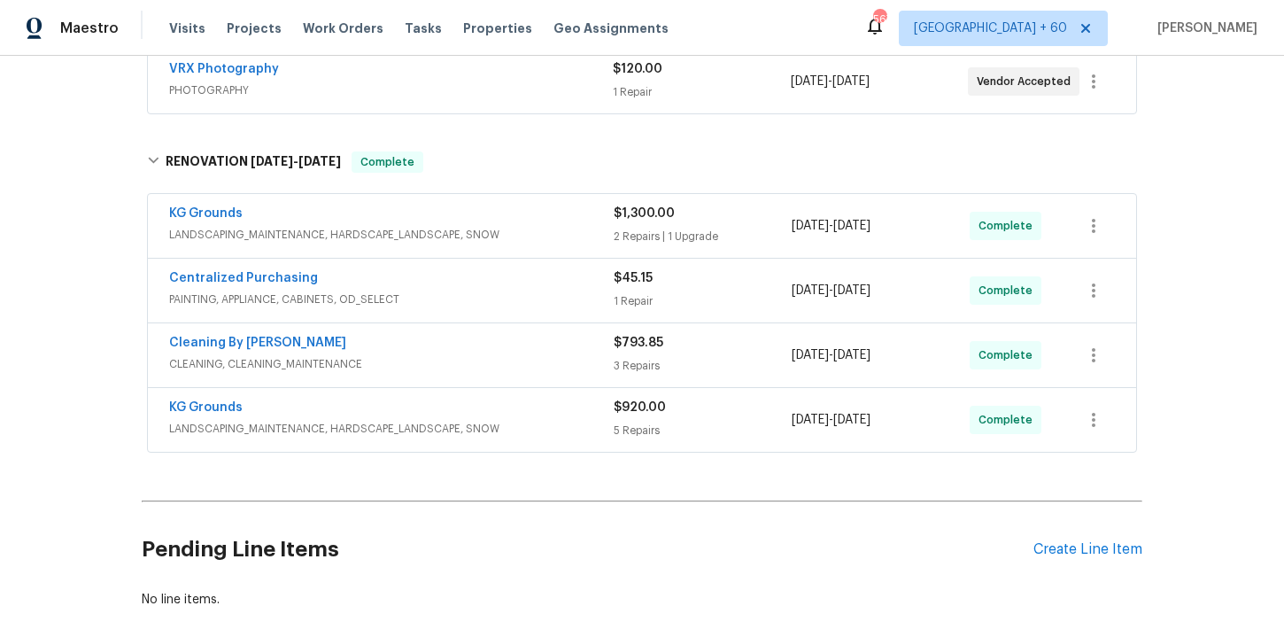
click at [523, 420] on span "LANDSCAPING_MAINTENANCE, HARDSCAPE_LANDSCAPE, SNOW" at bounding box center [391, 429] width 445 height 18
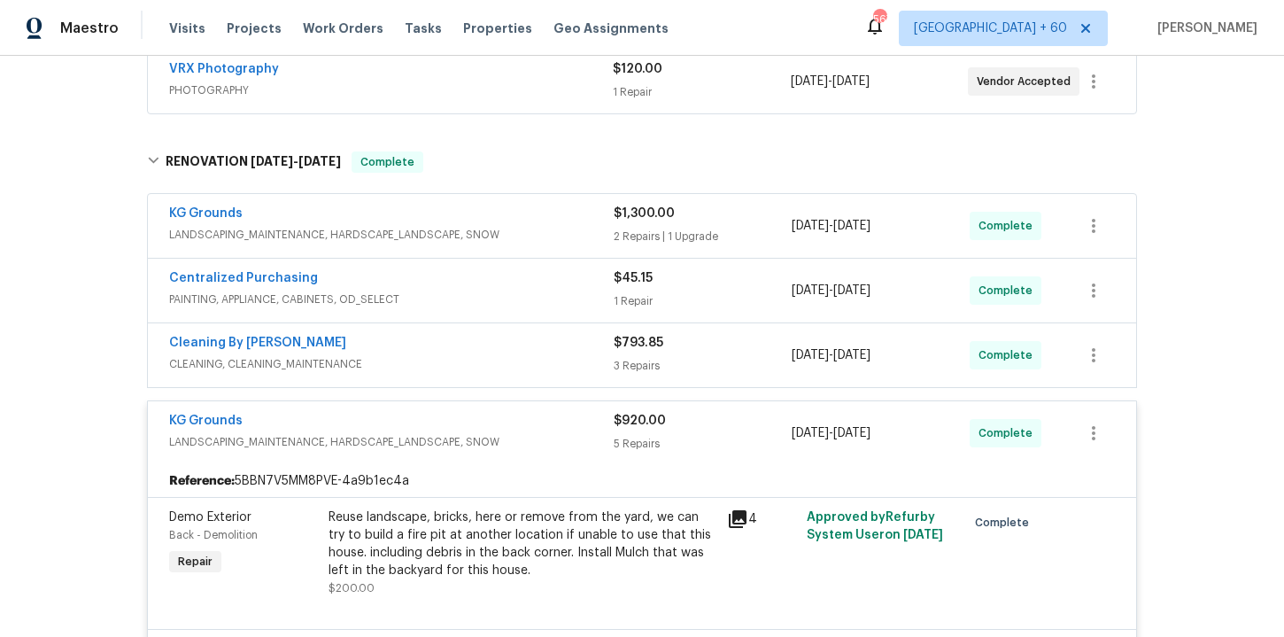
click at [499, 355] on span "CLEANING, CLEANING_MAINTENANCE" at bounding box center [391, 364] width 445 height 18
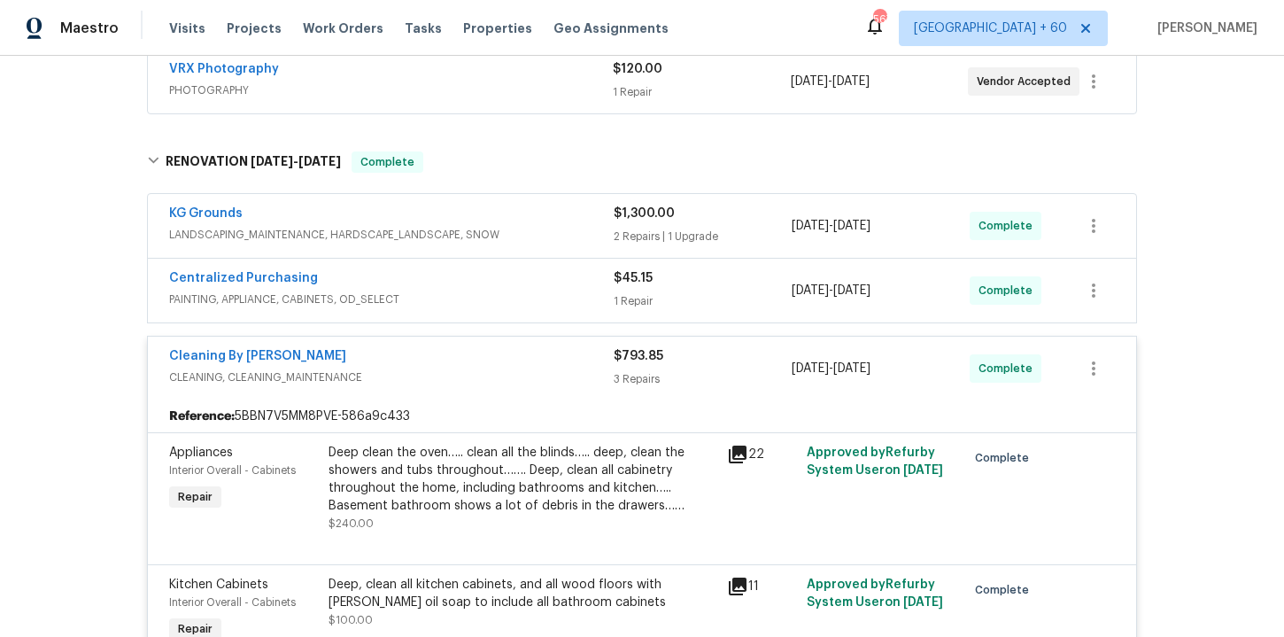
click at [465, 283] on div "Centralized Purchasing" at bounding box center [391, 279] width 445 height 21
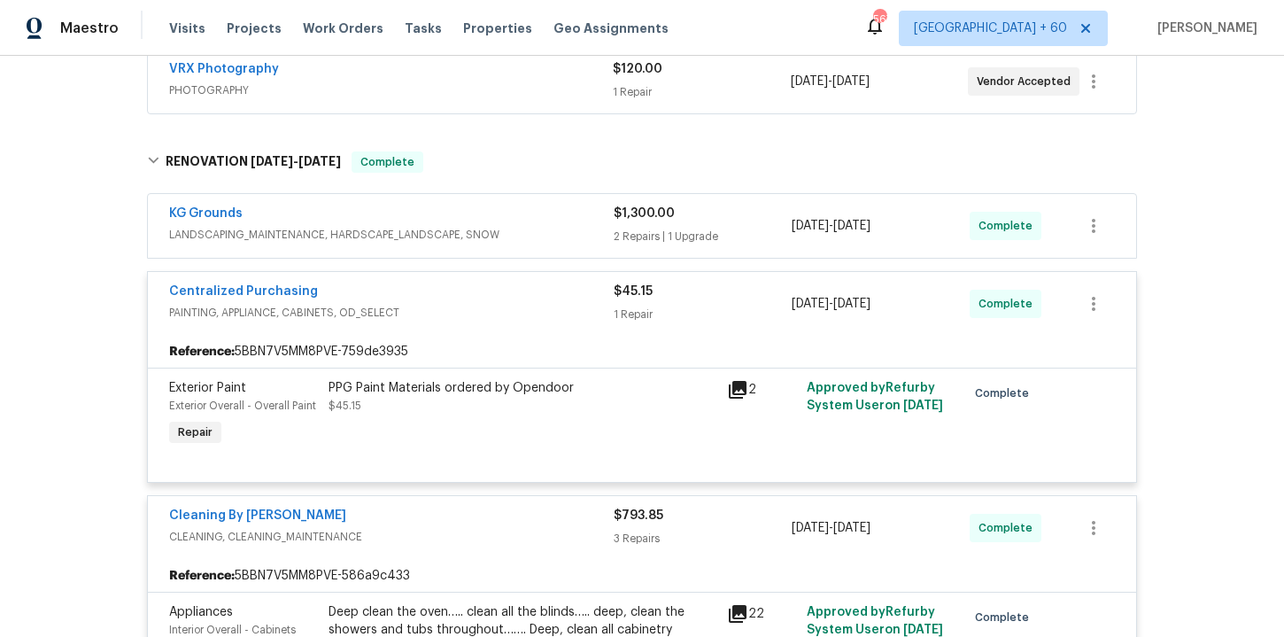
click at [547, 221] on div "KG Grounds" at bounding box center [391, 215] width 445 height 21
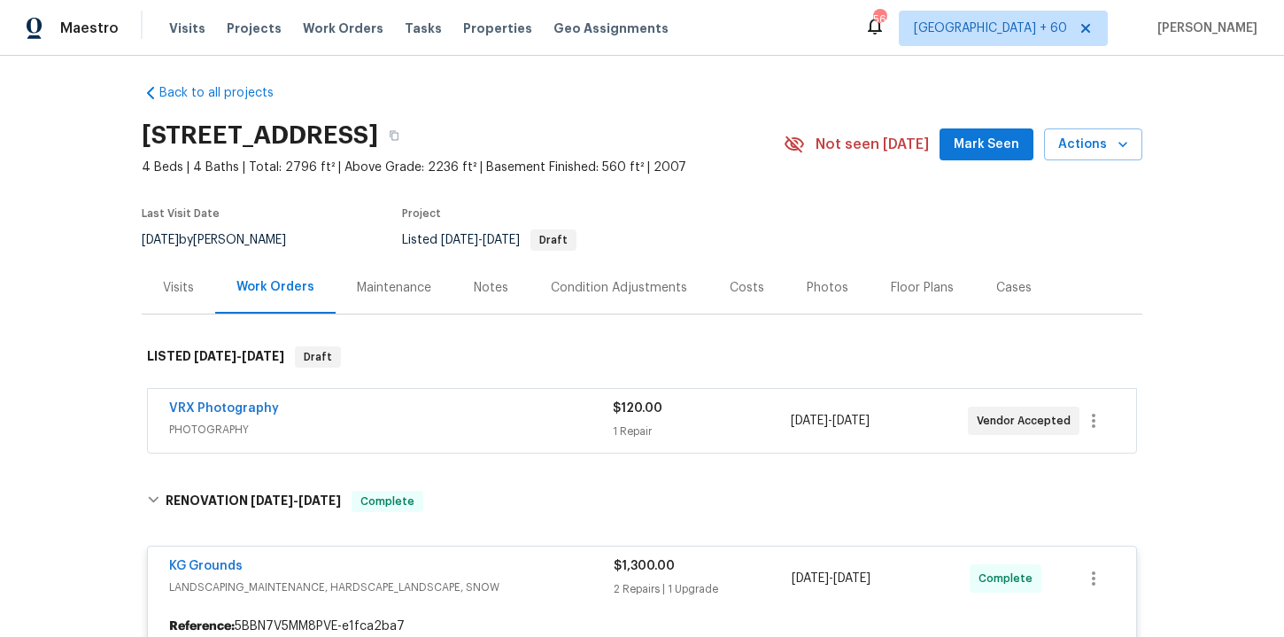
scroll to position [0, 0]
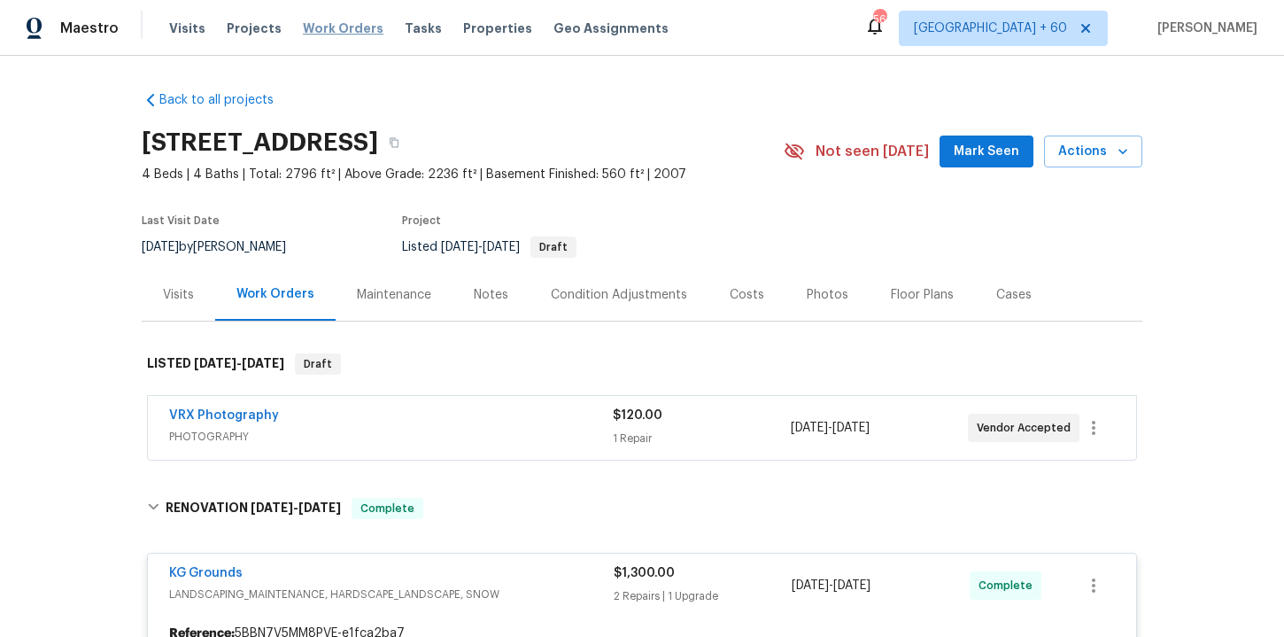
click at [316, 27] on span "Work Orders" at bounding box center [343, 28] width 81 height 18
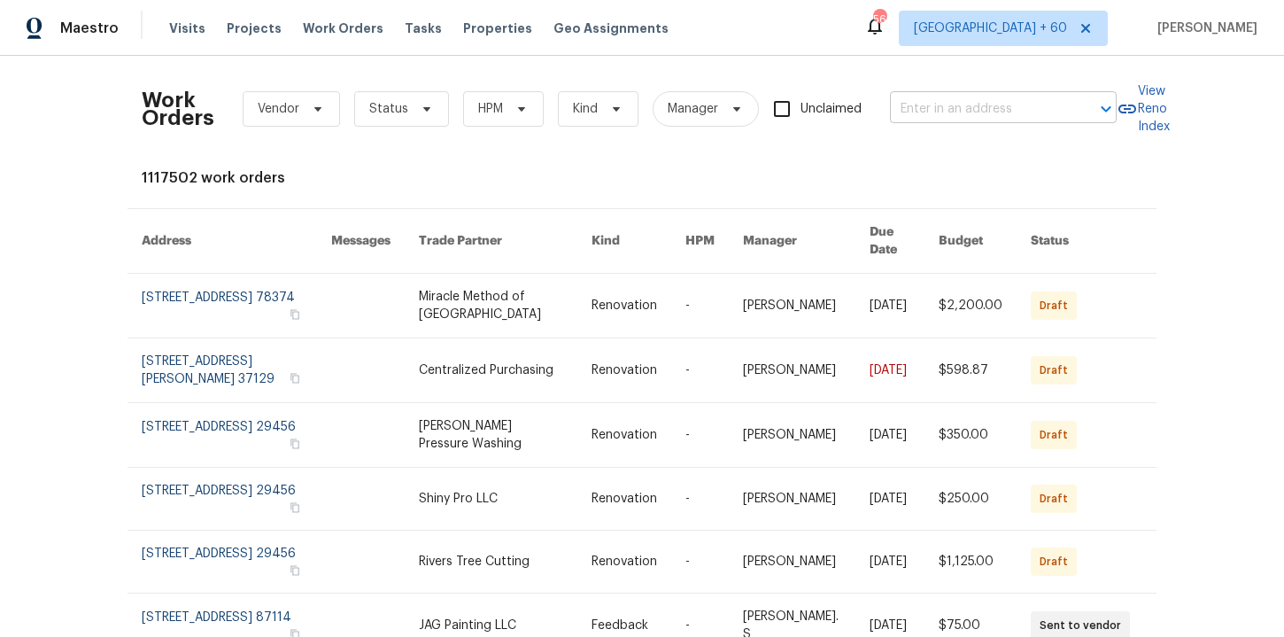
click at [899, 110] on input "text" at bounding box center [978, 109] width 177 height 27
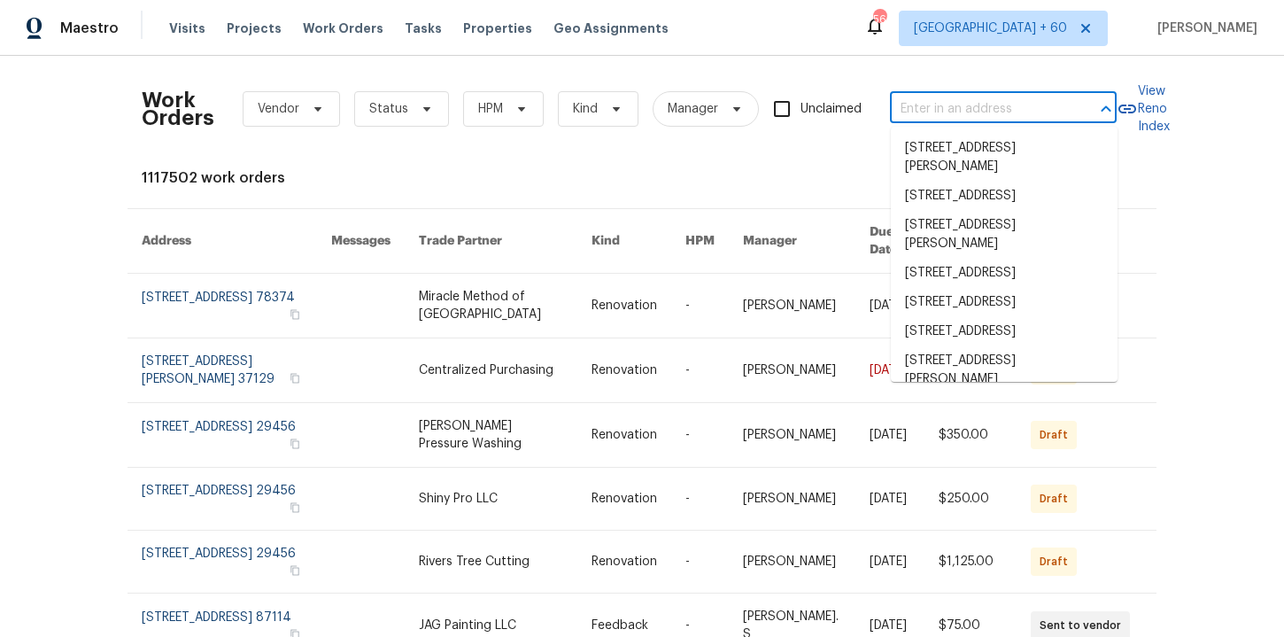
paste input "[STREET_ADDRESS]"
type input "[STREET_ADDRESS]"
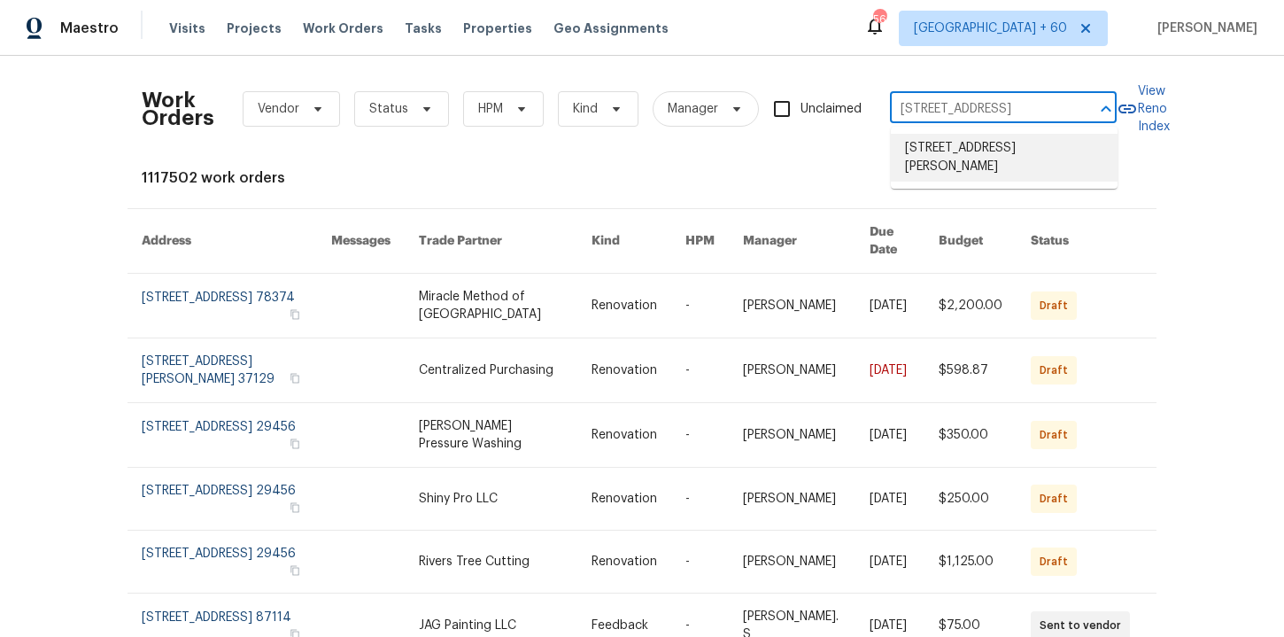
click at [980, 160] on li "[STREET_ADDRESS][PERSON_NAME]" at bounding box center [1004, 158] width 227 height 48
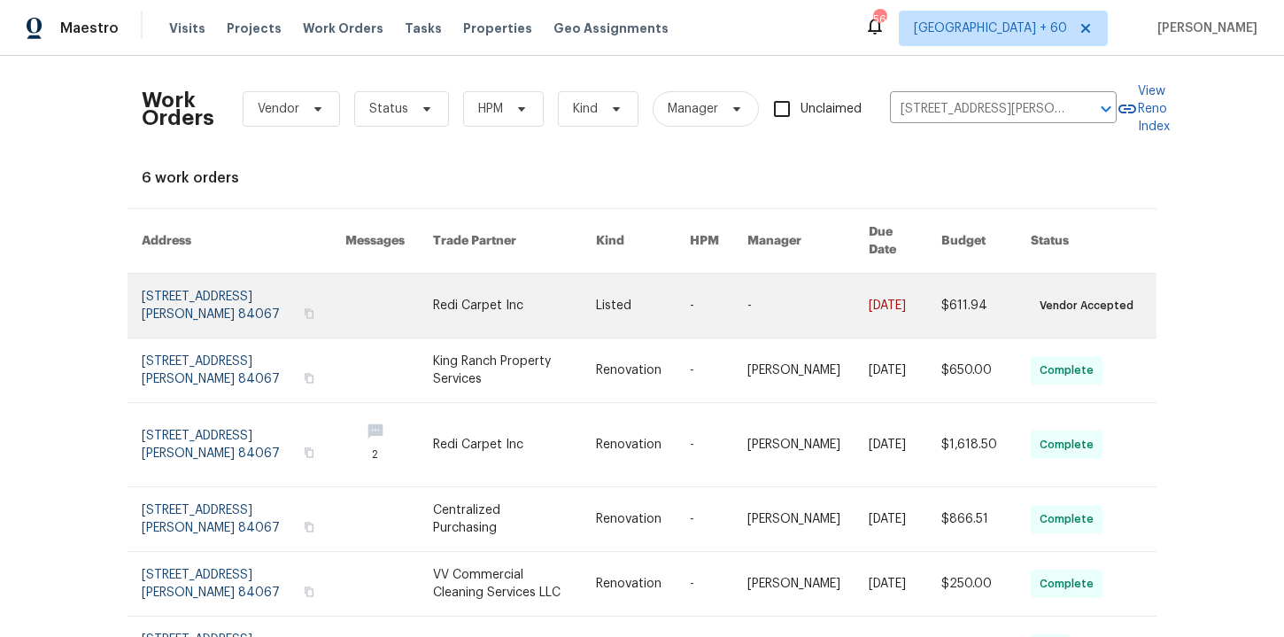
click at [216, 298] on link at bounding box center [244, 306] width 204 height 64
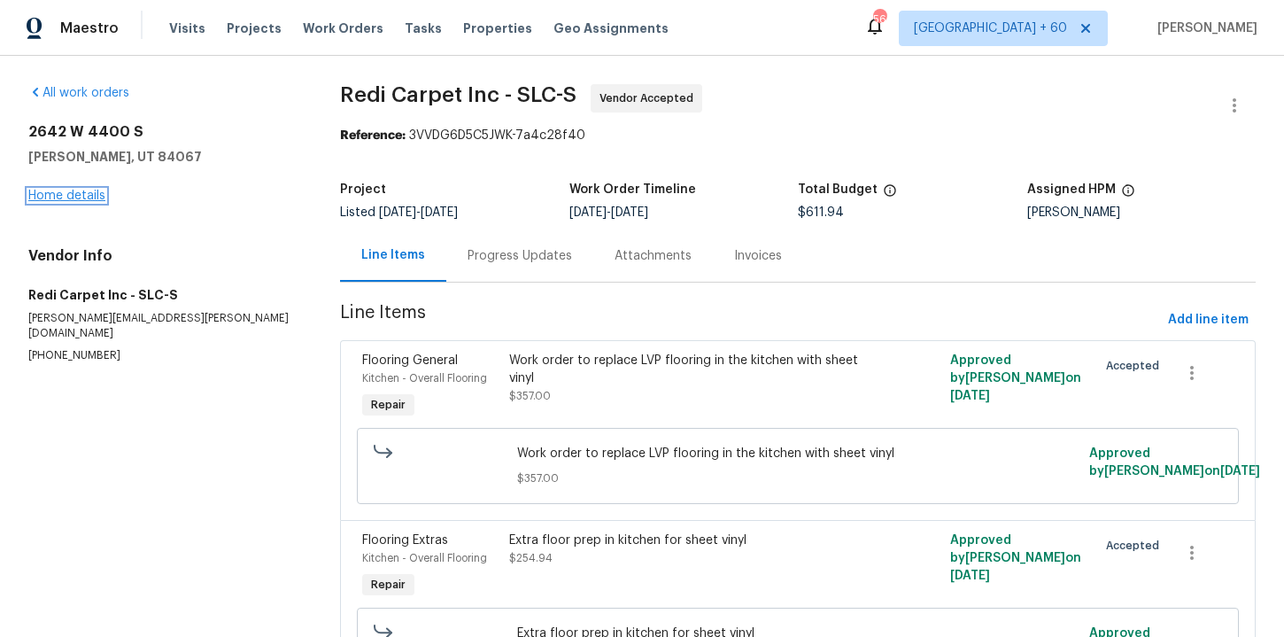
click at [89, 198] on link "Home details" at bounding box center [66, 196] width 77 height 12
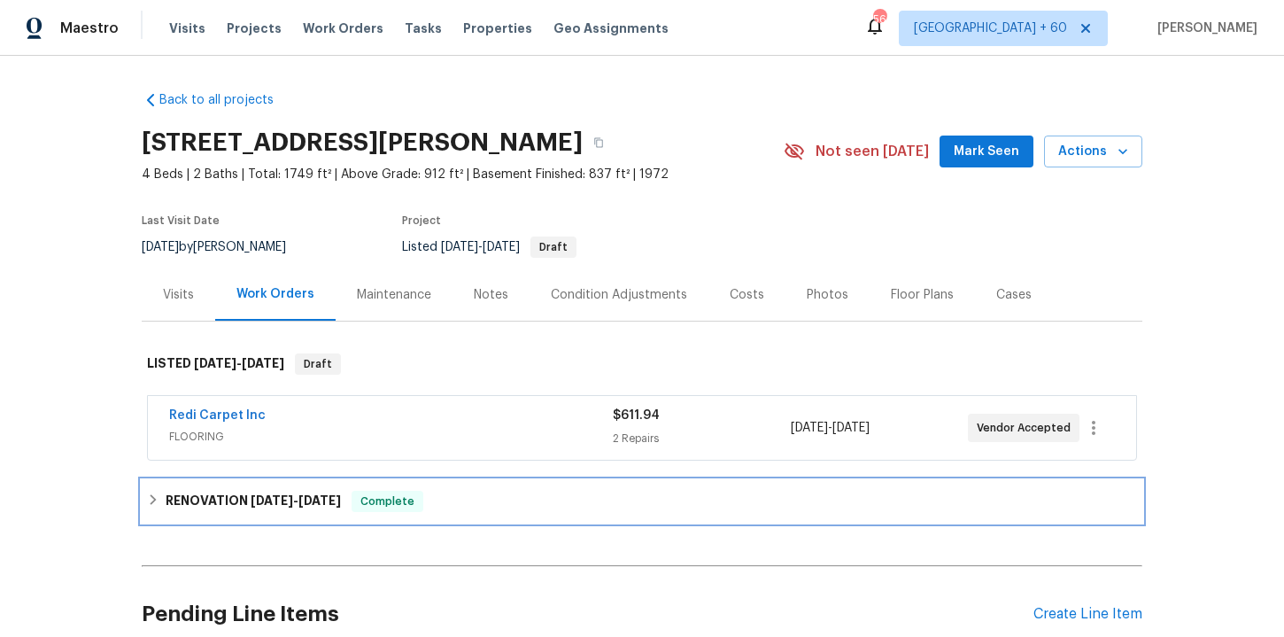
click at [286, 511] on h6 "RENOVATION [DATE] - [DATE]" at bounding box center [253, 501] width 175 height 21
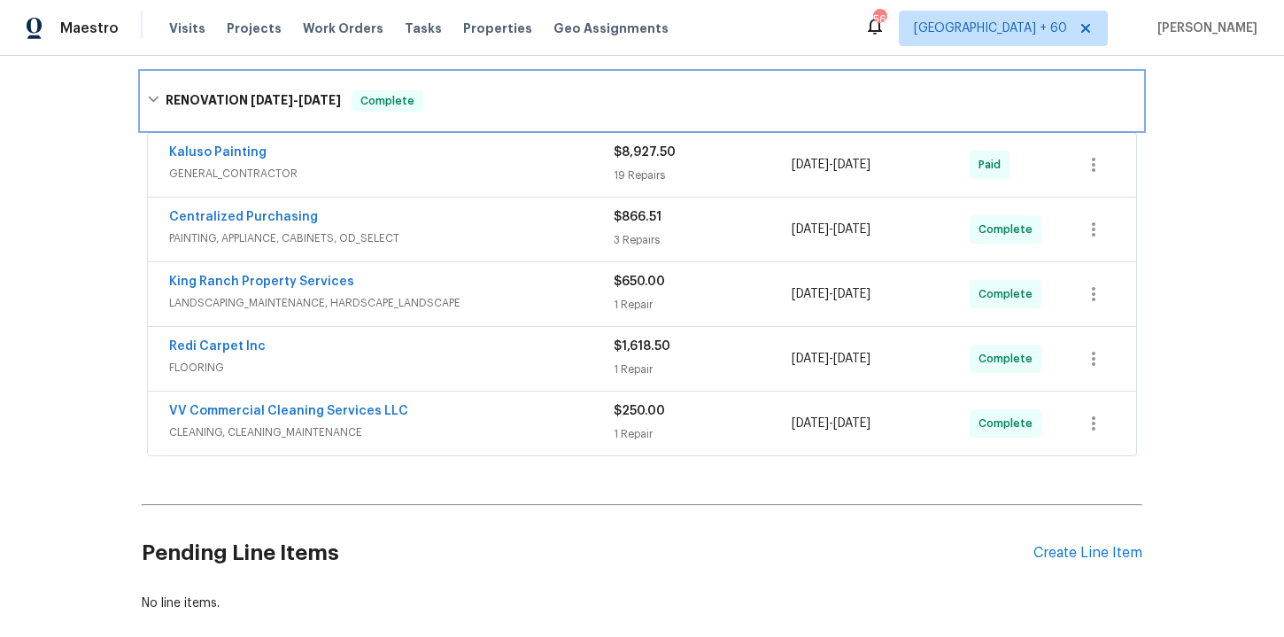
scroll to position [411, 0]
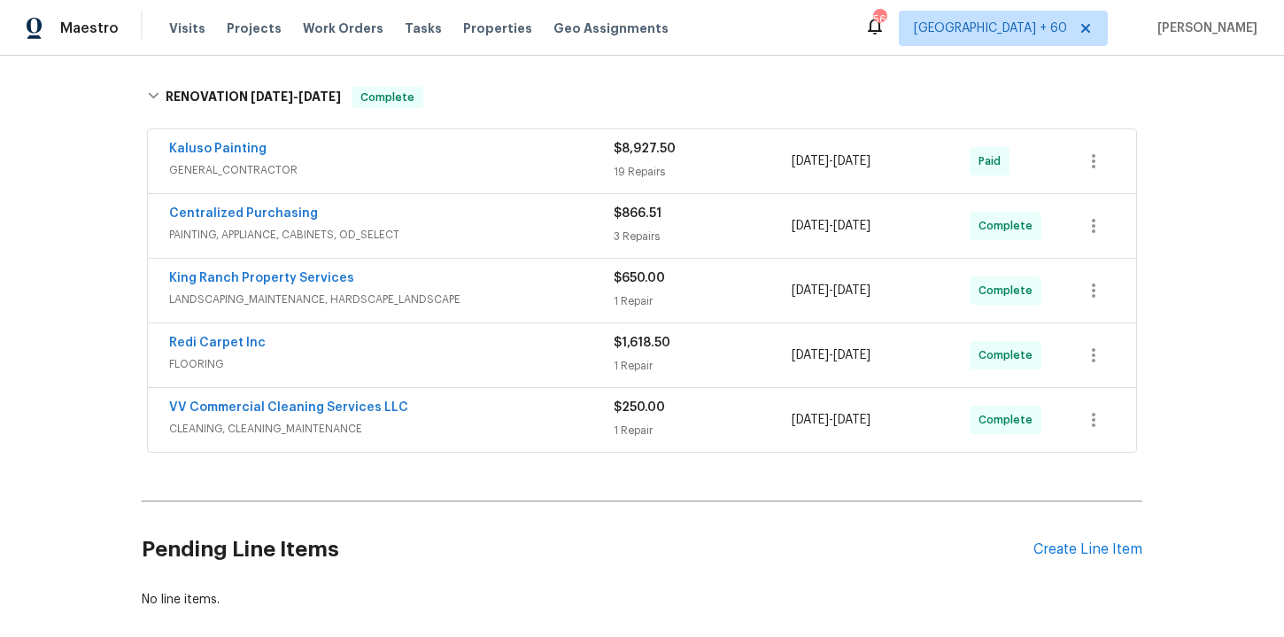
click at [441, 427] on span "CLEANING, CLEANING_MAINTENANCE" at bounding box center [391, 429] width 445 height 18
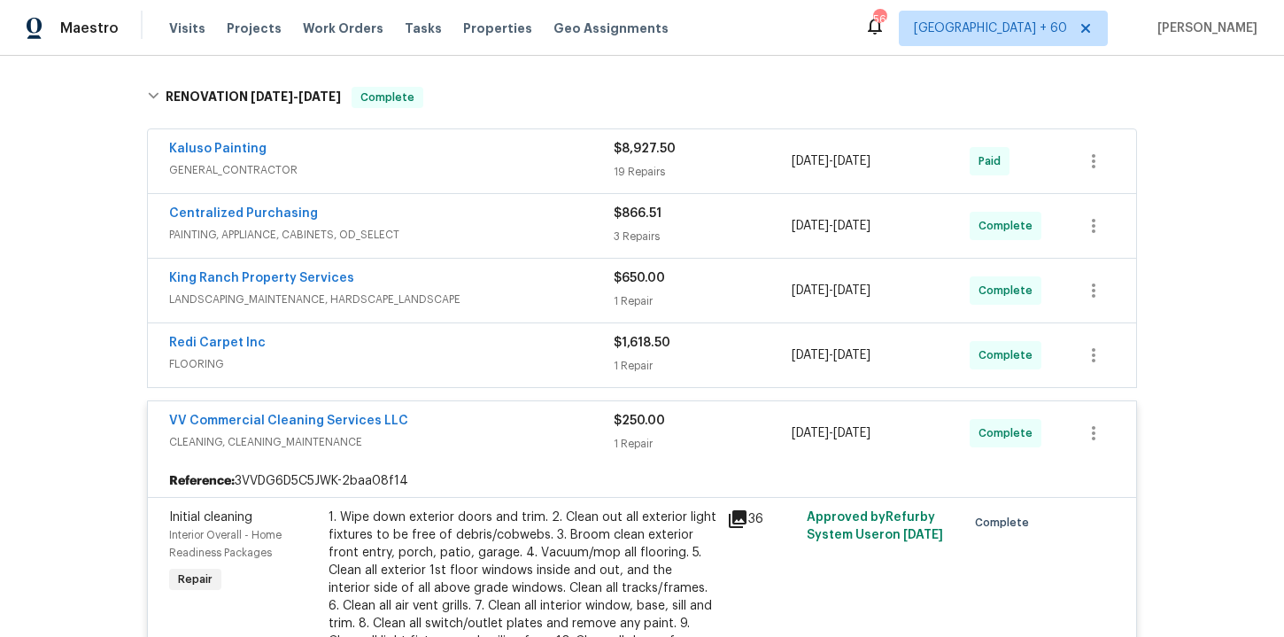
click at [475, 353] on div "Redi Carpet Inc" at bounding box center [391, 344] width 445 height 21
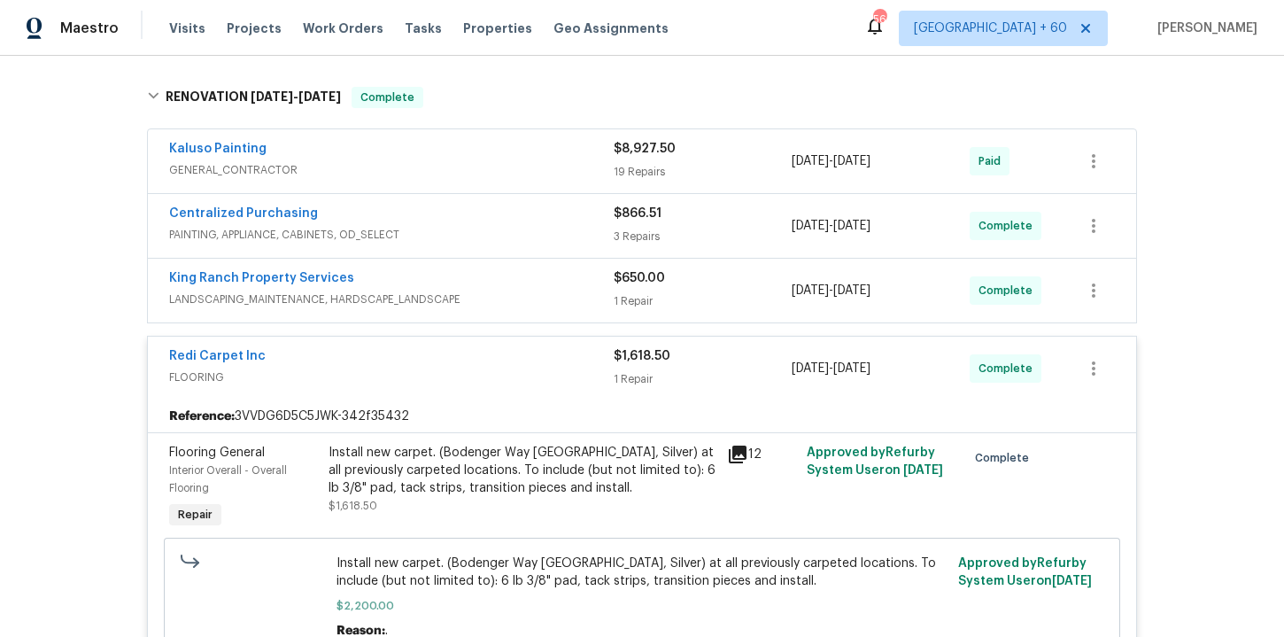
click at [532, 299] on span "LANDSCAPING_MAINTENANCE, HARDSCAPE_LANDSCAPE" at bounding box center [391, 300] width 445 height 18
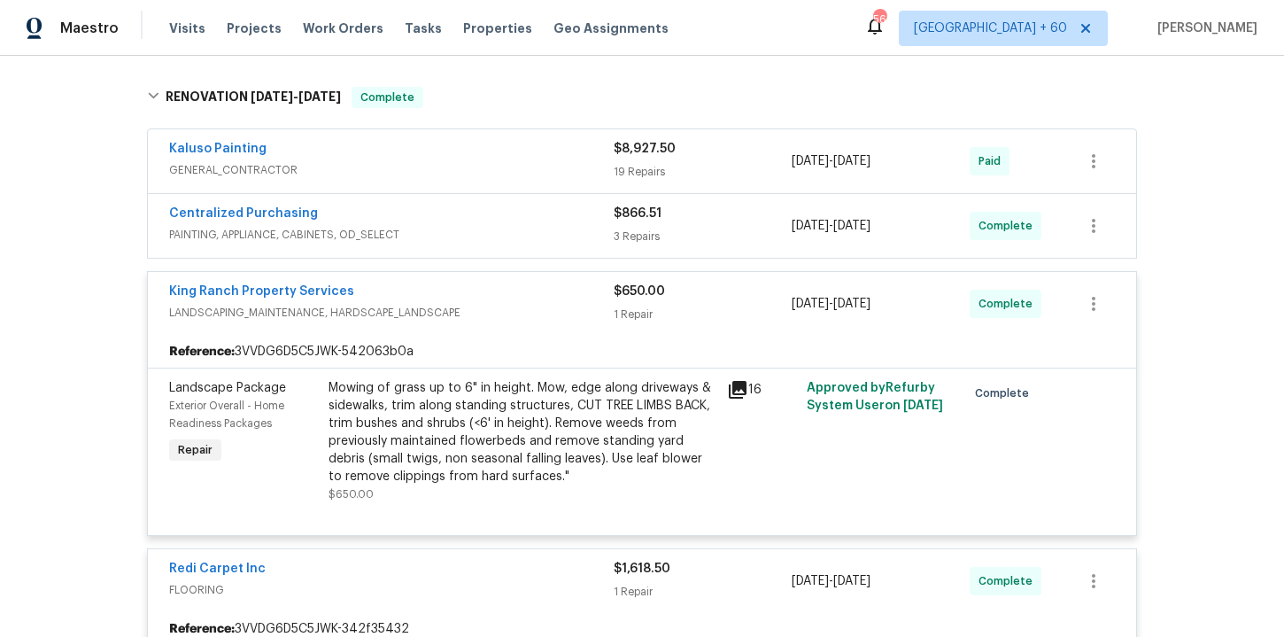
click at [532, 245] on div "Centralized Purchasing PAINTING, APPLIANCE, CABINETS, OD_SELECT" at bounding box center [391, 226] width 445 height 43
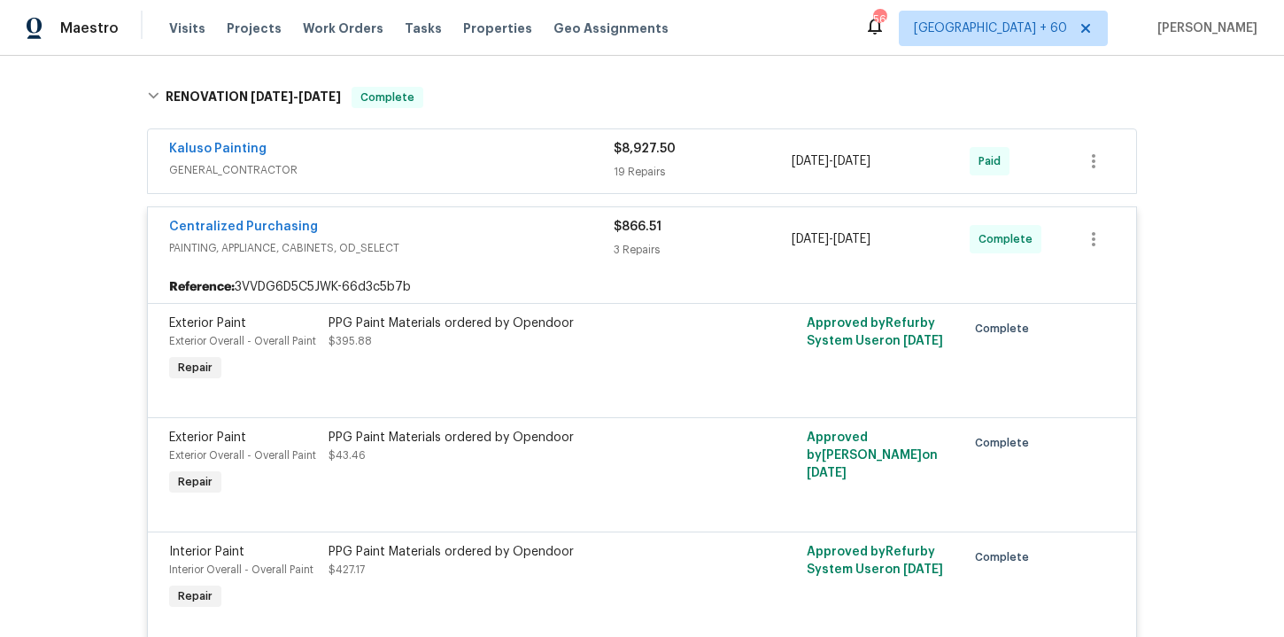
click at [453, 147] on div "Kaluso Painting" at bounding box center [391, 150] width 445 height 21
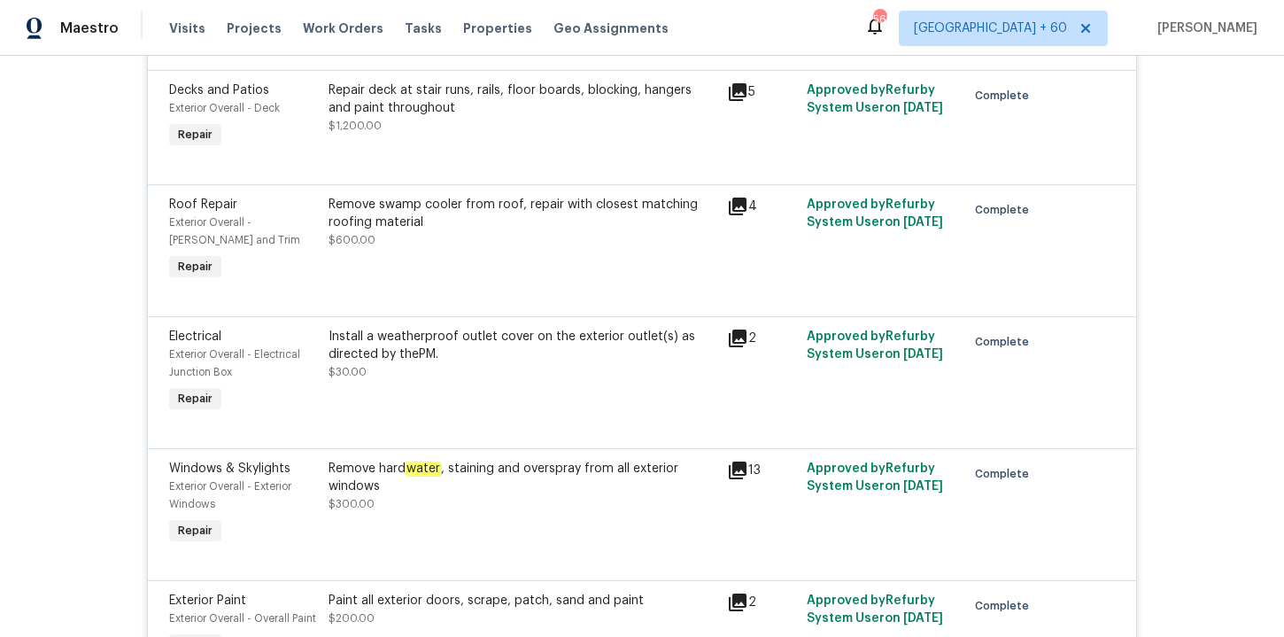
scroll to position [689, 0]
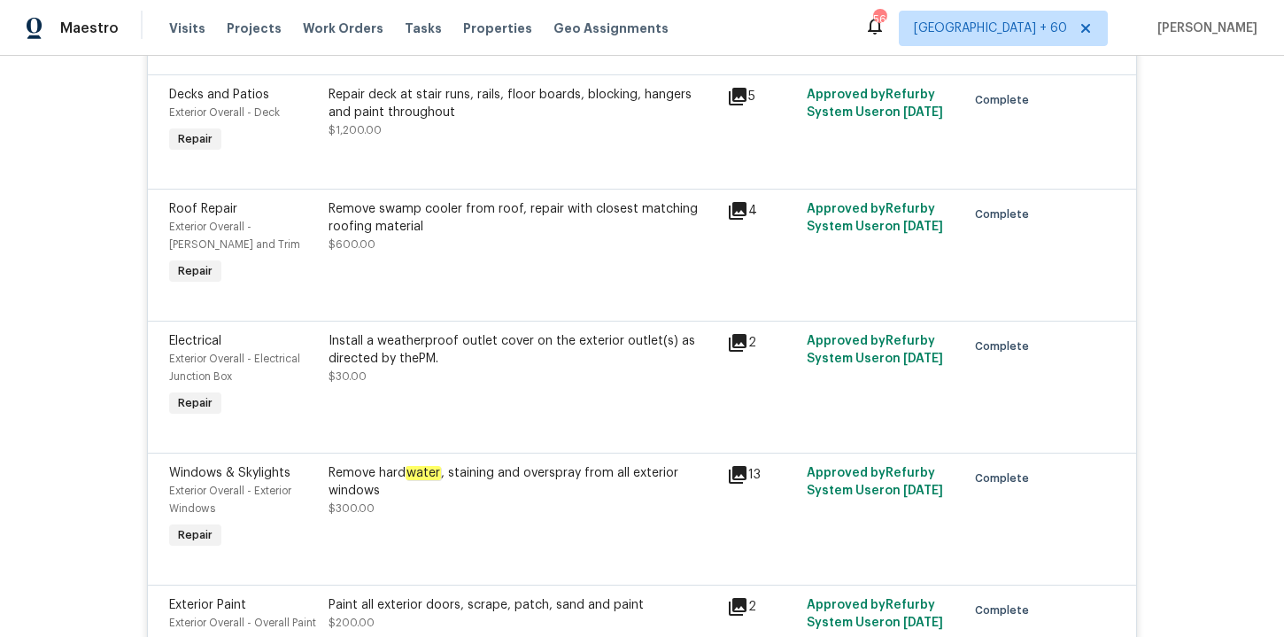
click at [516, 244] on div "Remove swamp cooler from roof, repair with closest matching roofing material $6…" at bounding box center [523, 226] width 388 height 53
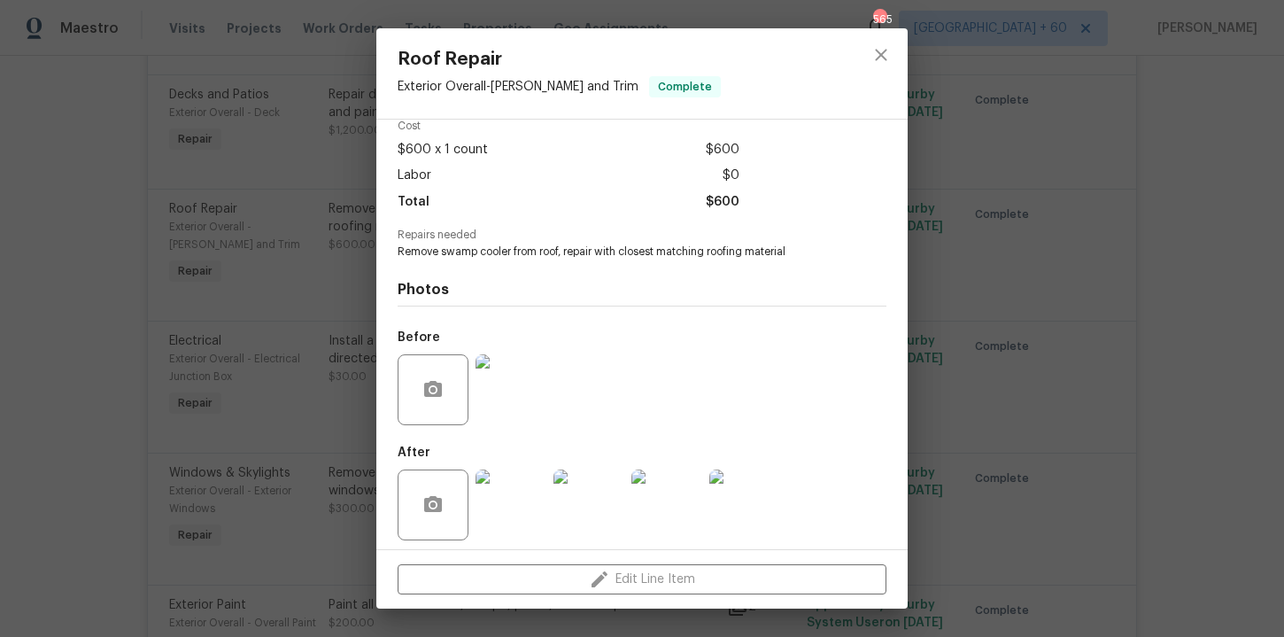
scroll to position [90, 0]
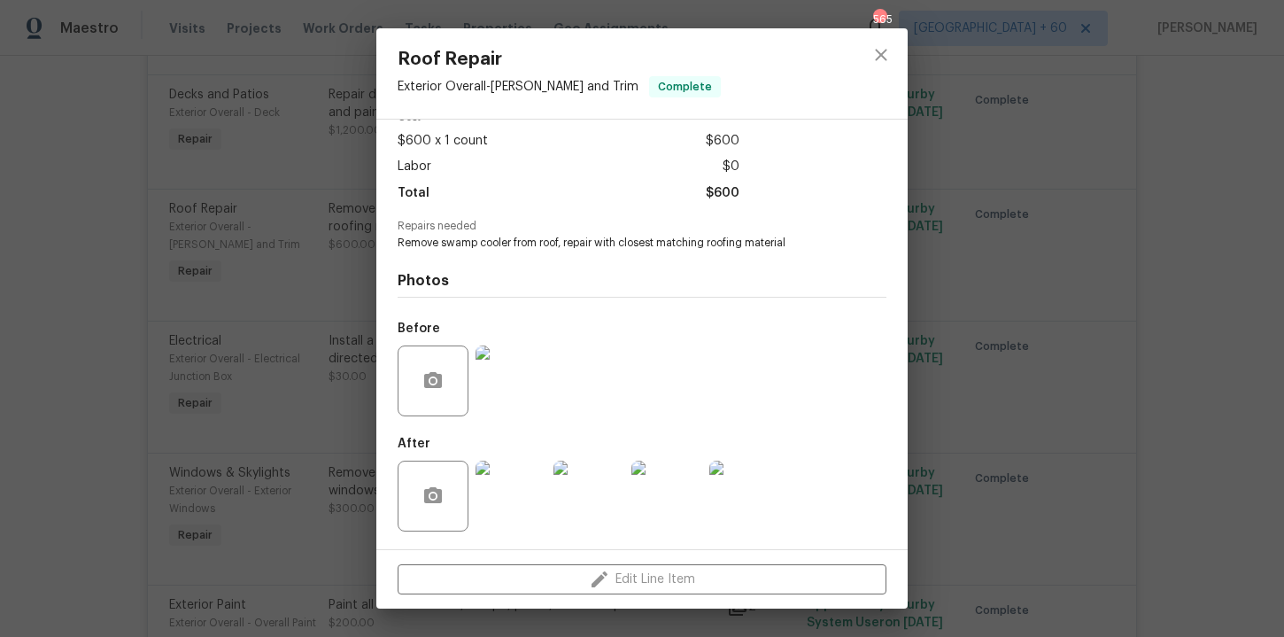
click at [510, 501] on img at bounding box center [511, 496] width 71 height 71
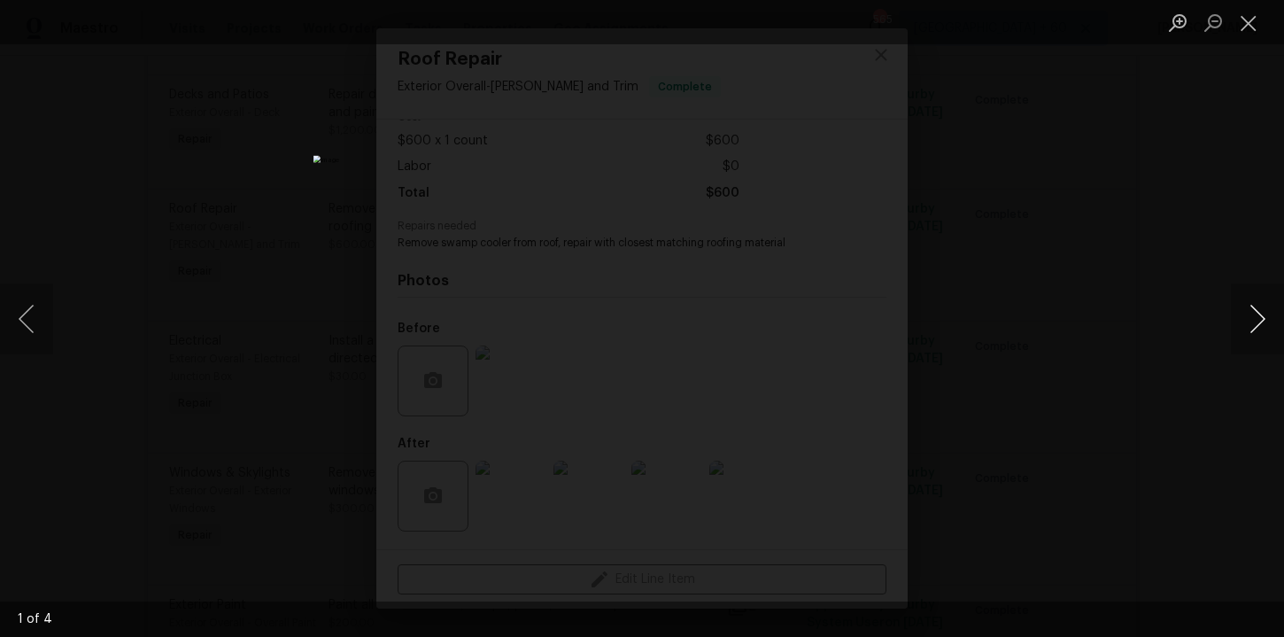
click at [1255, 318] on button "Next image" at bounding box center [1257, 318] width 53 height 71
click at [1244, 32] on button "Close lightbox" at bounding box center [1248, 22] width 35 height 31
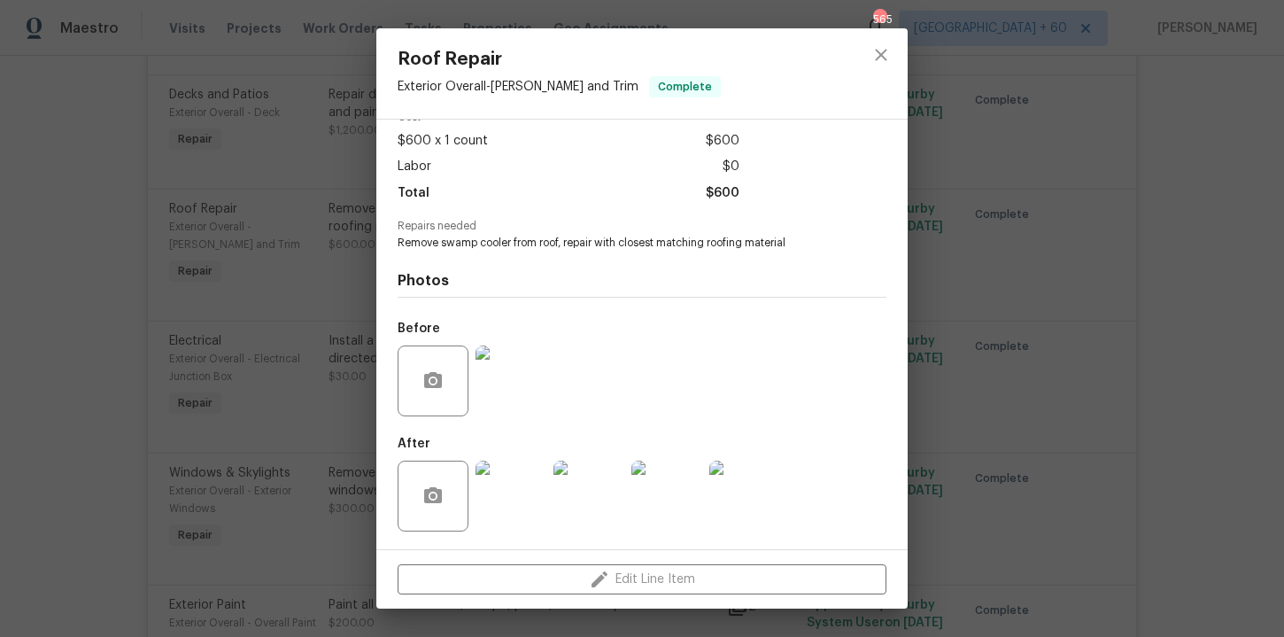
click at [1141, 202] on div "Roof Repair Exterior Overall - [PERSON_NAME] and Trim Complete Vendor Kaluso Pa…" at bounding box center [642, 318] width 1284 height 637
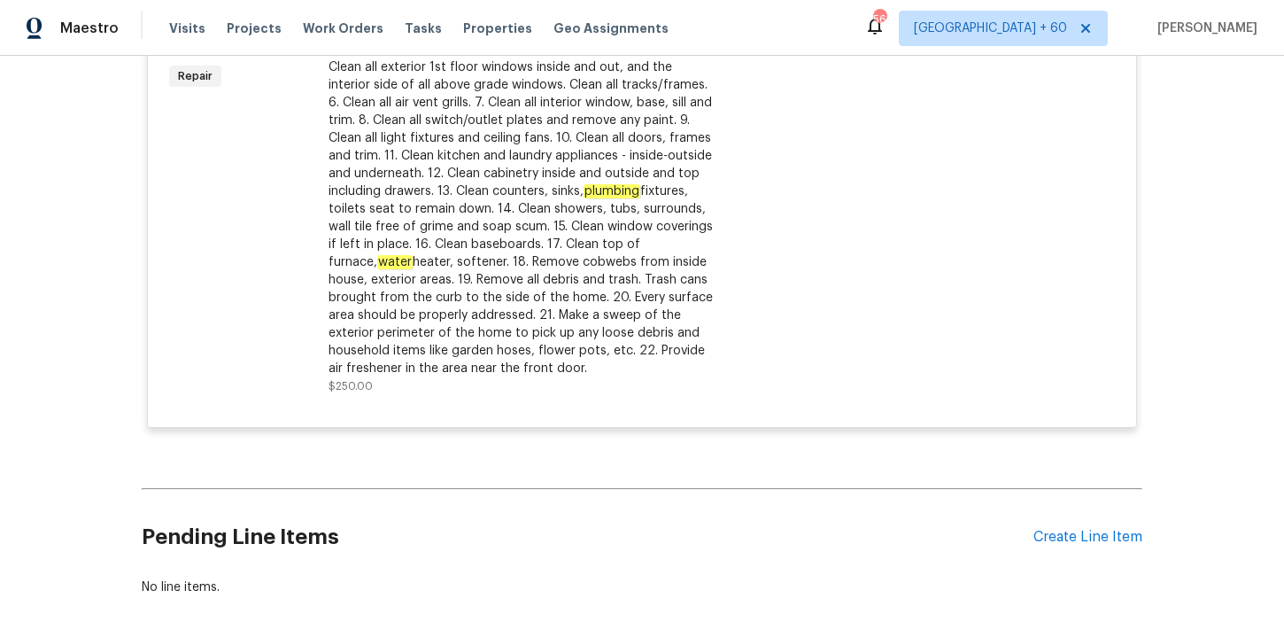
scroll to position [4970, 0]
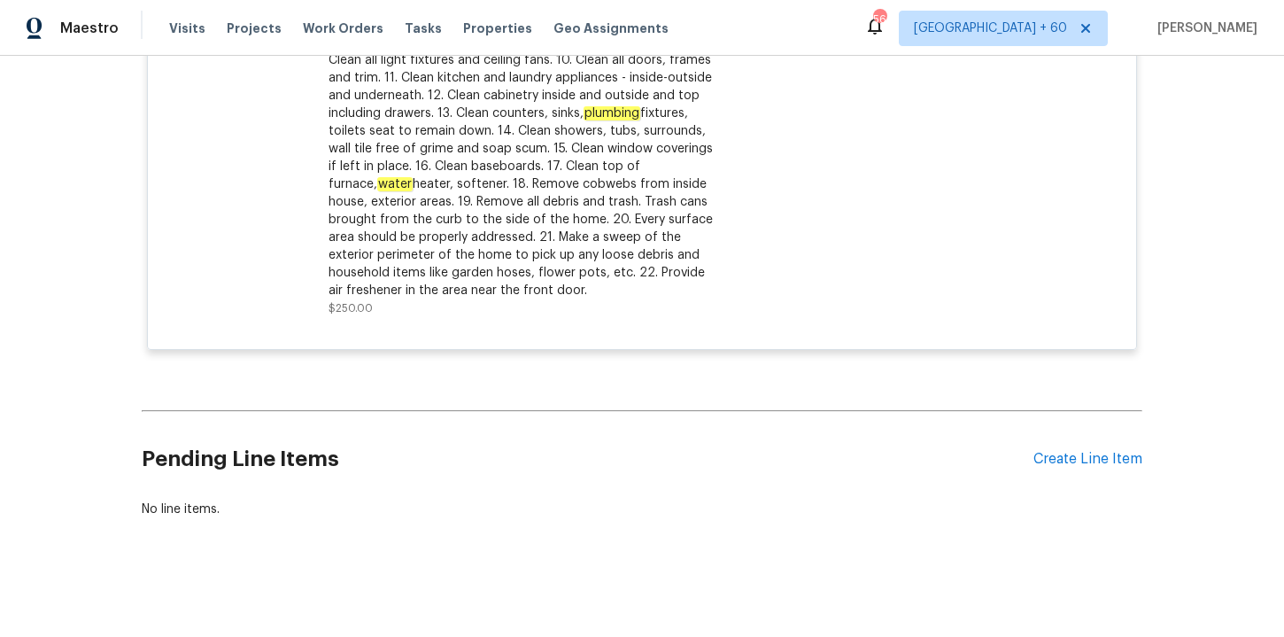
click at [354, 13] on div "Visits Projects Work Orders Tasks Properties Geo Assignments" at bounding box center [429, 28] width 521 height 35
click at [354, 19] on span "Work Orders" at bounding box center [343, 28] width 81 height 18
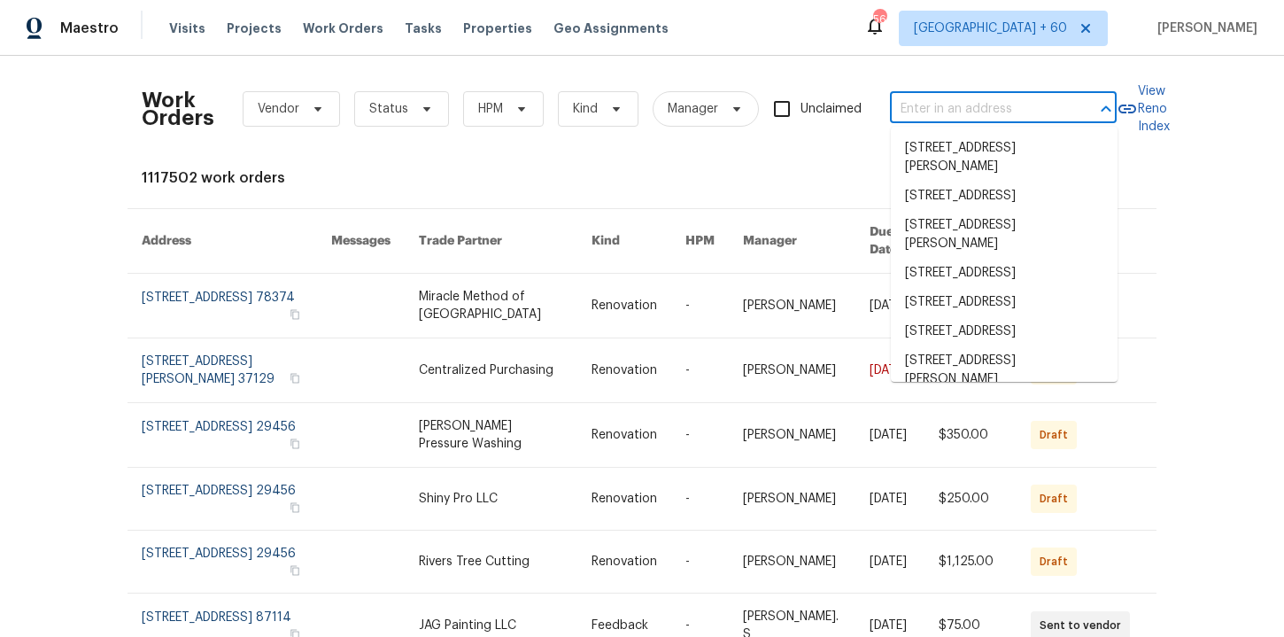
click at [933, 115] on input "text" at bounding box center [978, 109] width 177 height 27
paste input "[STREET_ADDRESS]"
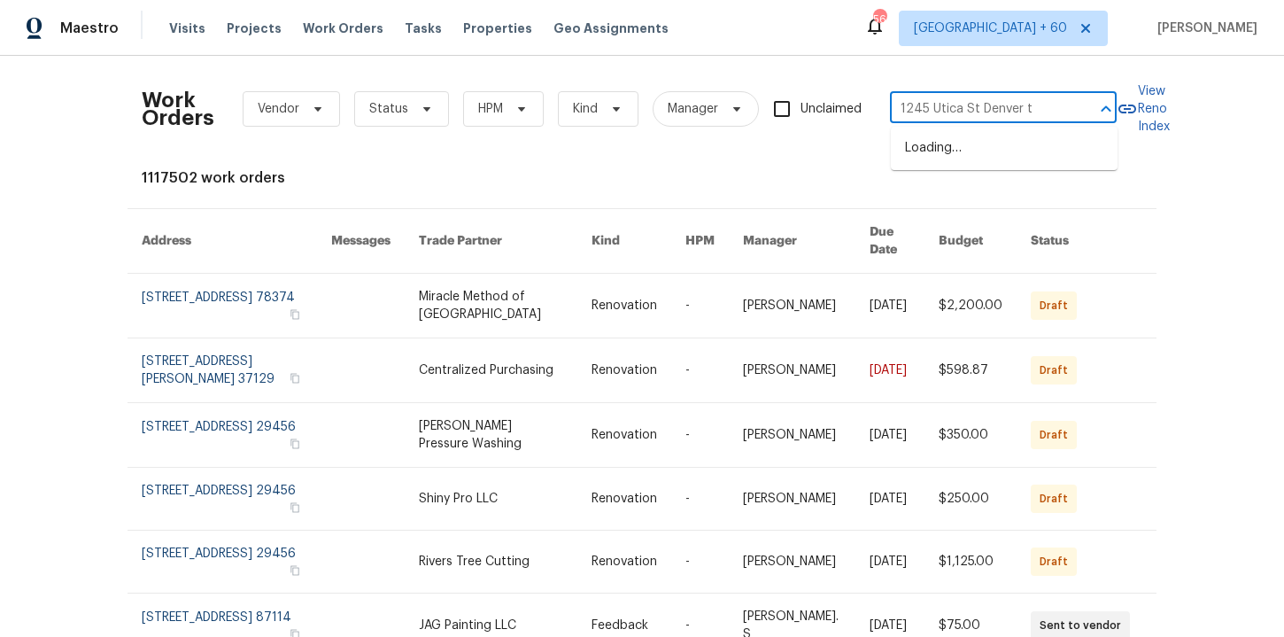
type input "[STREET_ADDRESS]"
click at [971, 148] on li "[STREET_ADDRESS]" at bounding box center [1004, 148] width 227 height 29
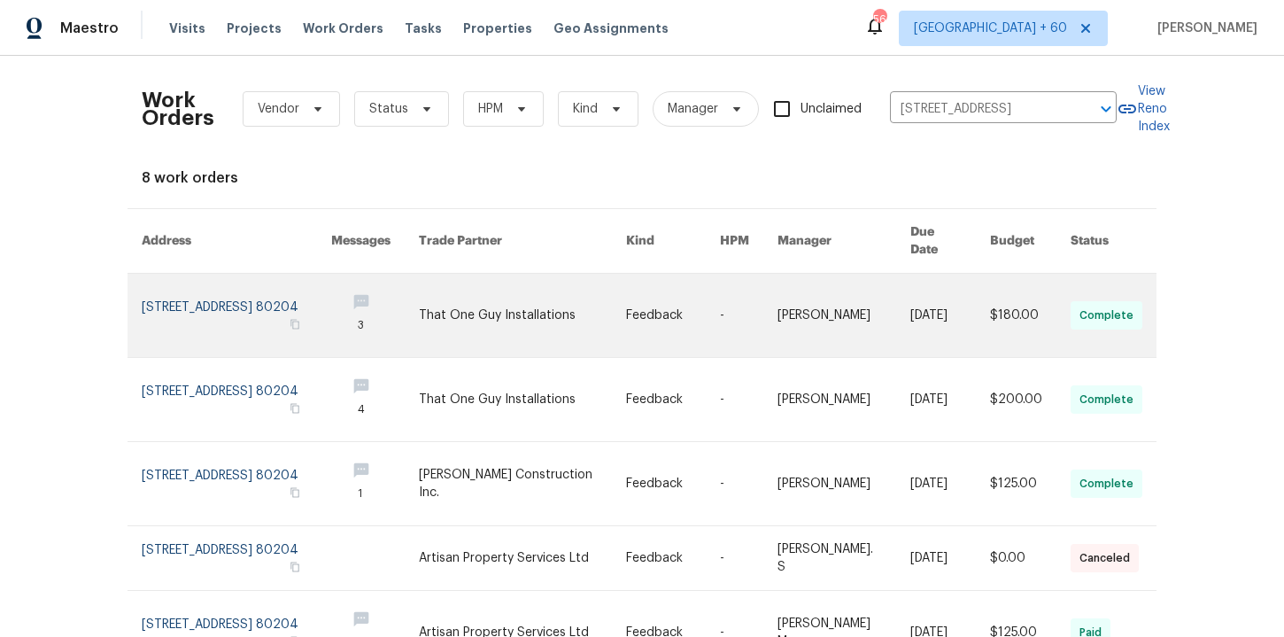
click at [212, 284] on link at bounding box center [237, 315] width 190 height 83
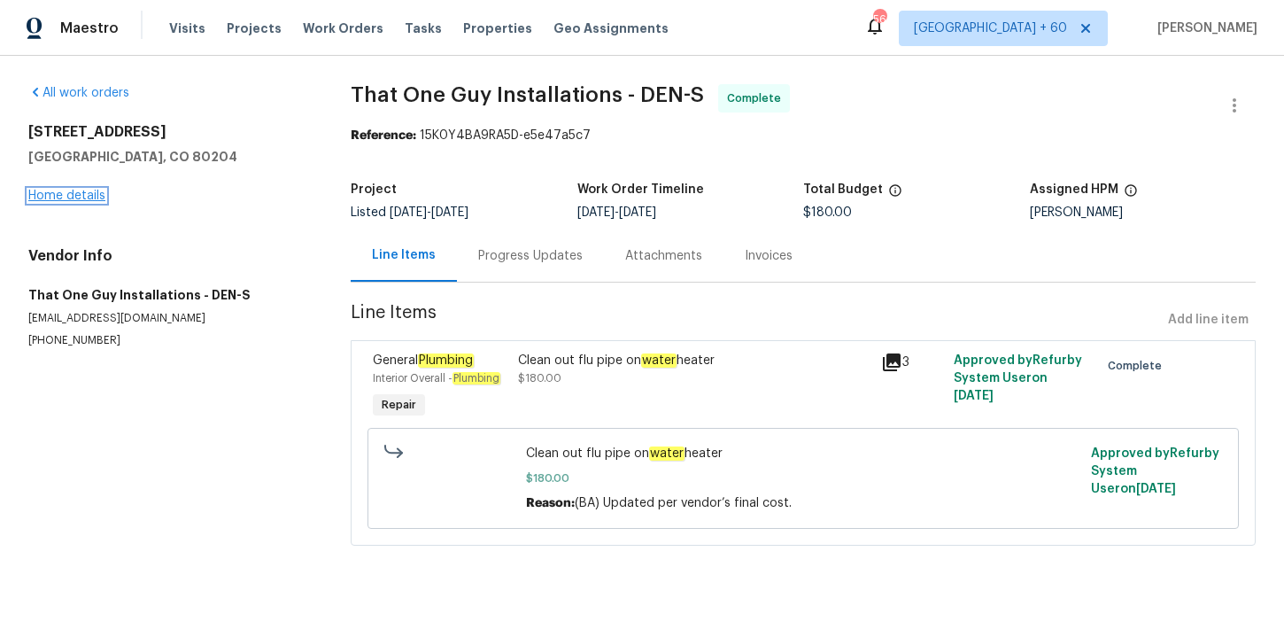
click at [77, 193] on link "Home details" at bounding box center [66, 196] width 77 height 12
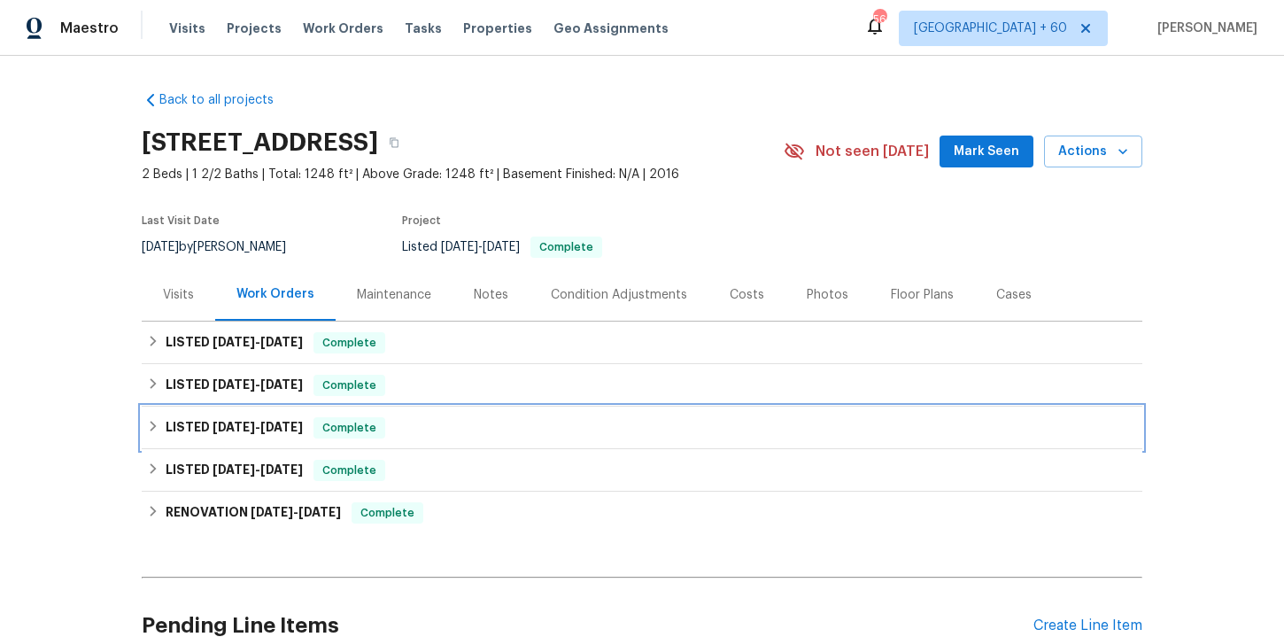
click at [449, 429] on div "LISTED [DATE] - [DATE] Complete" at bounding box center [642, 427] width 990 height 21
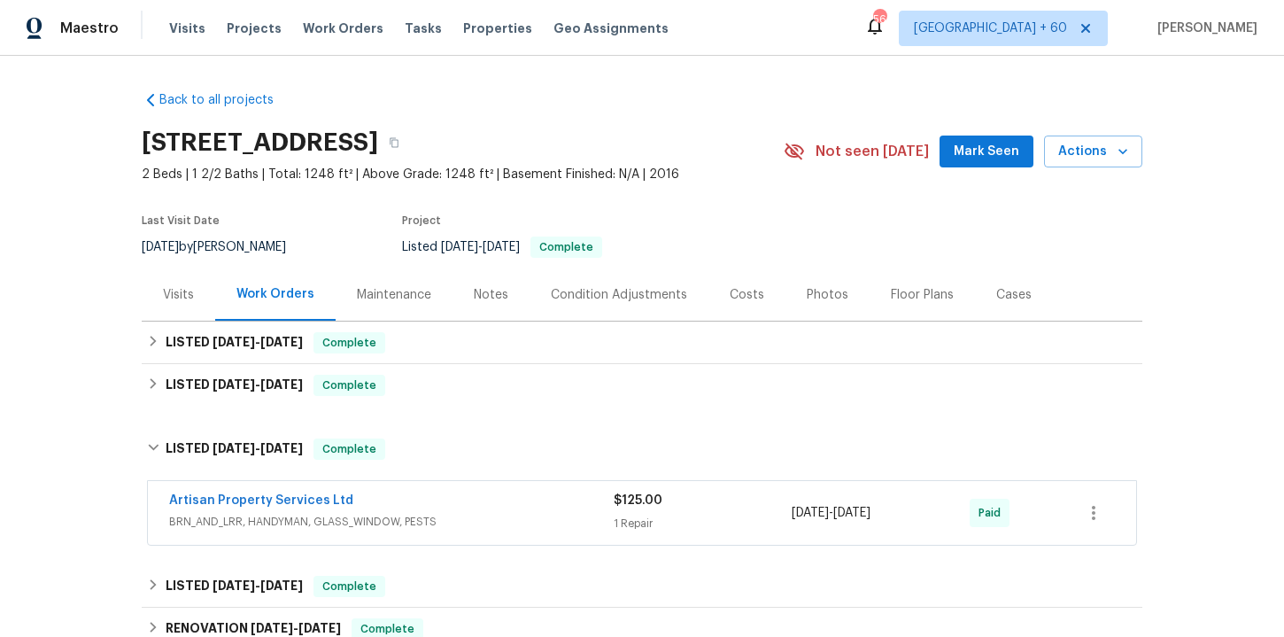
click at [502, 526] on span "BRN_AND_LRR, HANDYMAN, GLASS_WINDOW, PESTS" at bounding box center [391, 522] width 445 height 18
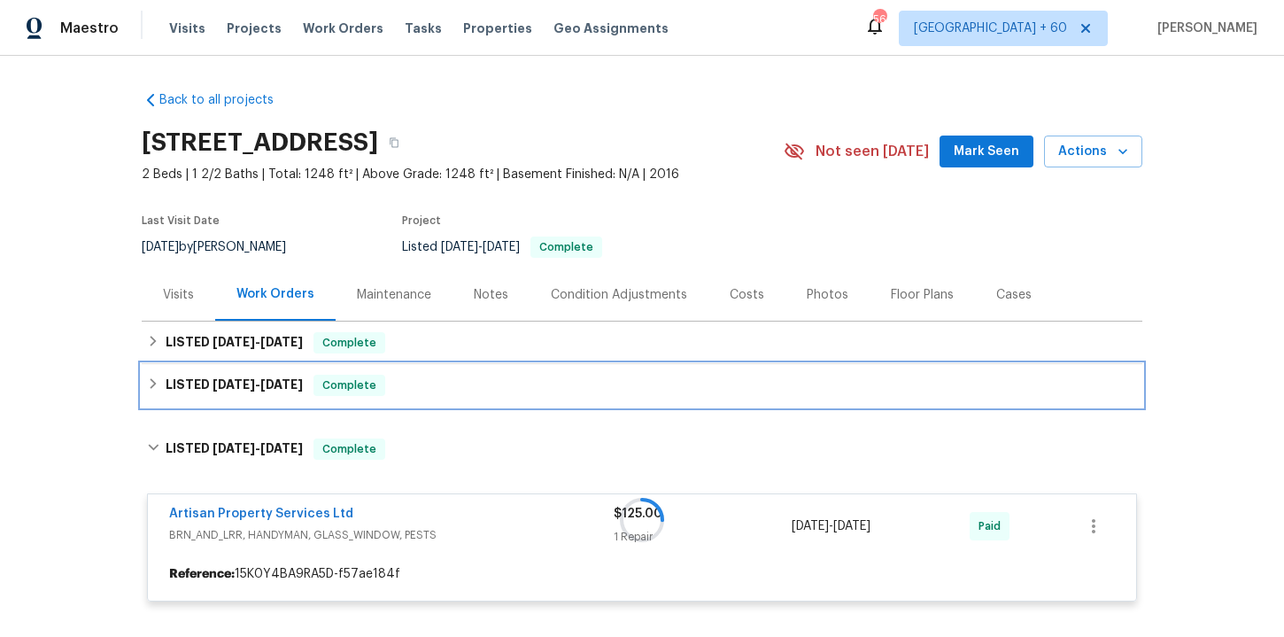
click at [463, 380] on div "LISTED [DATE] - [DATE] Complete" at bounding box center [642, 385] width 990 height 21
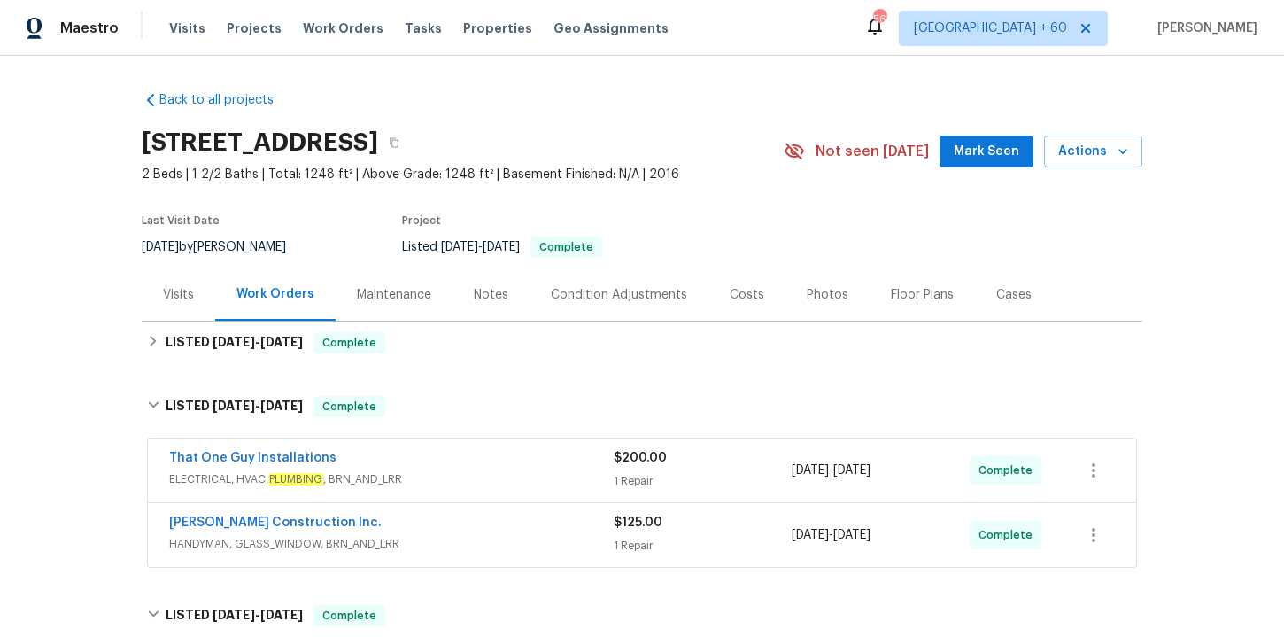
click at [467, 547] on span "HANDYMAN, GLASS_WINDOW, BRN_AND_LRR" at bounding box center [391, 544] width 445 height 18
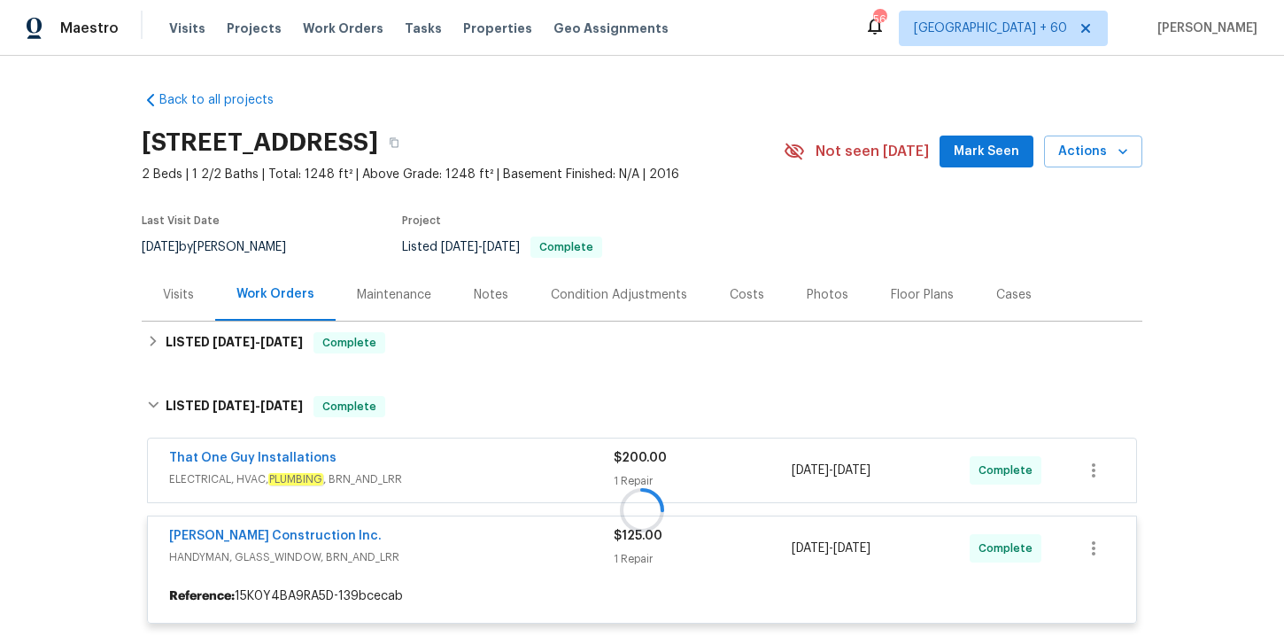
click at [469, 467] on div at bounding box center [642, 509] width 1001 height 263
click at [448, 469] on div "That One Guy Installations" at bounding box center [391, 459] width 445 height 21
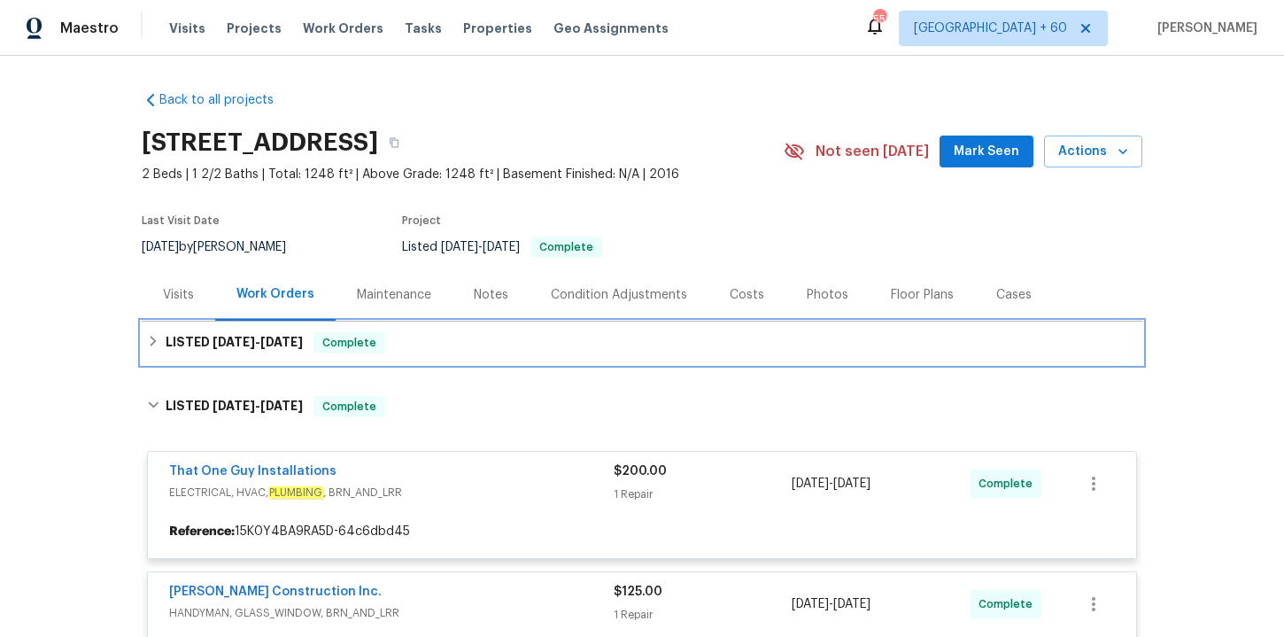
click at [439, 354] on div "LISTED [DATE] - [DATE] Complete" at bounding box center [642, 343] width 1001 height 43
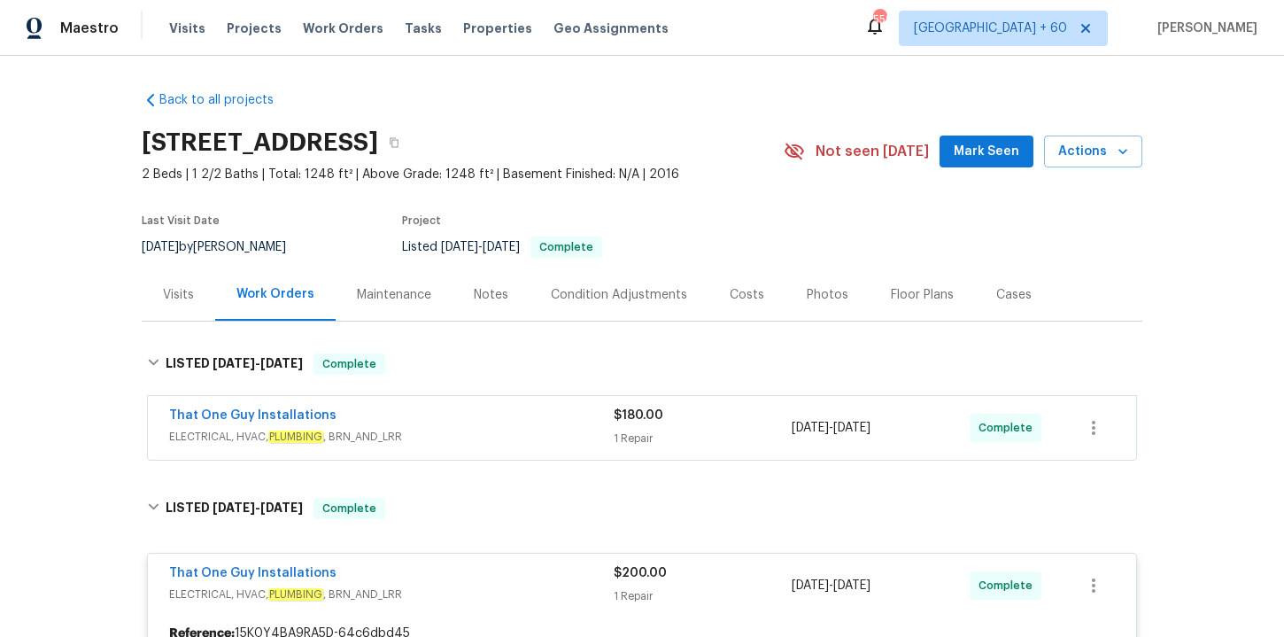
click at [463, 416] on div "That One Guy Installations" at bounding box center [391, 417] width 445 height 21
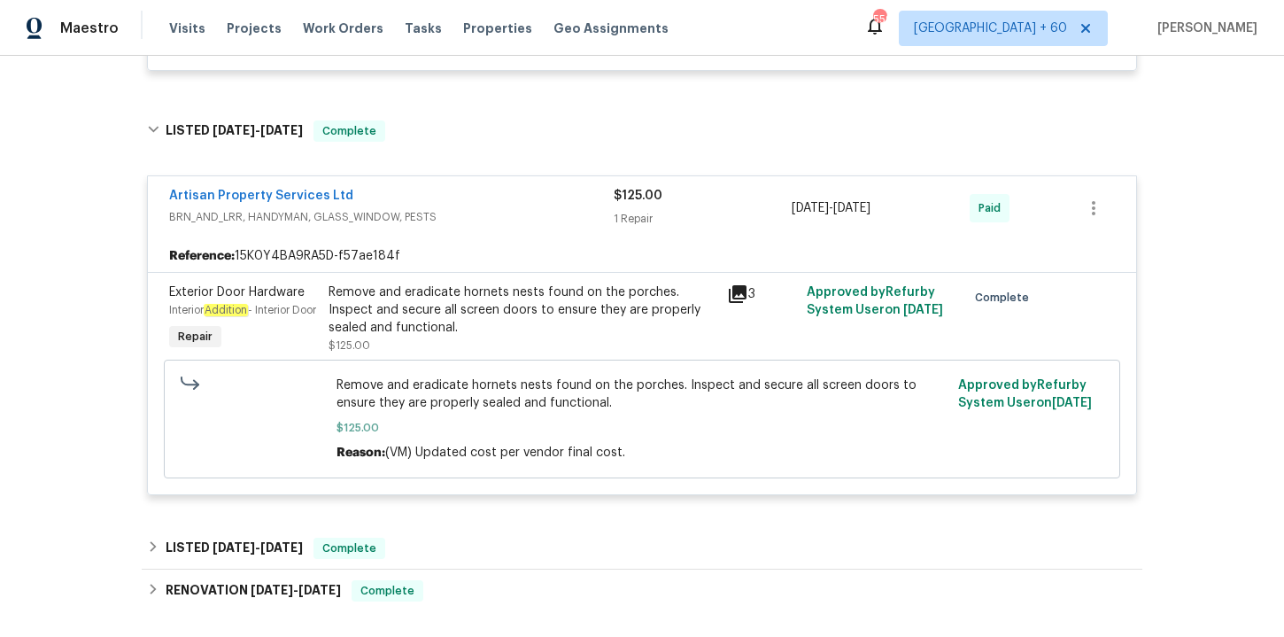
scroll to position [1620, 0]
